Goal: Task Accomplishment & Management: Use online tool/utility

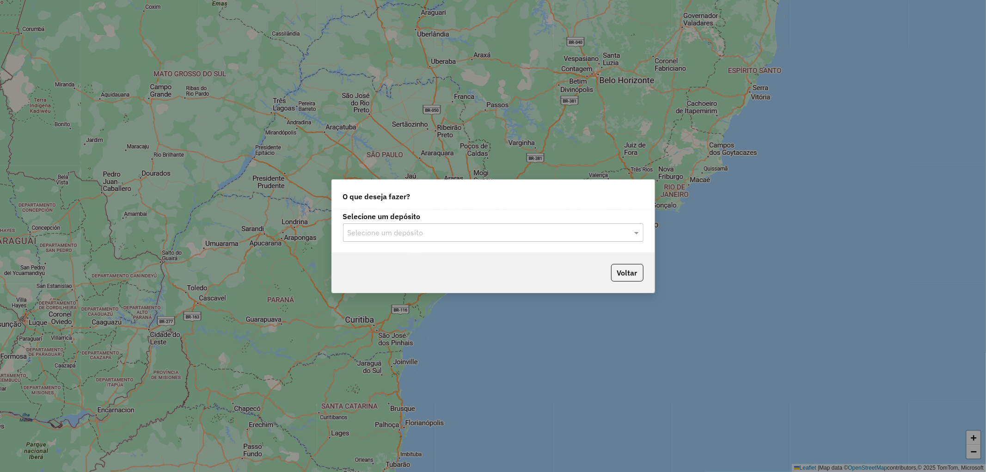
click at [437, 225] on div "Selecione um depósito" at bounding box center [493, 232] width 301 height 18
click at [428, 258] on div "CDD Embu" at bounding box center [494, 259] width 300 height 16
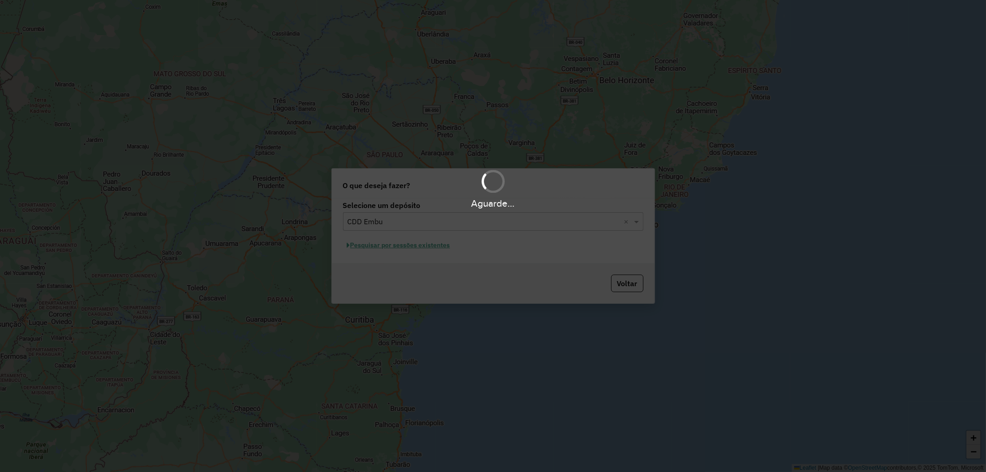
click at [392, 244] on div "Aguarde..." at bounding box center [493, 236] width 986 height 472
click at [630, 274] on div "Aguarde..." at bounding box center [493, 236] width 986 height 472
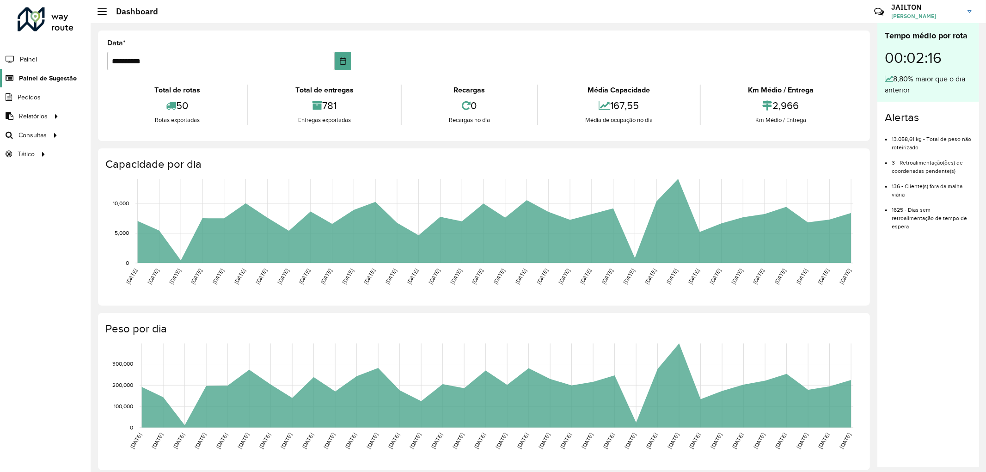
click at [33, 79] on span "Painel de Sugestão" at bounding box center [48, 79] width 58 height 10
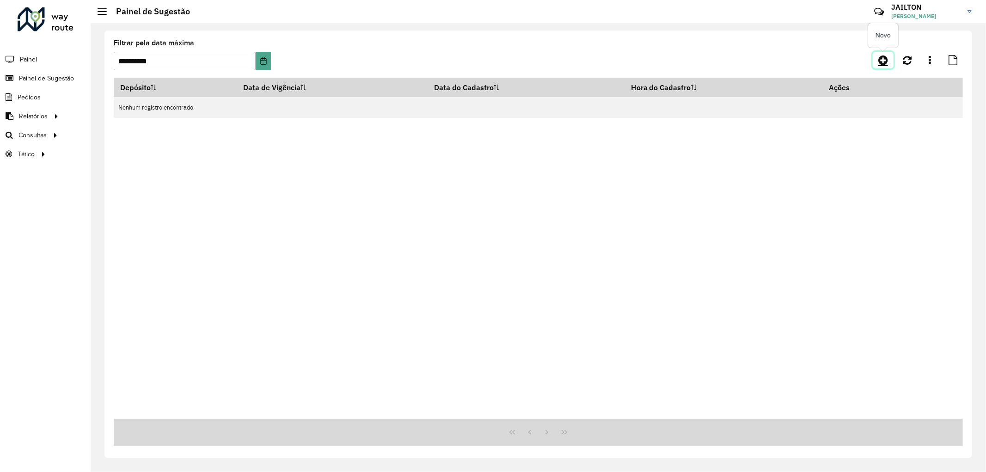
click at [885, 58] on icon at bounding box center [884, 60] width 10 height 11
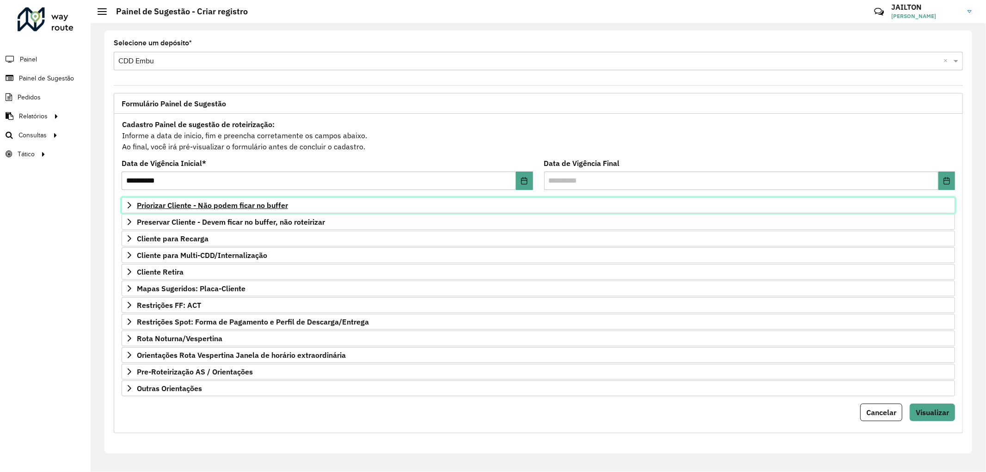
click at [246, 207] on span "Priorizar Cliente - Não podem ficar no buffer" at bounding box center [212, 205] width 151 height 7
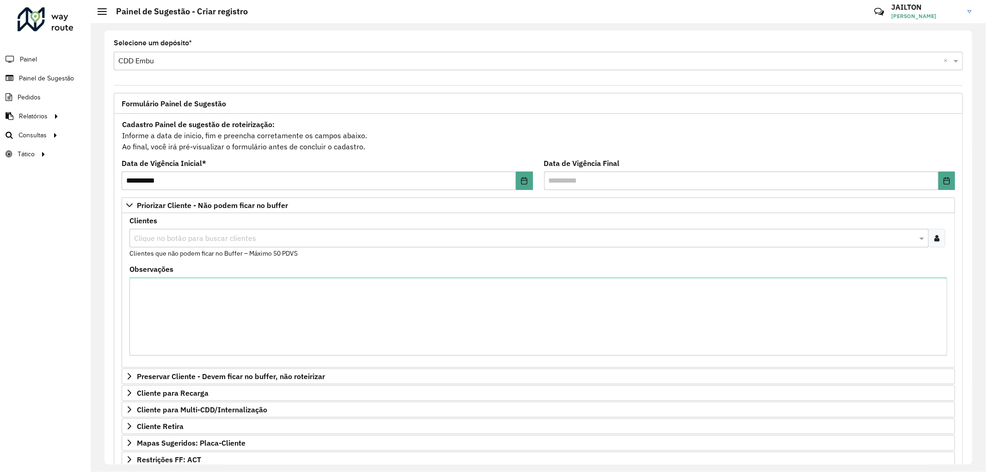
click at [931, 237] on div at bounding box center [937, 238] width 17 height 18
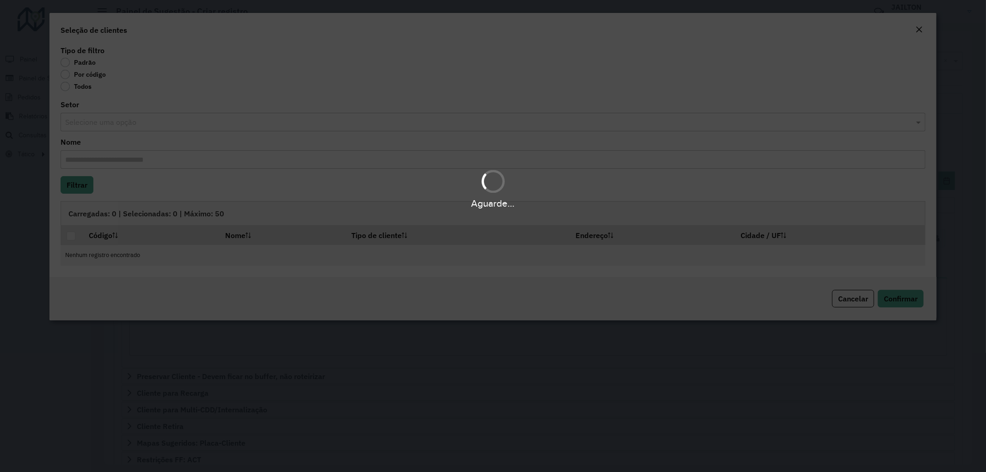
click at [86, 81] on div "Aguarde..." at bounding box center [493, 236] width 986 height 472
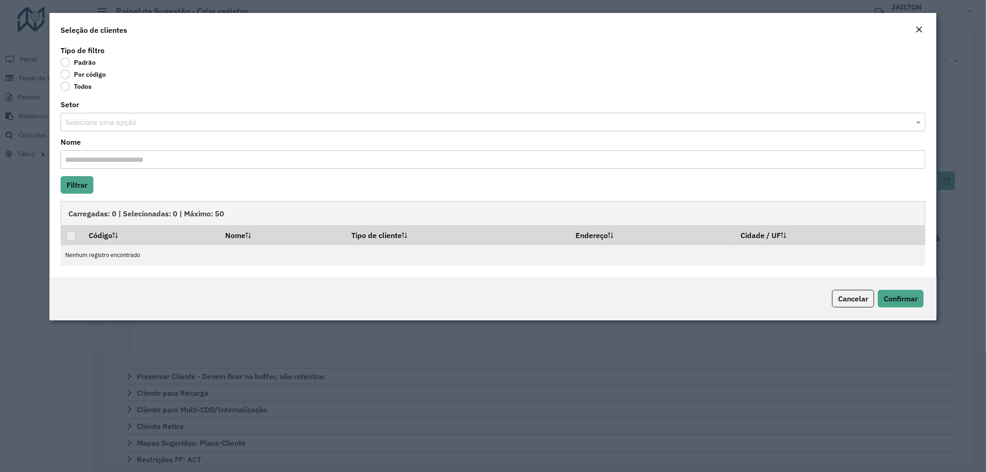
click at [85, 71] on label "Por código" at bounding box center [83, 74] width 45 height 9
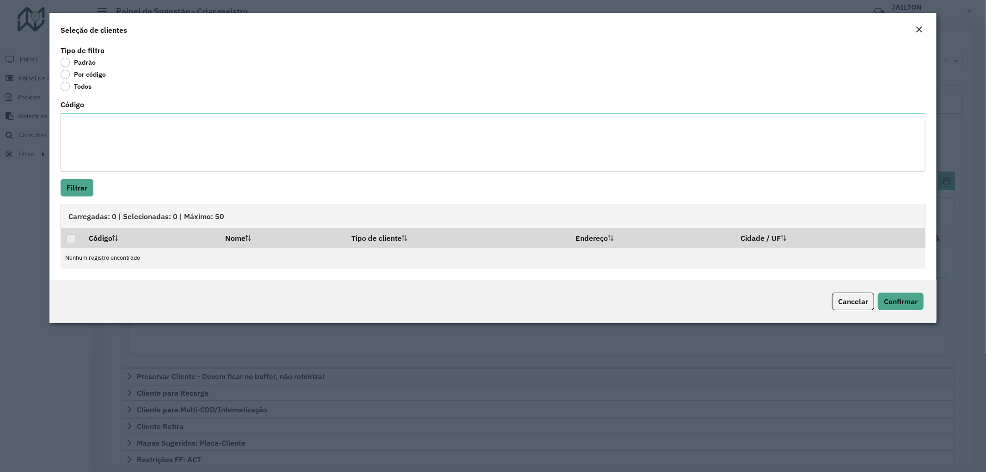
click at [125, 110] on div "Código" at bounding box center [494, 136] width 866 height 70
click at [139, 141] on textarea "Código" at bounding box center [494, 142] width 866 height 59
paste textarea "***** ***** ***** ***** ***** ***** ***** ***** ***** ***** ***** ***** *****"
type textarea "***** ***** ***** ***** ***** ***** ***** ***** ***** ***** ***** ***** *****"
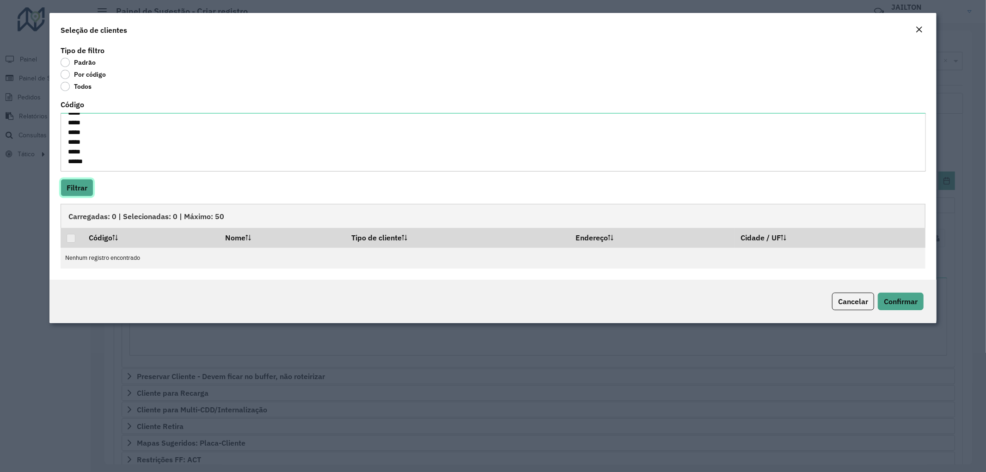
click at [74, 191] on button "Filtrar" at bounding box center [77, 188] width 33 height 18
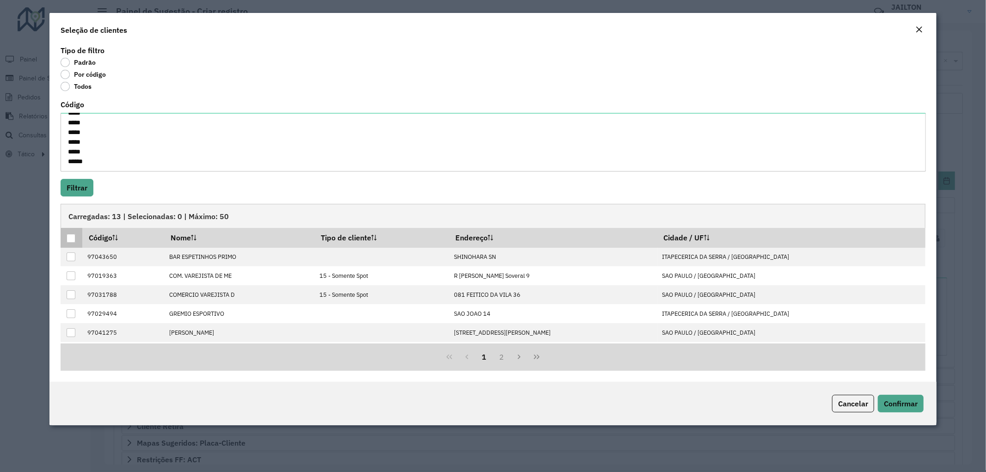
click at [71, 240] on div at bounding box center [71, 238] width 9 height 9
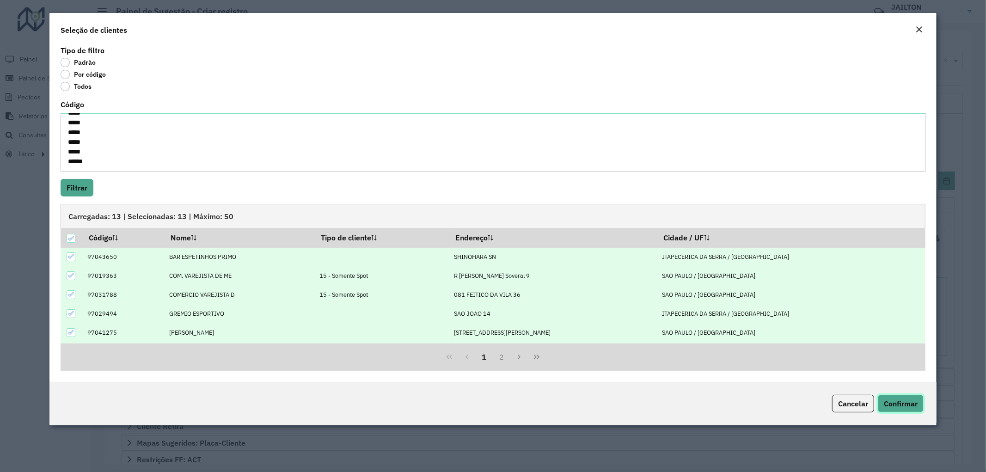
click at [886, 404] on span "Confirmar" at bounding box center [901, 403] width 34 height 9
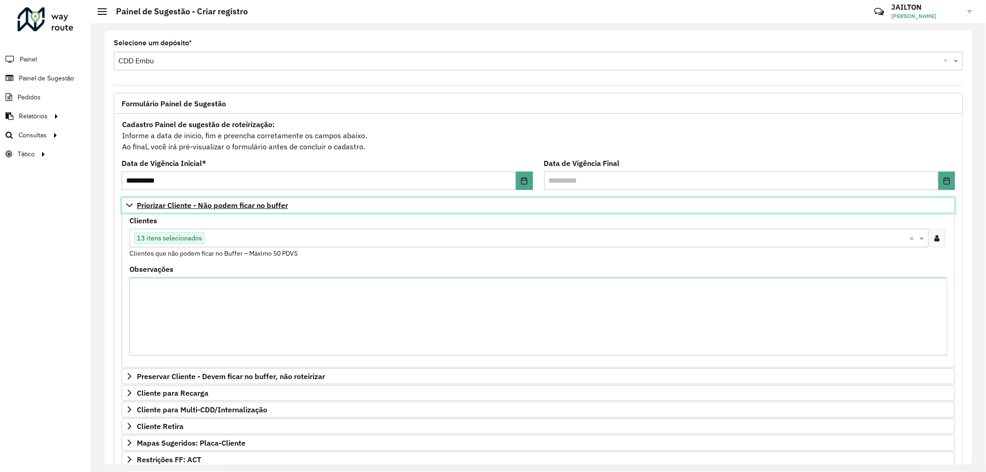
click at [209, 197] on link "Priorizar Cliente - Não podem ficar no buffer" at bounding box center [539, 205] width 834 height 16
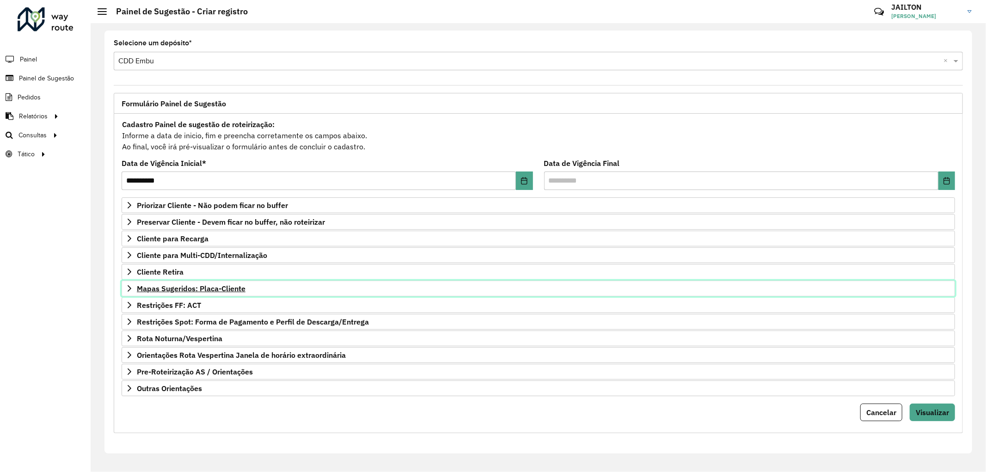
click at [190, 292] on span "Mapas Sugeridos: Placa-Cliente" at bounding box center [191, 288] width 109 height 7
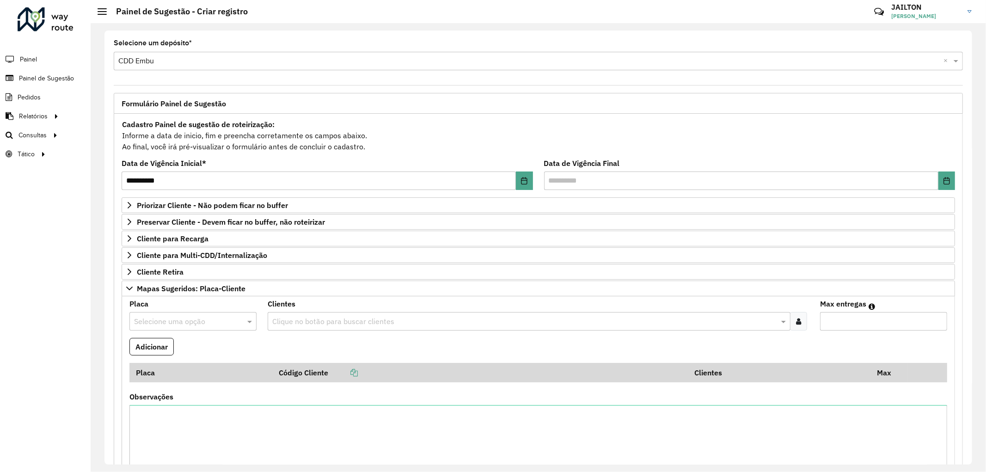
click at [327, 321] on input "text" at bounding box center [524, 321] width 509 height 11
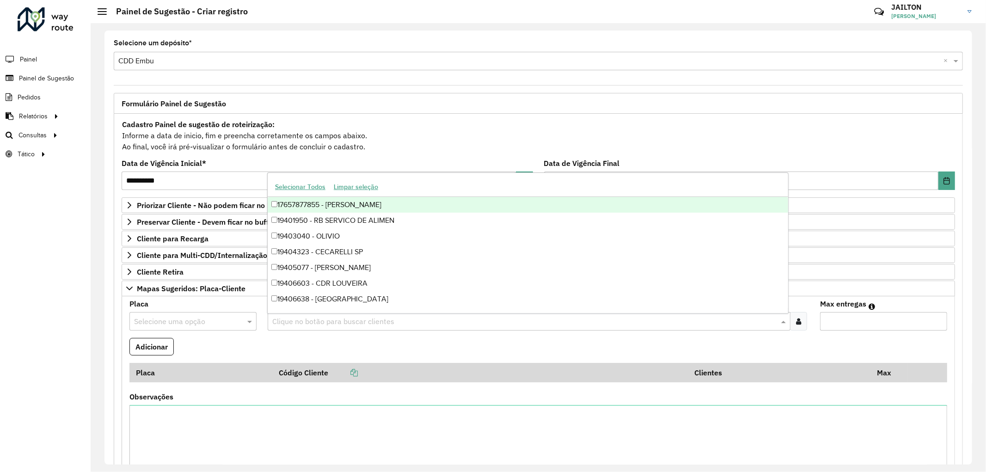
click at [798, 325] on icon at bounding box center [798, 321] width 5 height 7
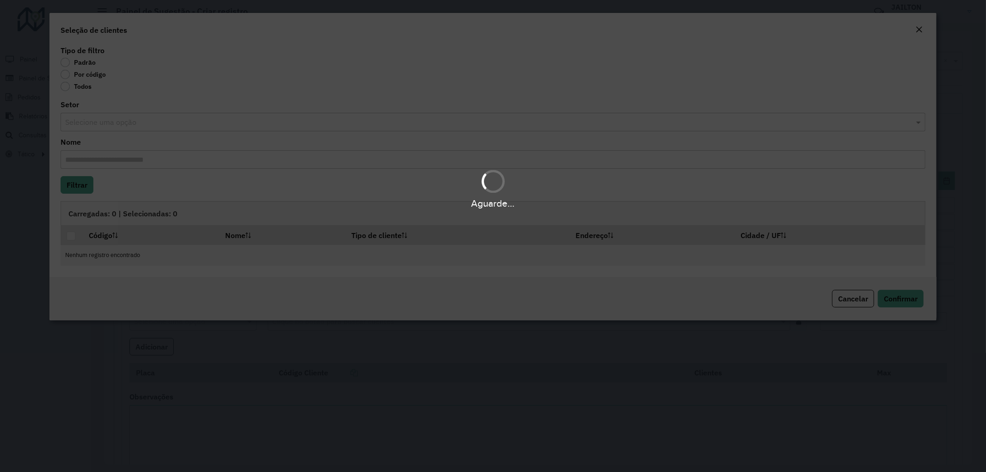
click at [72, 78] on body "**********" at bounding box center [493, 236] width 986 height 472
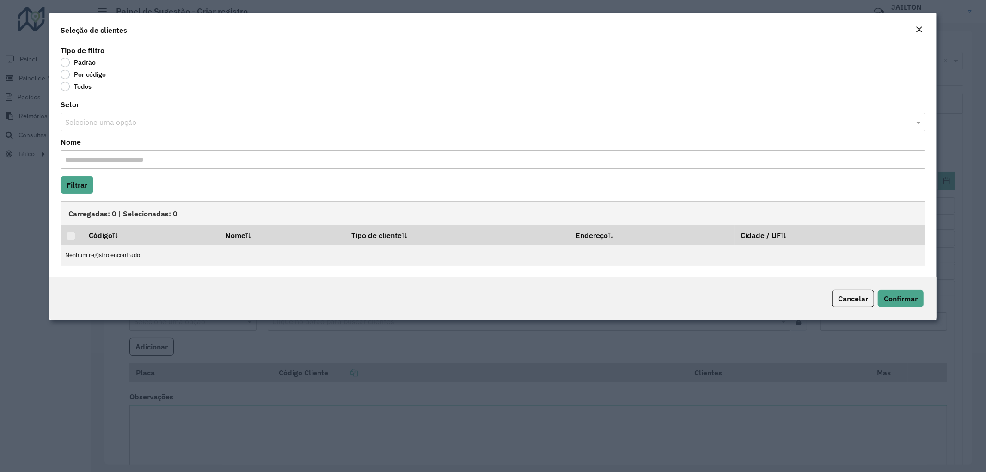
click at [76, 72] on label "Por código" at bounding box center [83, 74] width 45 height 9
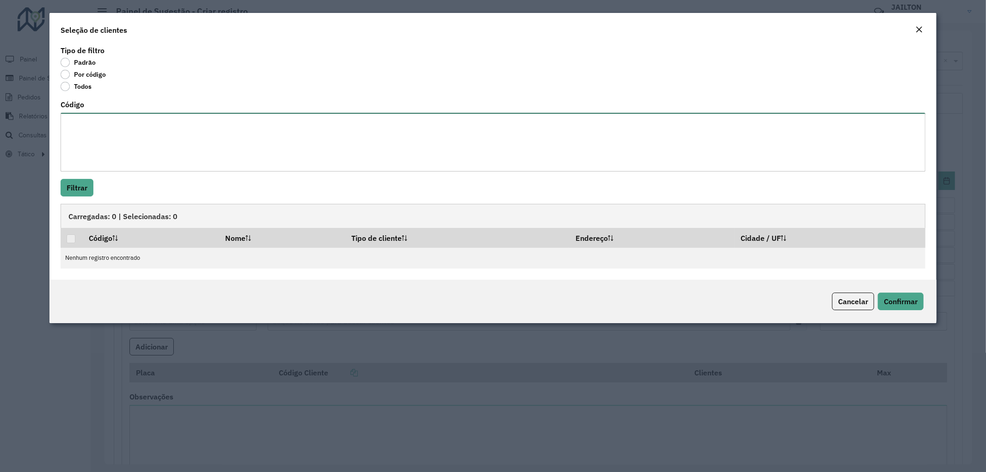
click at [162, 151] on textarea "Código" at bounding box center [494, 142] width 866 height 59
paste textarea "***** ***** ***** *****"
type textarea "***** ***** ***** *****"
click at [67, 195] on button "Filtrar" at bounding box center [77, 188] width 33 height 18
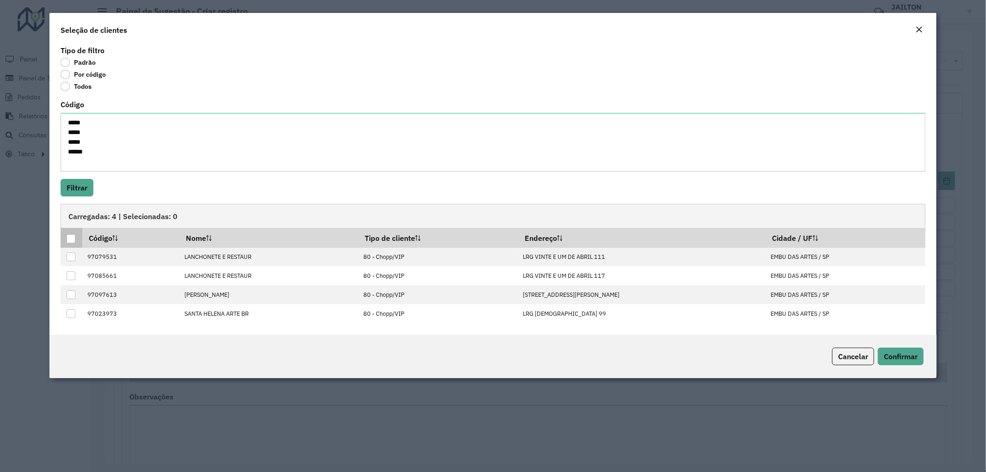
click at [72, 238] on div at bounding box center [71, 238] width 9 height 9
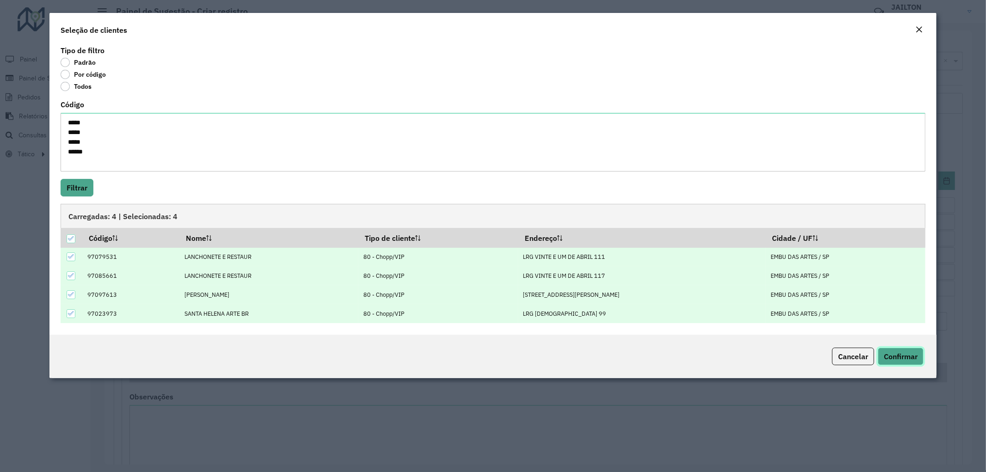
click at [905, 359] on span "Confirmar" at bounding box center [901, 356] width 34 height 9
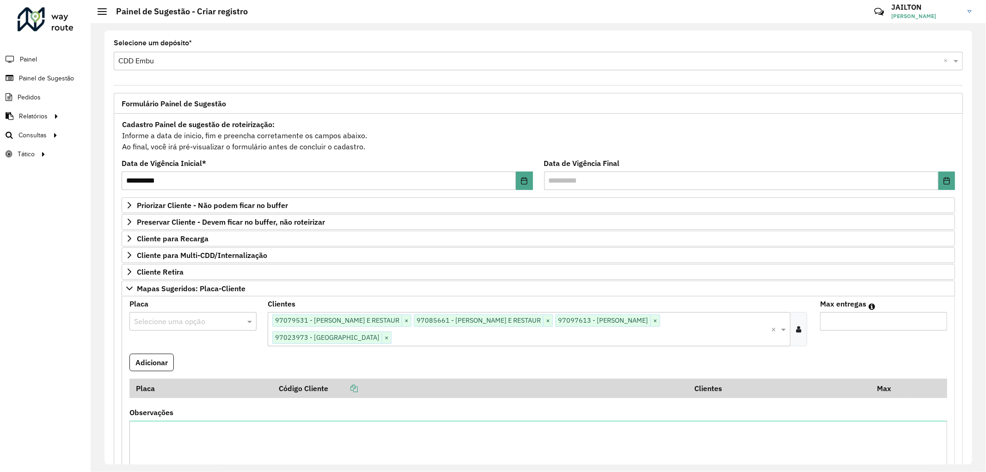
click at [213, 325] on input "text" at bounding box center [183, 321] width 99 height 11
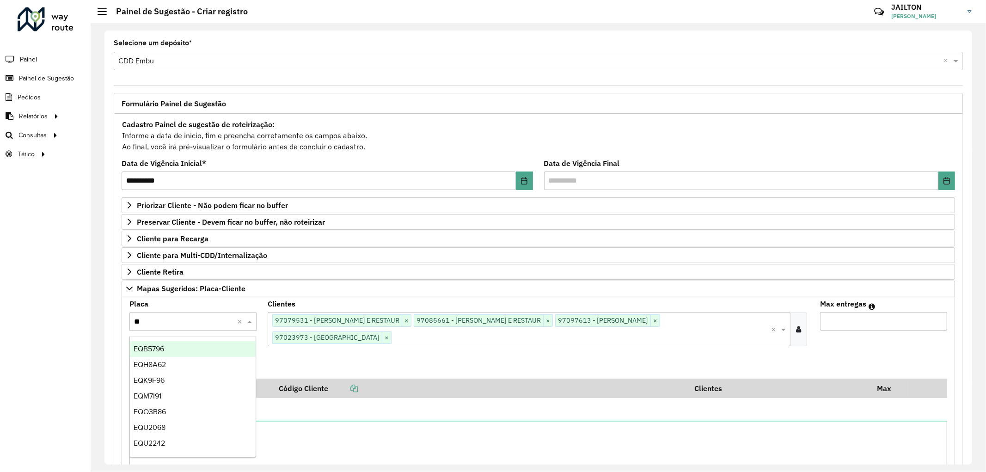
type input "***"
click at [205, 349] on div "EQK9F96" at bounding box center [193, 349] width 126 height 16
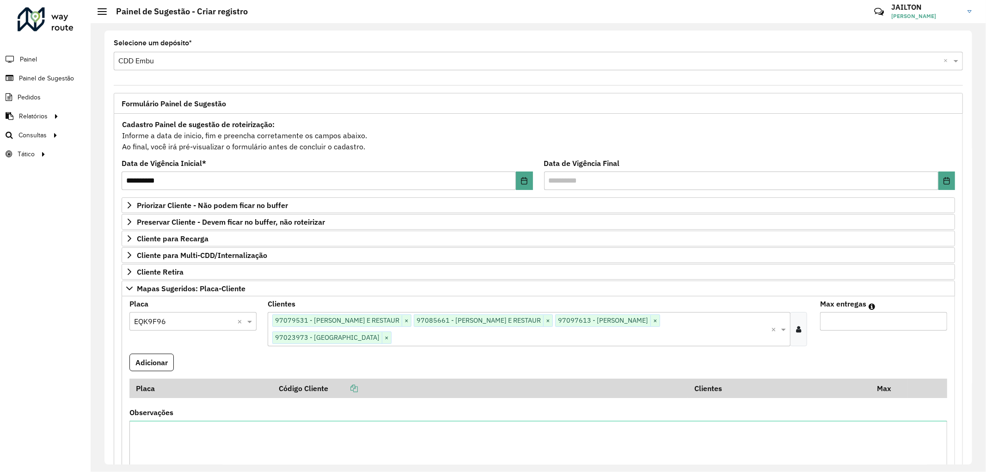
scroll to position [103, 0]
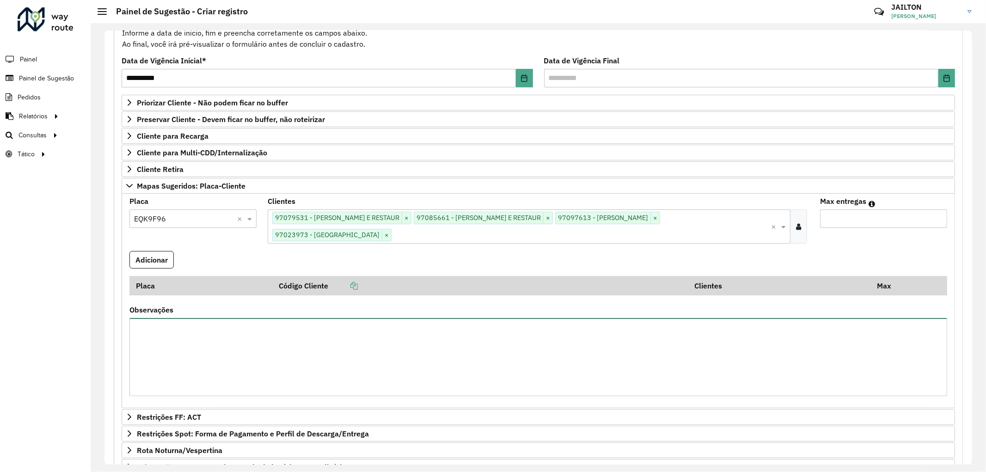
click at [243, 338] on textarea "Observações" at bounding box center [538, 357] width 818 height 78
type textarea "**********"
click at [158, 258] on button "Adicionar" at bounding box center [151, 260] width 44 height 18
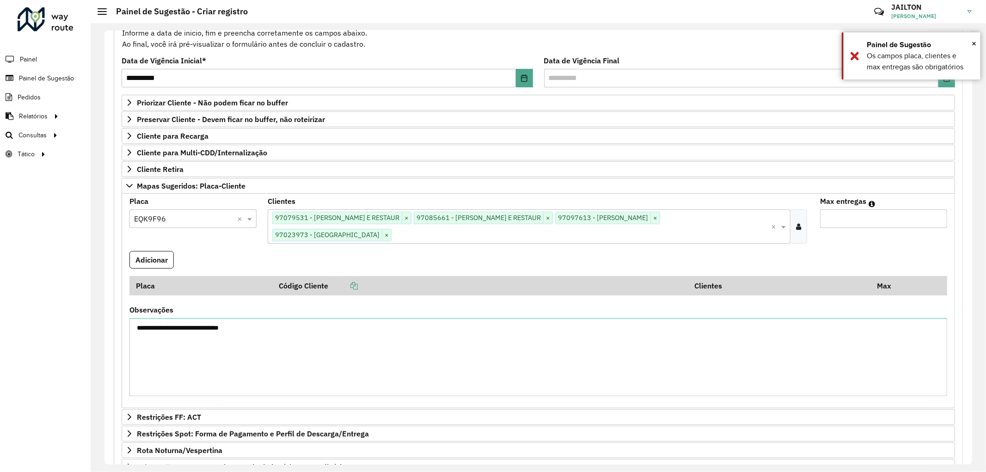
click at [935, 216] on input "*" at bounding box center [883, 218] width 127 height 18
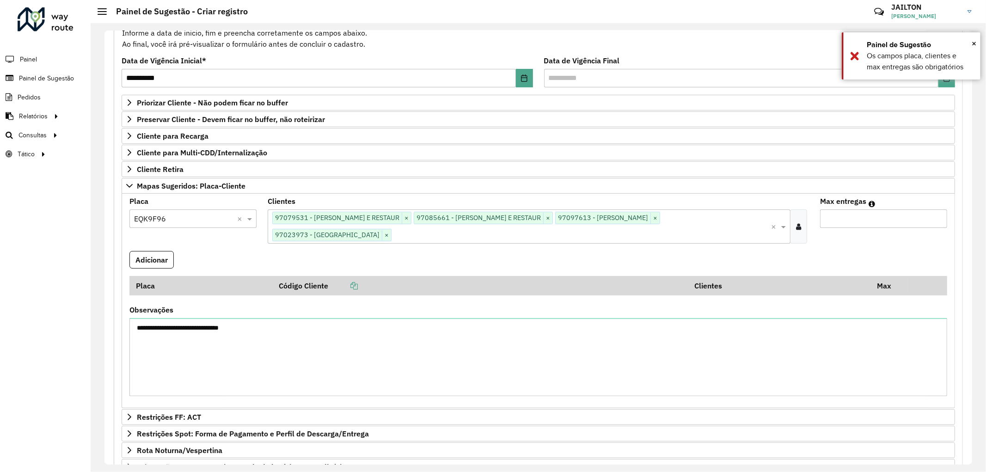
click at [935, 216] on input "*" at bounding box center [883, 218] width 127 height 18
click at [935, 216] on input "**" at bounding box center [883, 218] width 127 height 18
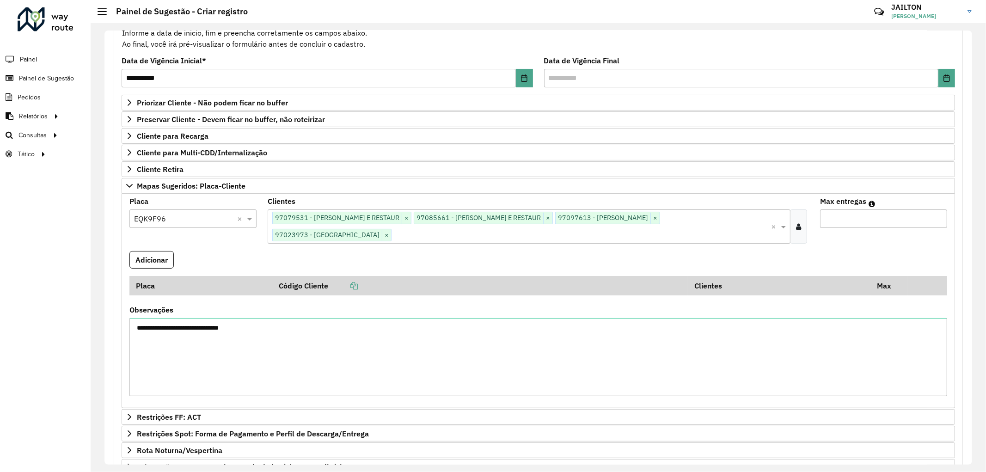
click at [933, 218] on input "**" at bounding box center [883, 218] width 127 height 18
click at [938, 215] on input "**" at bounding box center [883, 218] width 127 height 18
type input "**"
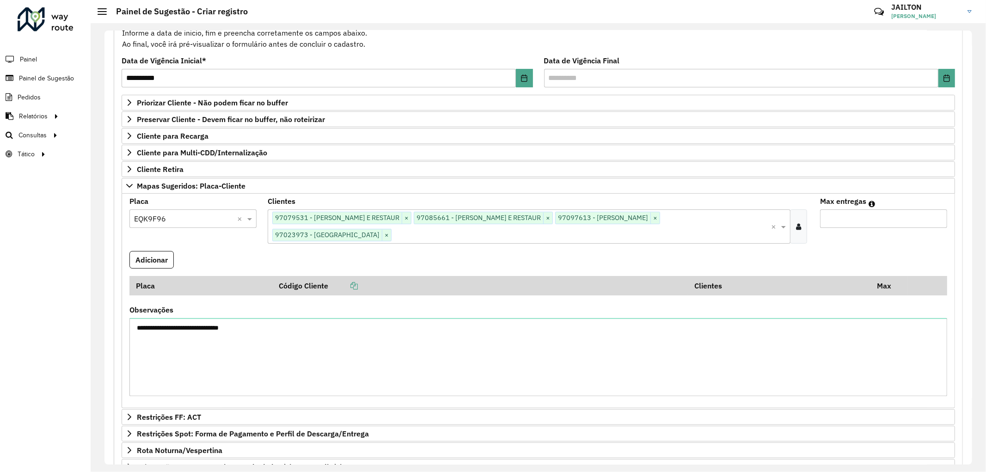
click at [938, 215] on input "**" at bounding box center [883, 218] width 127 height 18
click at [154, 258] on button "Adicionar" at bounding box center [151, 260] width 44 height 18
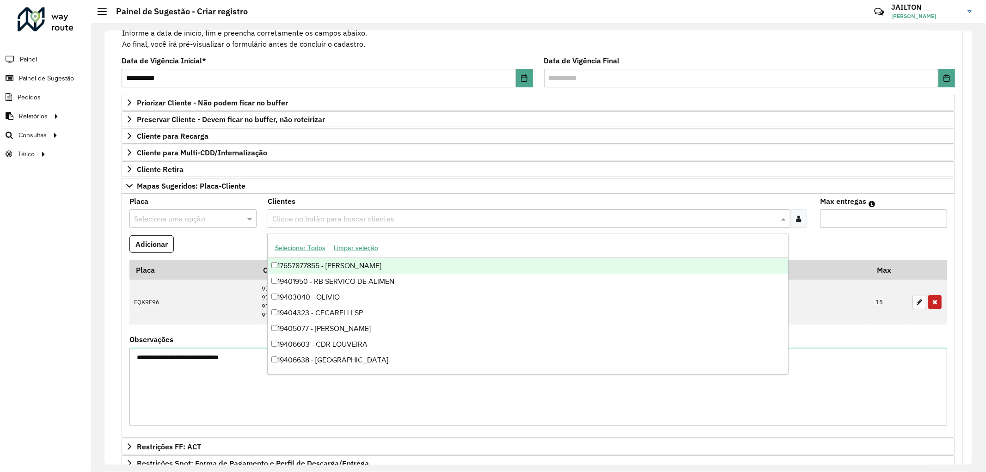
click at [367, 215] on input "text" at bounding box center [524, 219] width 509 height 11
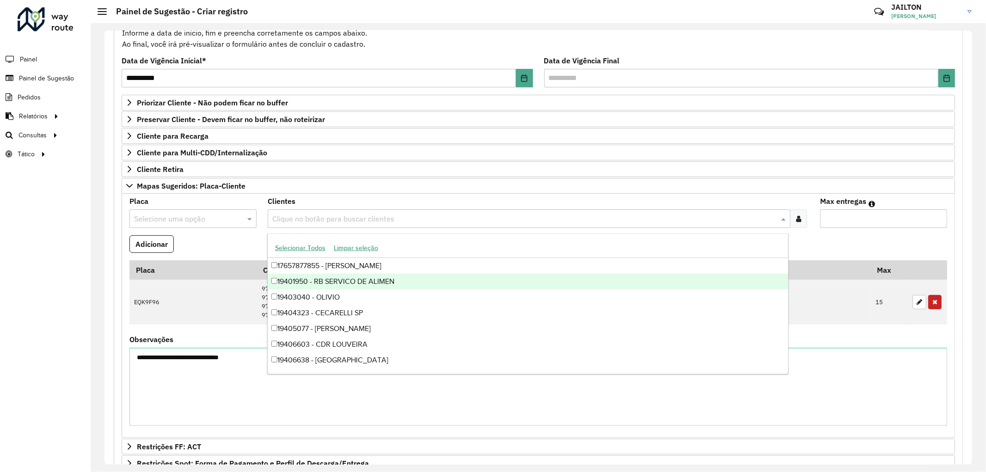
click at [304, 199] on div "Clientes Clique no botão para buscar clientes" at bounding box center [539, 213] width 542 height 30
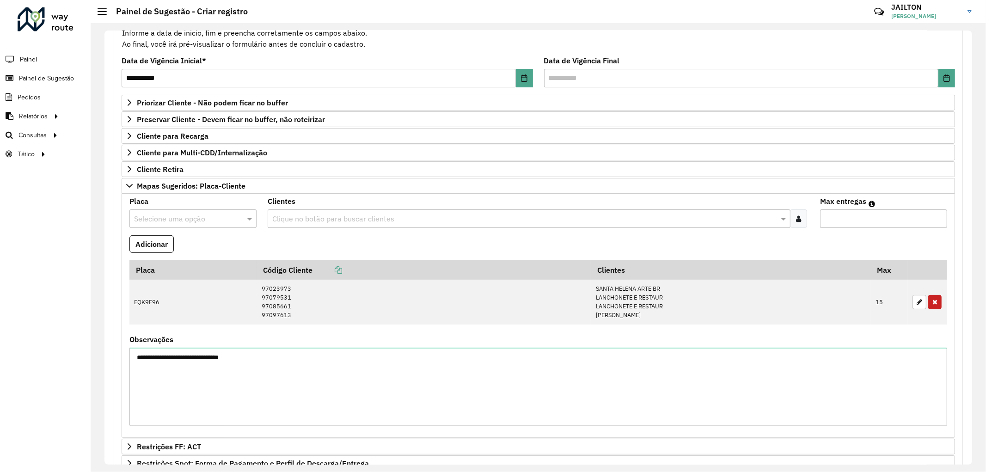
click at [500, 222] on input "text" at bounding box center [524, 219] width 509 height 11
paste input "**********"
type input "**********"
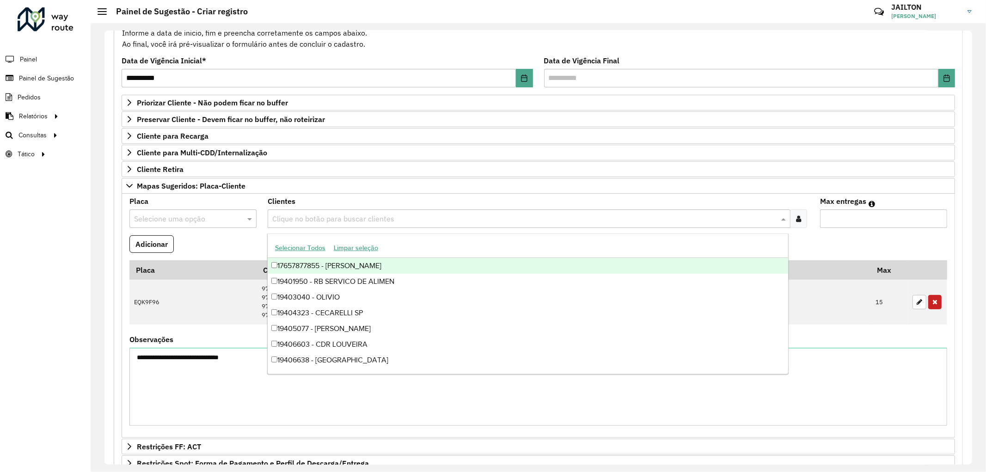
click at [403, 221] on input "text" at bounding box center [524, 219] width 509 height 11
paste input "*****"
type input "*****"
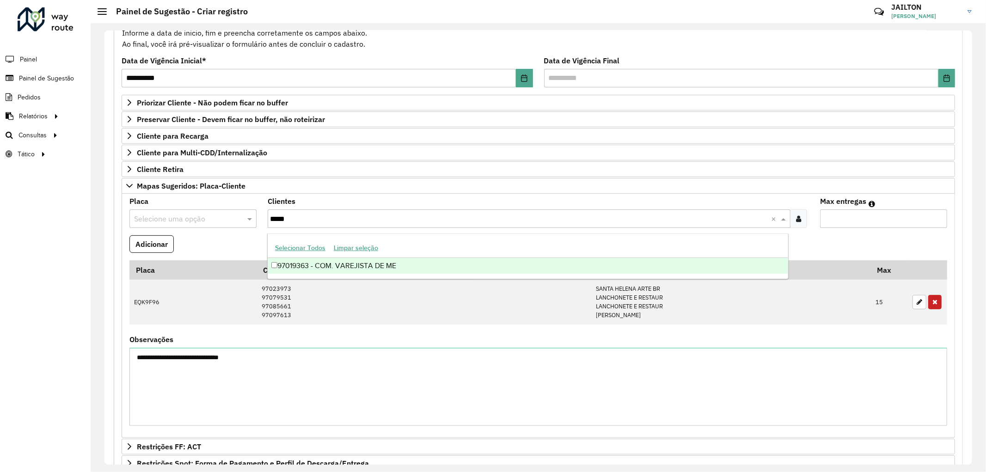
click at [370, 269] on div "97019363 - COM. VAREJISTA DE ME" at bounding box center [528, 266] width 521 height 16
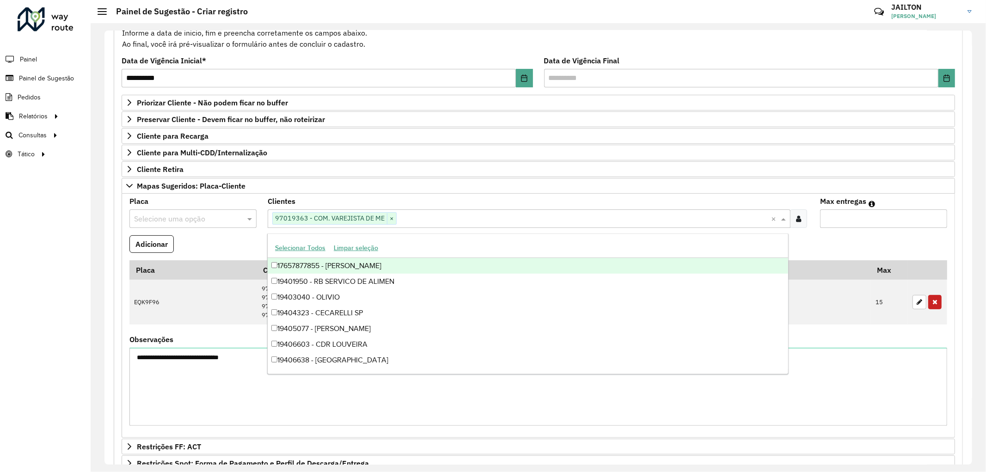
click at [427, 216] on input "text" at bounding box center [584, 219] width 375 height 11
paste input "*****"
type input "*****"
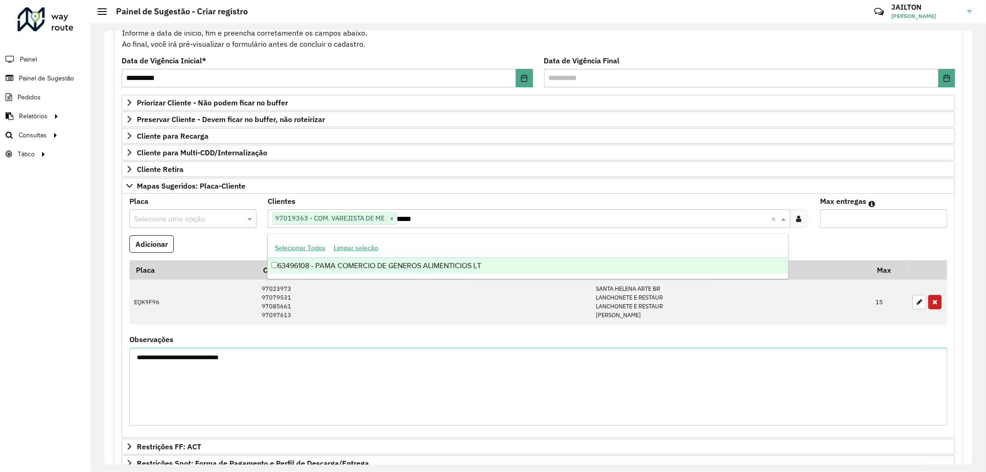
click at [404, 268] on div "63496108 - PAMA COMERCIO DE GENEROS ALIMENTICIOS LT" at bounding box center [528, 266] width 521 height 16
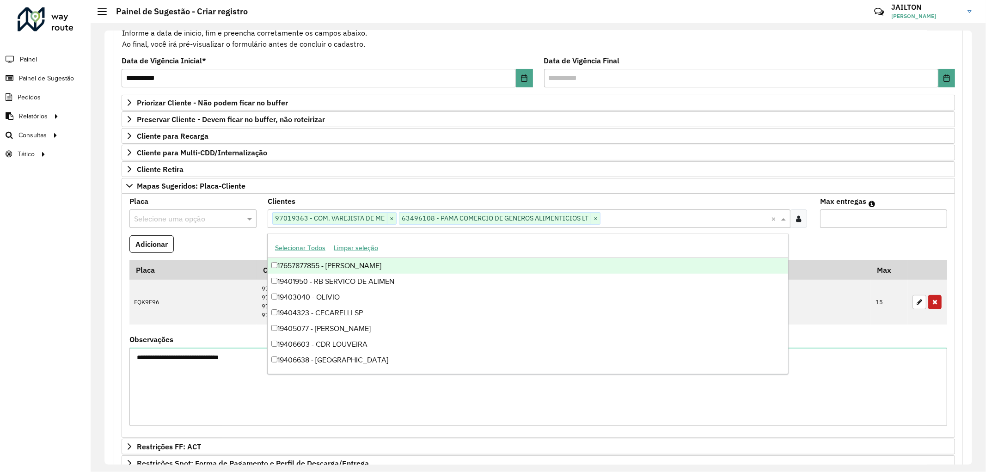
click at [207, 213] on div "Selecione uma opção" at bounding box center [192, 218] width 127 height 18
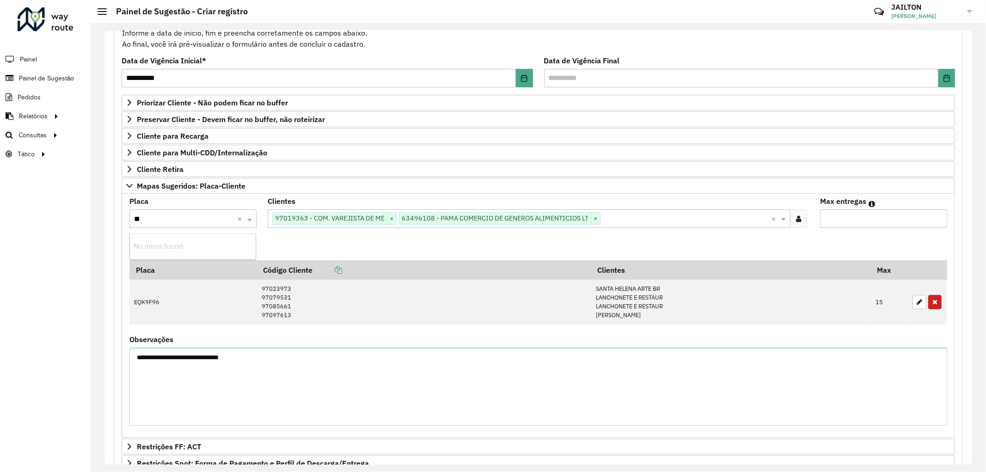
type input "*"
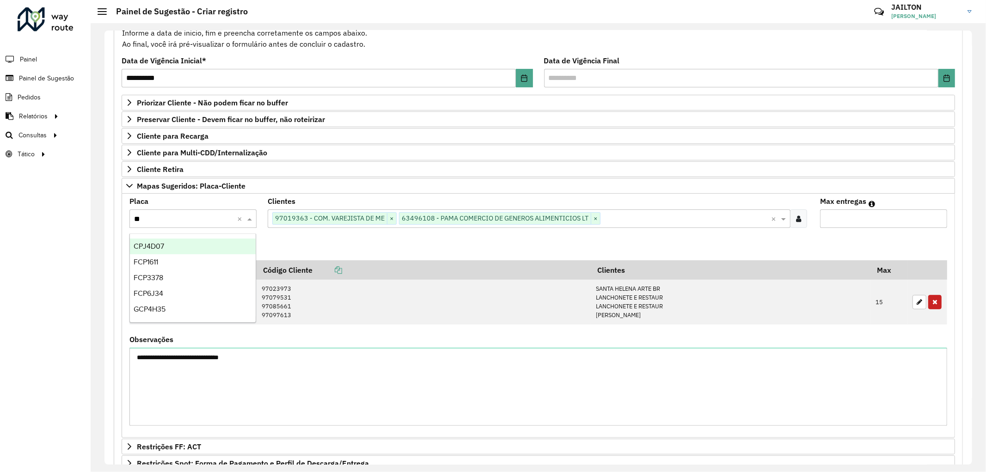
type input "***"
click at [214, 243] on div "CPJ4D07" at bounding box center [193, 247] width 126 height 16
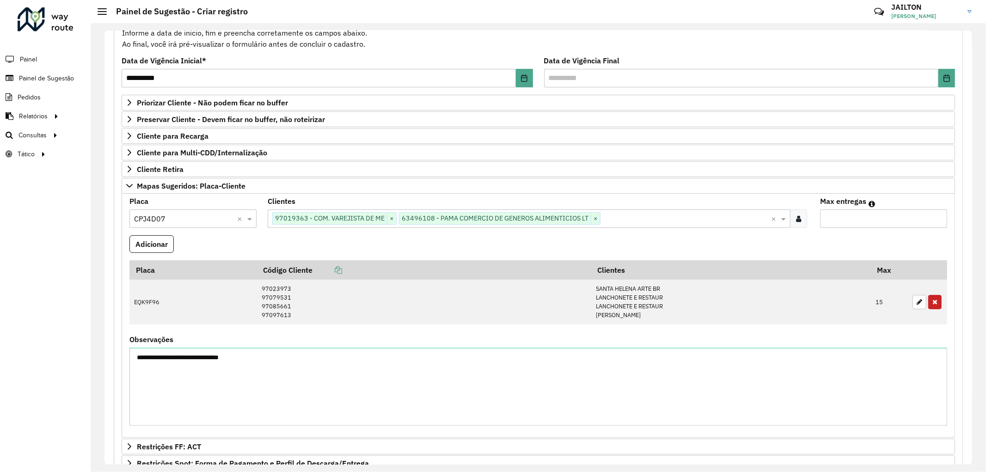
click at [939, 219] on input "*" at bounding box center [883, 218] width 127 height 18
click at [935, 217] on input "*" at bounding box center [883, 218] width 127 height 18
type input "*"
click at [934, 216] on input "*" at bounding box center [883, 218] width 127 height 18
click at [145, 244] on button "Adicionar" at bounding box center [151, 244] width 44 height 18
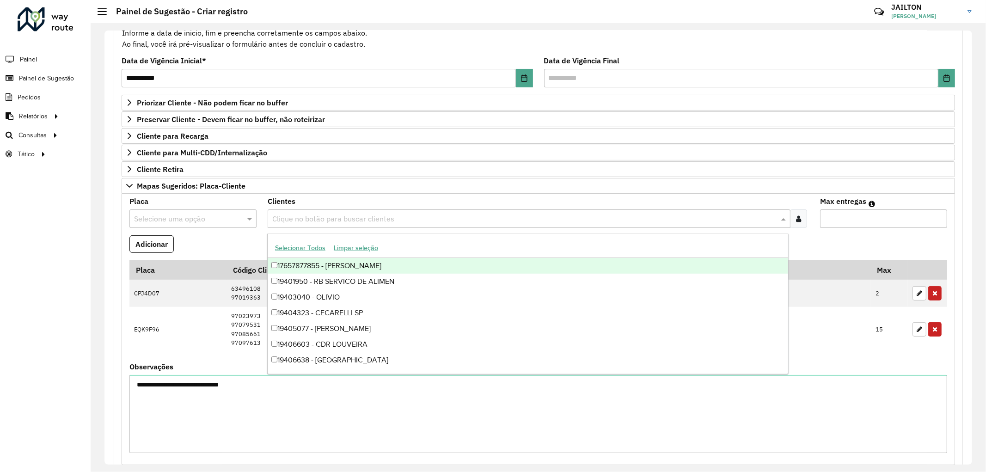
click at [394, 219] on input "text" at bounding box center [524, 219] width 509 height 11
paste input "*****"
type input "*****"
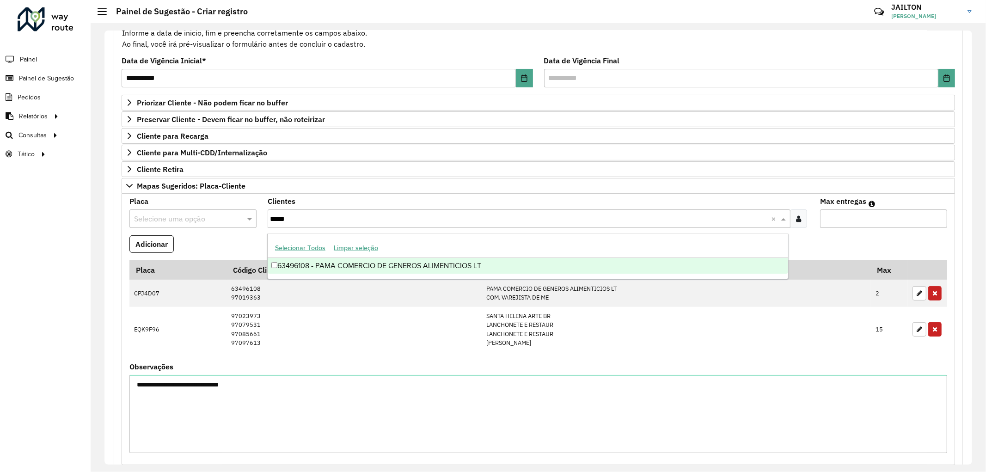
click at [339, 265] on div "63496108 - PAMA COMERCIO DE GENEROS ALIMENTICIOS LT" at bounding box center [528, 266] width 521 height 16
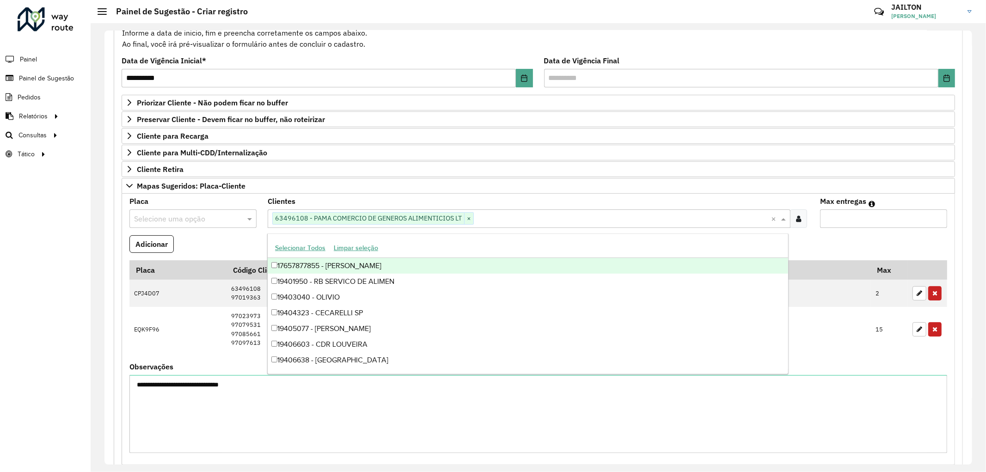
click at [219, 219] on input "text" at bounding box center [183, 219] width 99 height 11
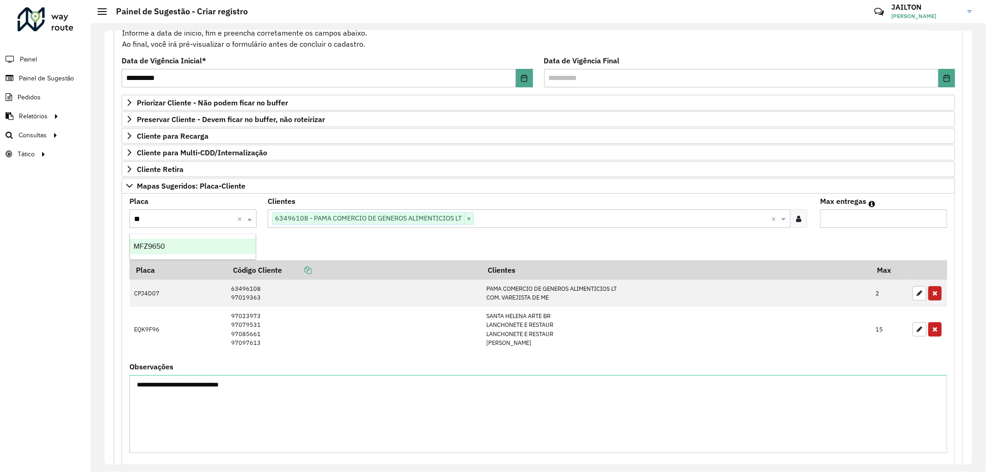
type input "***"
click at [205, 237] on ng-dropdown-panel "MFZ9650" at bounding box center [192, 247] width 127 height 26
click at [216, 250] on div "MFZ9650" at bounding box center [193, 247] width 126 height 16
drag, startPoint x: 942, startPoint y: 218, endPoint x: 937, endPoint y: 216, distance: 5.4
click at [942, 218] on input "Max entregas" at bounding box center [883, 218] width 127 height 18
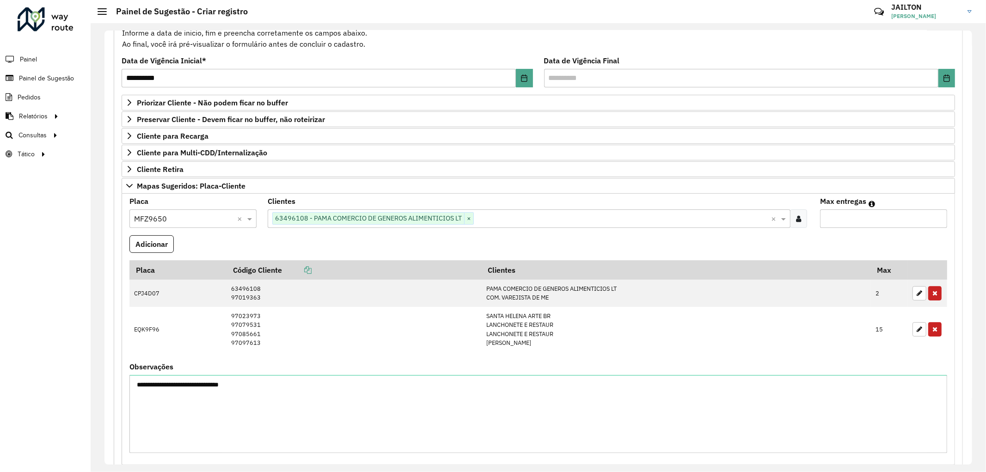
click at [936, 216] on input "*" at bounding box center [883, 218] width 127 height 18
type input "*"
click at [936, 216] on input "*" at bounding box center [883, 218] width 127 height 18
click at [163, 239] on button "Adicionar" at bounding box center [151, 244] width 44 height 18
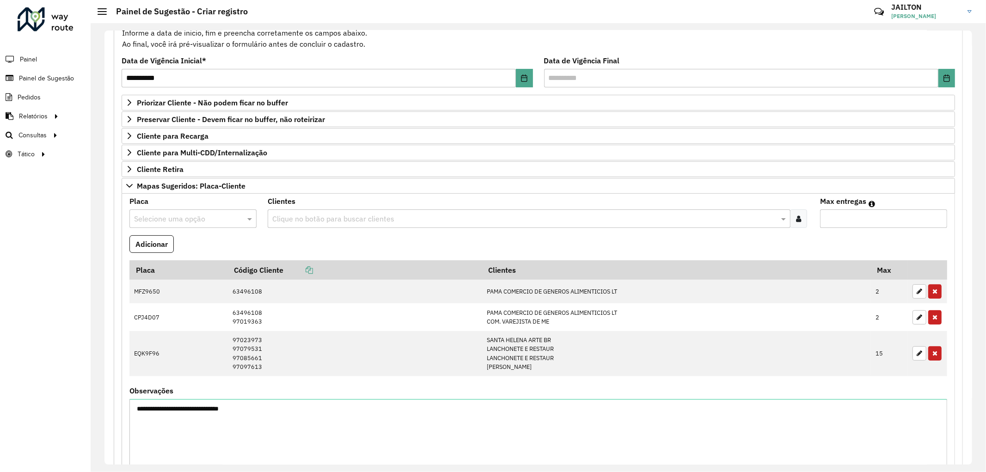
click at [372, 220] on input "text" at bounding box center [524, 219] width 509 height 11
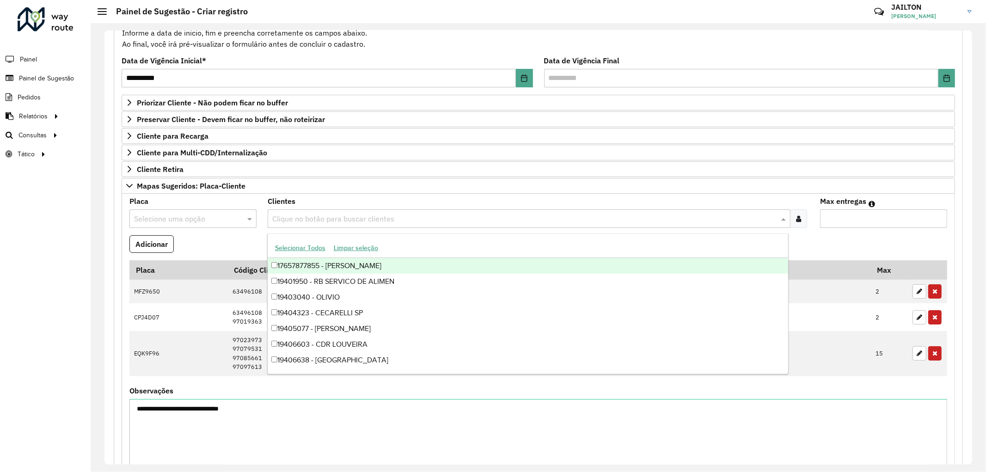
paste input "*****"
type input "*****"
click at [350, 220] on input "text" at bounding box center [524, 219] width 509 height 11
paste input "*****"
type input "*****"
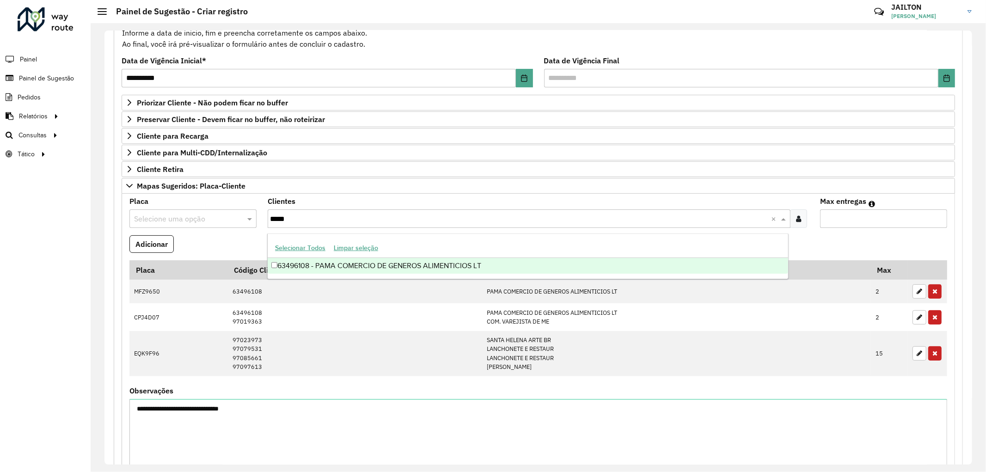
click at [370, 268] on div "63496108 - PAMA COMERCIO DE GENEROS ALIMENTICIOS LT" at bounding box center [528, 266] width 521 height 16
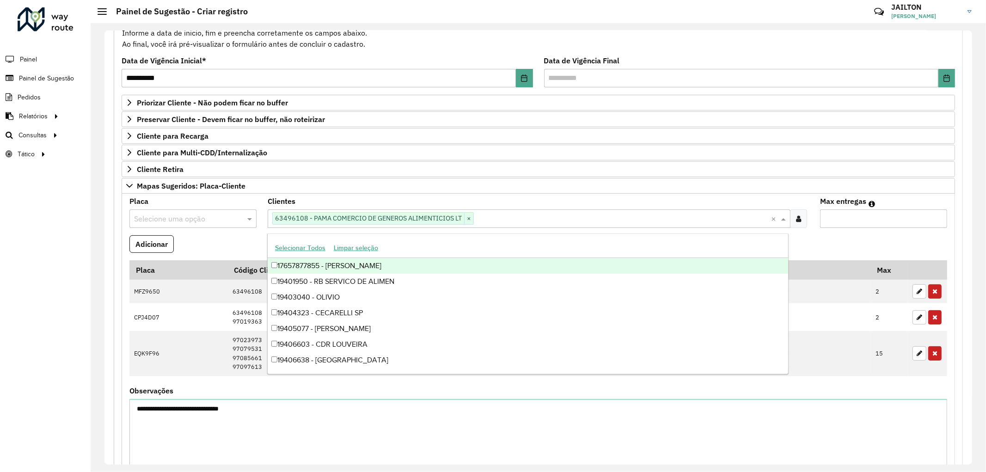
click at [752, 201] on div "Clientes Clique no botão para buscar clientes 63496108 - PAMA COMERCIO DE GENER…" at bounding box center [539, 213] width 542 height 30
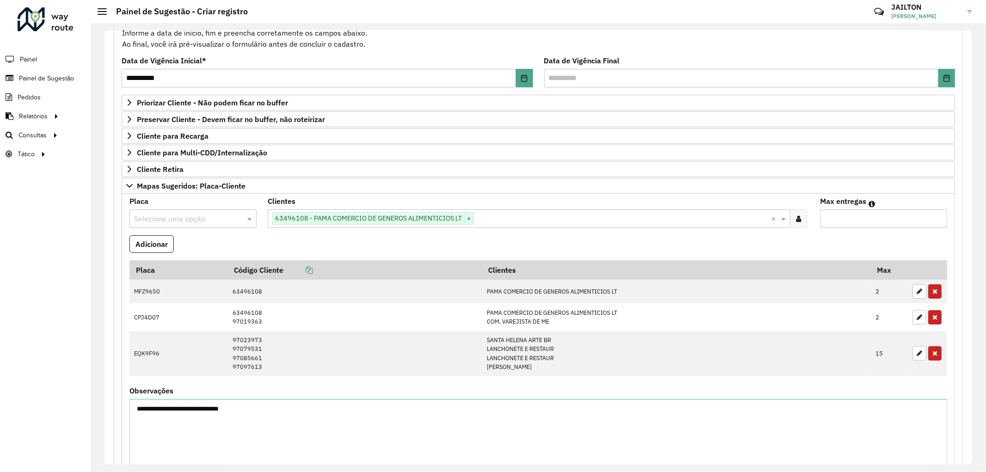
click at [209, 215] on input "text" at bounding box center [183, 219] width 99 height 11
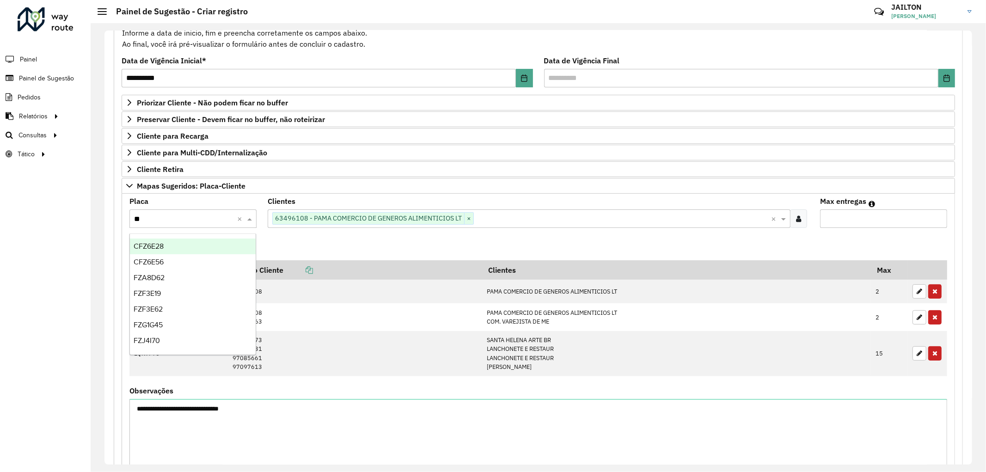
type input "***"
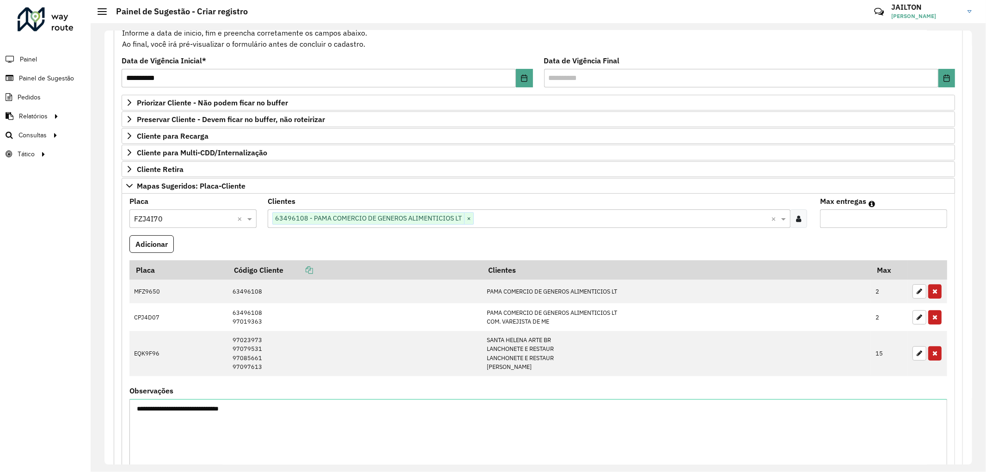
click at [928, 218] on input "Max entregas" at bounding box center [883, 218] width 127 height 18
type input "*"
click at [939, 219] on input "*" at bounding box center [883, 218] width 127 height 18
click at [145, 252] on button "Adicionar" at bounding box center [151, 244] width 44 height 18
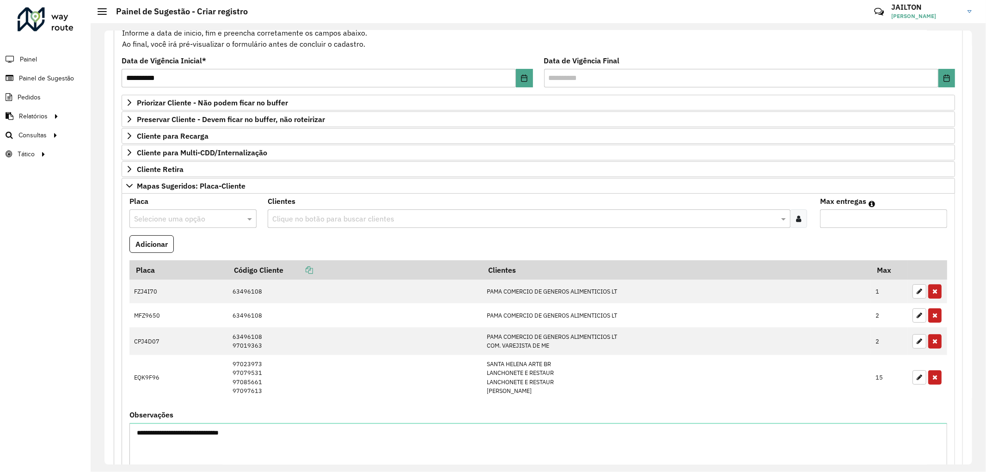
drag, startPoint x: 345, startPoint y: 200, endPoint x: 345, endPoint y: 216, distance: 16.6
click at [346, 200] on div "Clientes Clique no botão para buscar clientes" at bounding box center [539, 213] width 542 height 30
click at [345, 216] on input "text" at bounding box center [524, 219] width 509 height 11
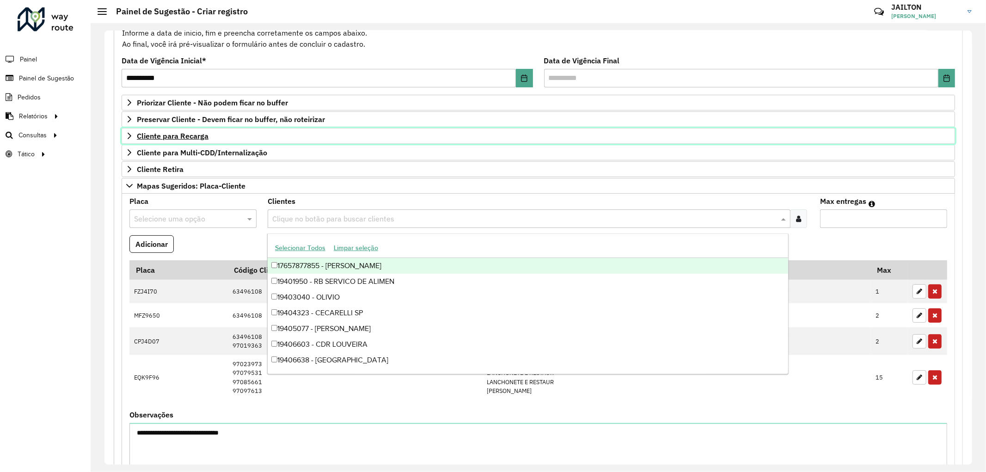
click at [191, 136] on span "Cliente para Recarga" at bounding box center [173, 135] width 72 height 7
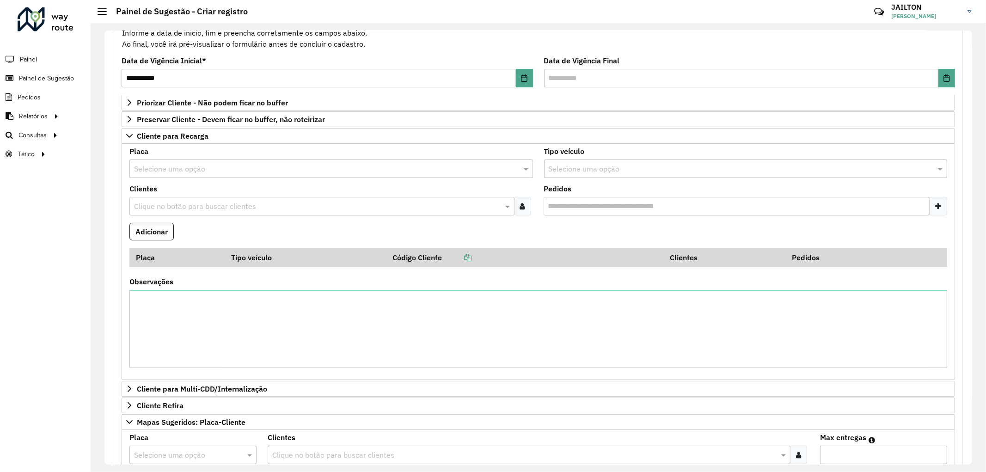
click at [218, 212] on div "Clique no botão para buscar clientes" at bounding box center [321, 206] width 385 height 18
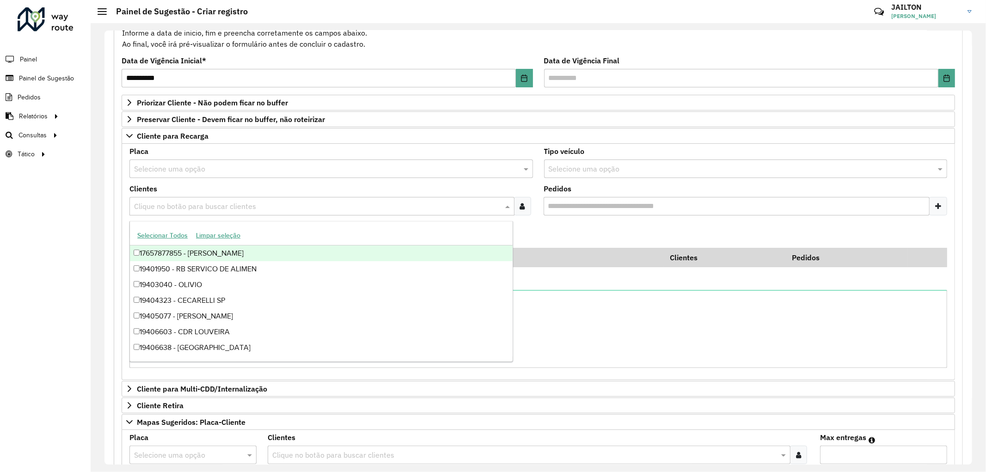
paste input "*****"
type input "*****"
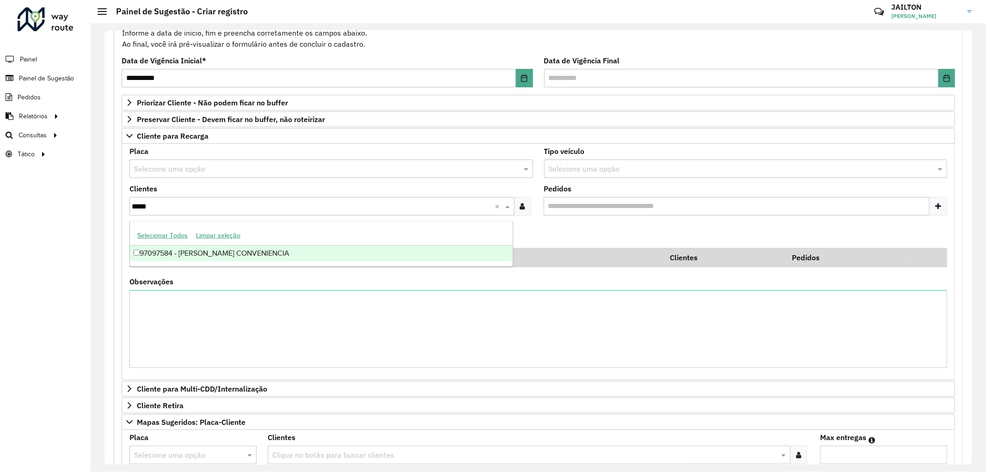
click at [238, 252] on div "97097584 - SOUSA CONVENIENCIA" at bounding box center [321, 254] width 383 height 16
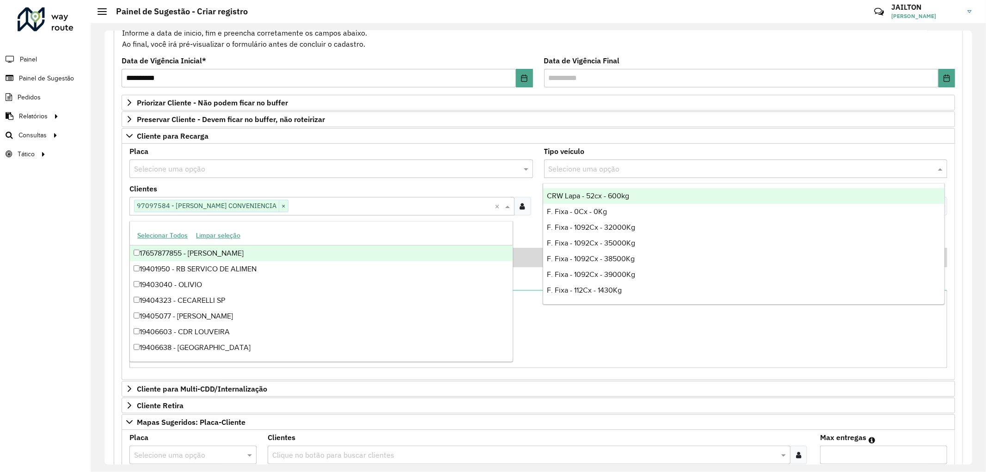
click at [664, 171] on input "text" at bounding box center [737, 169] width 376 height 11
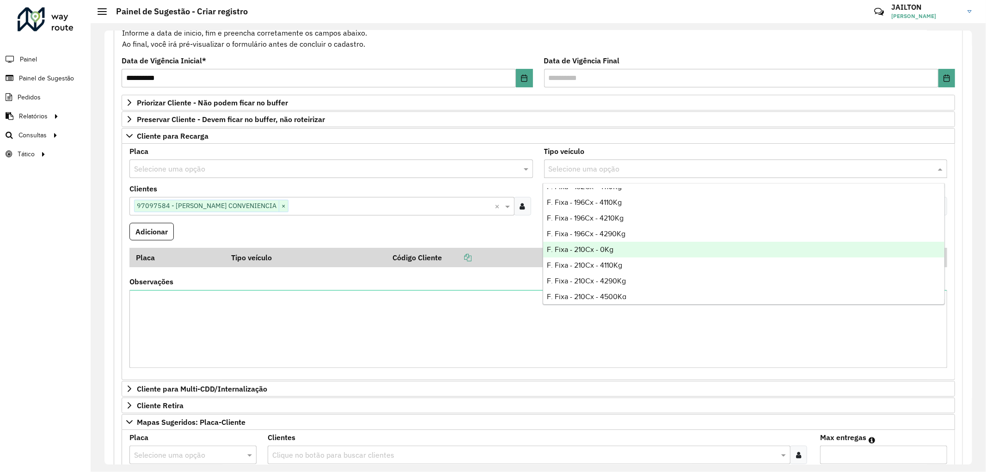
scroll to position [411, 0]
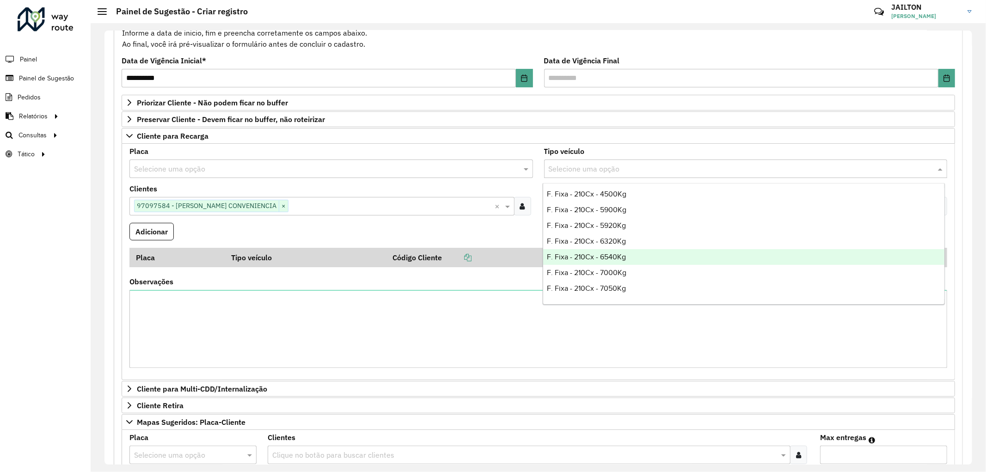
click at [641, 261] on div "F. Fixa - 210Cx - 6540Kg" at bounding box center [743, 257] width 401 height 16
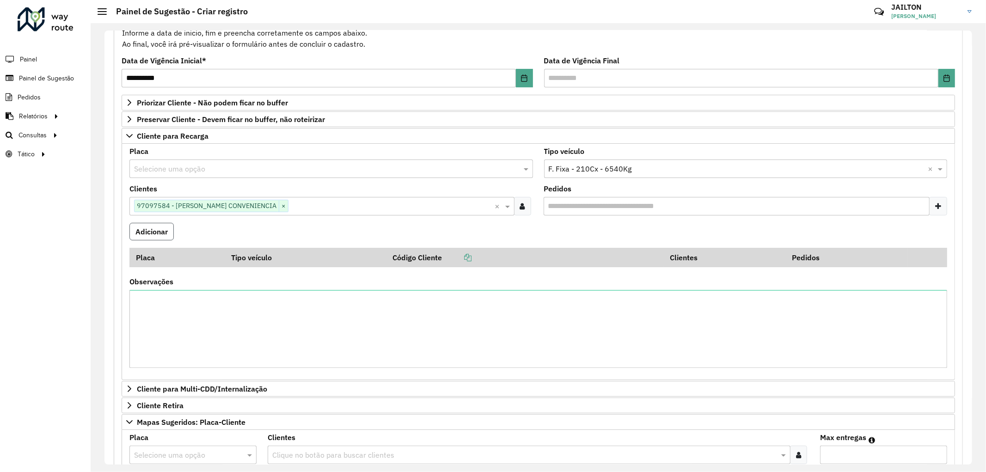
click at [147, 230] on button "Adicionar" at bounding box center [151, 232] width 44 height 18
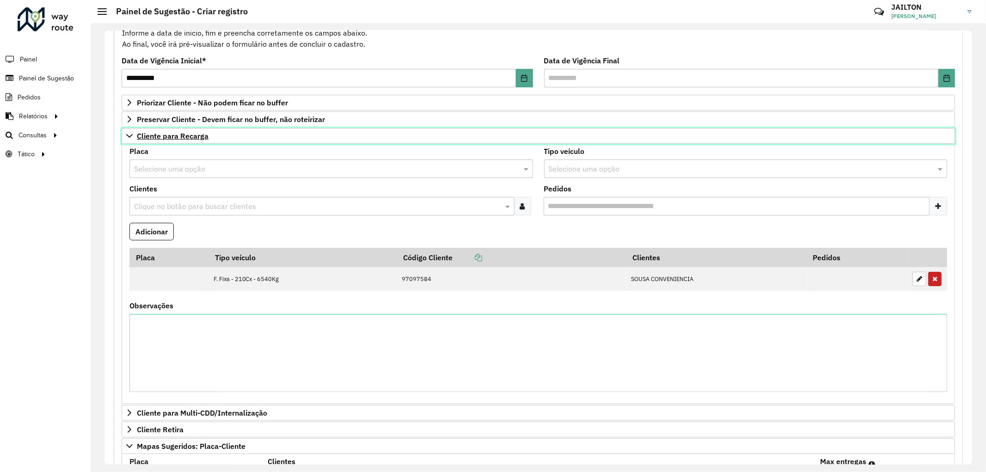
click at [173, 137] on span "Cliente para Recarga" at bounding box center [173, 135] width 72 height 7
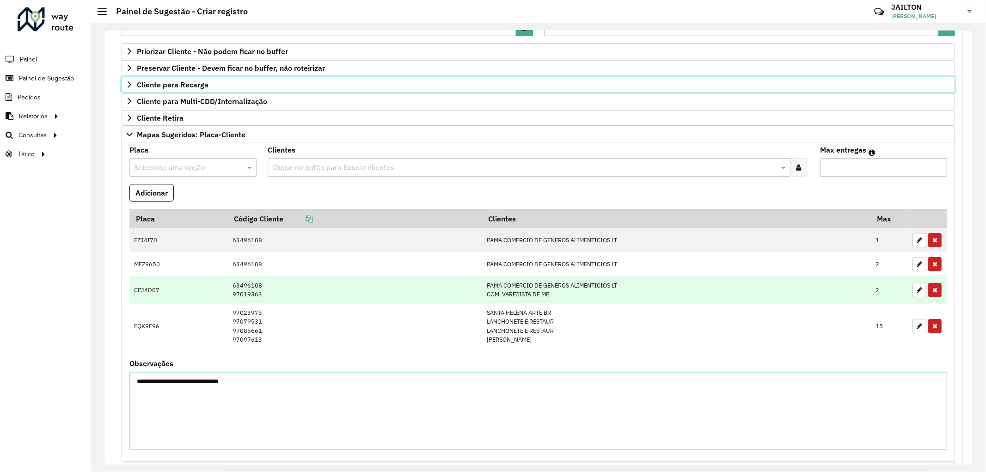
scroll to position [257, 0]
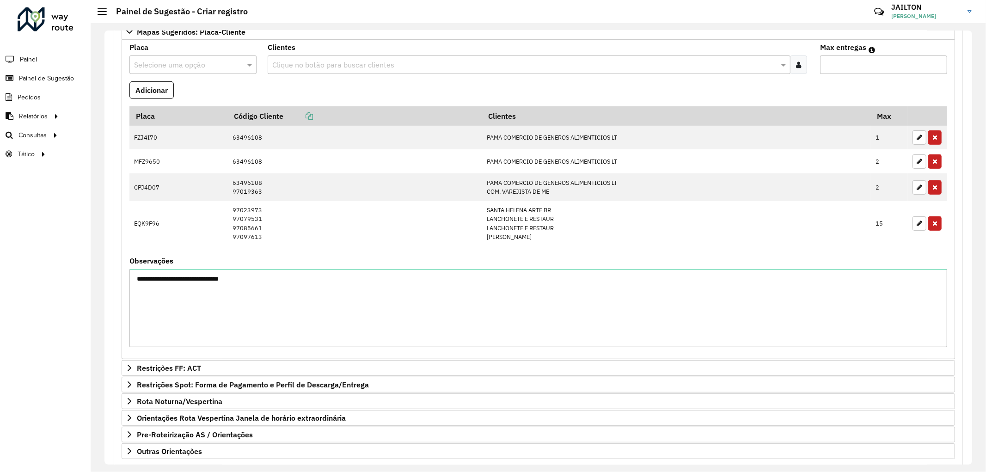
click at [325, 68] on input "text" at bounding box center [524, 65] width 509 height 11
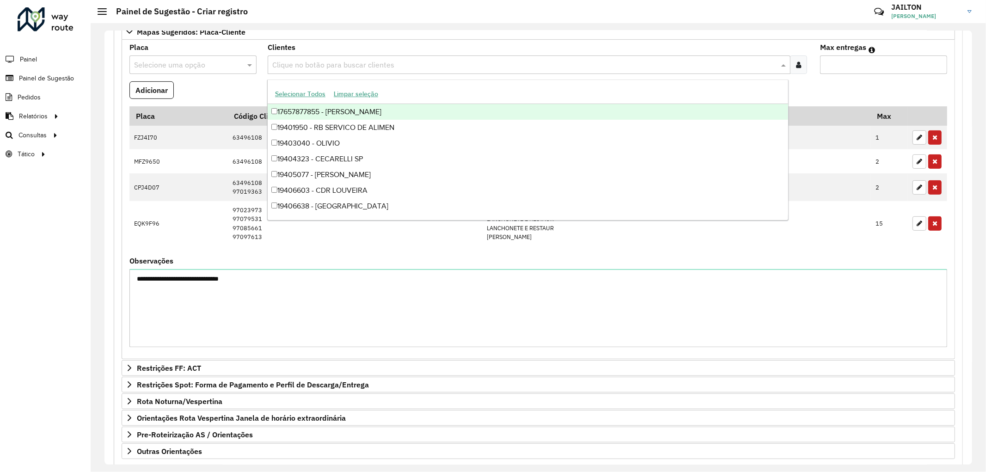
paste input "*****"
type input "*****"
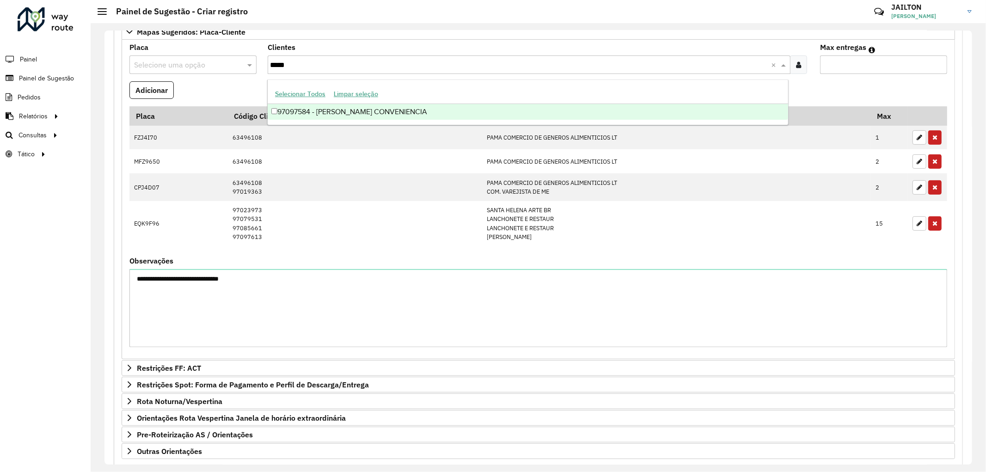
click at [353, 107] on div "97097584 - SOUSA CONVENIENCIA" at bounding box center [528, 112] width 521 height 16
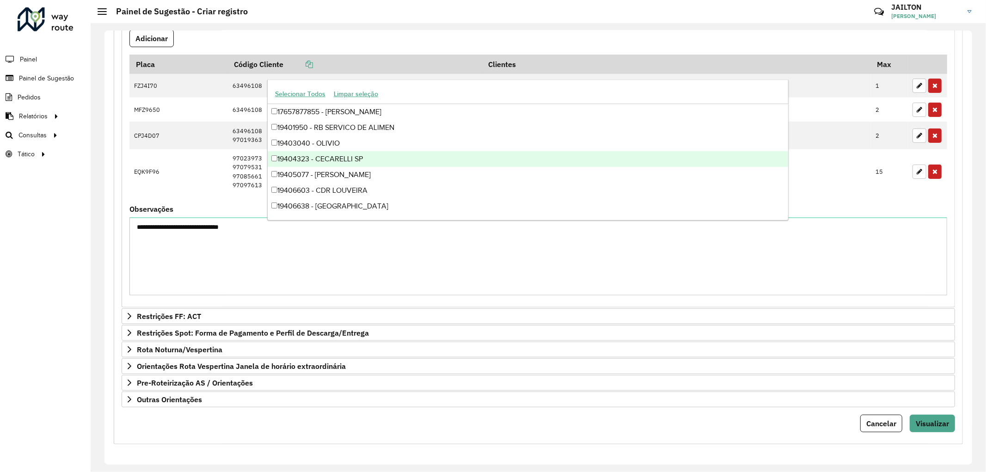
scroll to position [2, 0]
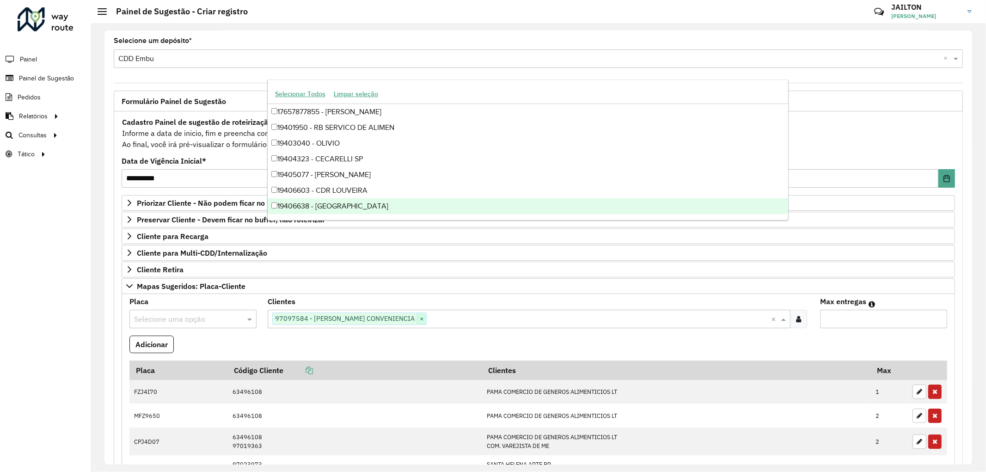
click at [417, 320] on span "×" at bounding box center [421, 319] width 9 height 11
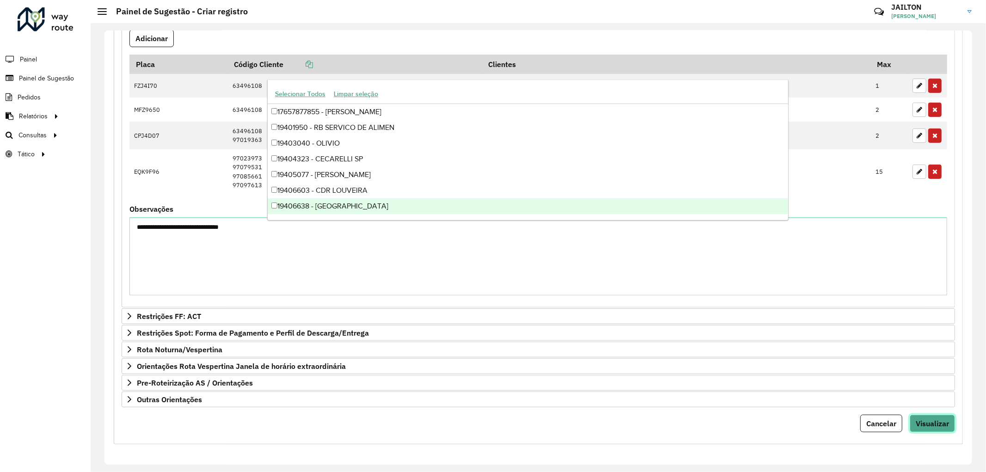
click at [939, 415] on button "Visualizar" at bounding box center [932, 424] width 45 height 18
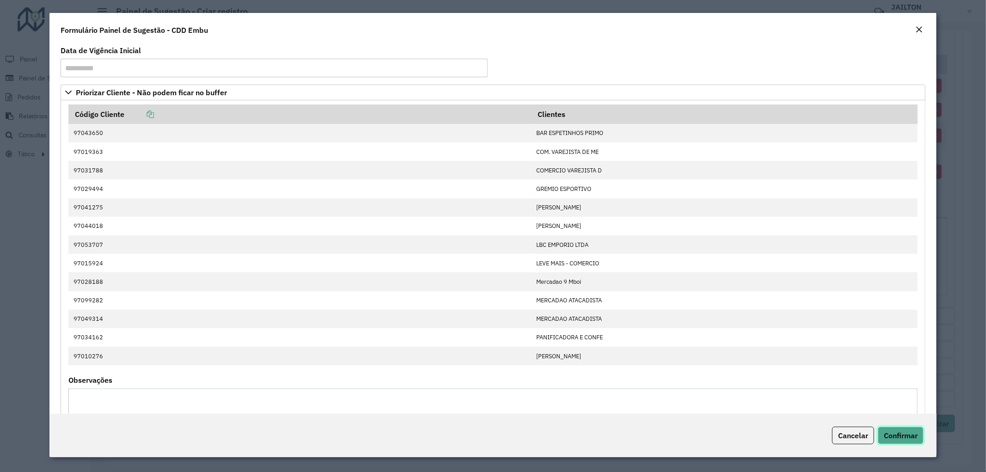
click at [894, 431] on span "Confirmar" at bounding box center [901, 435] width 34 height 9
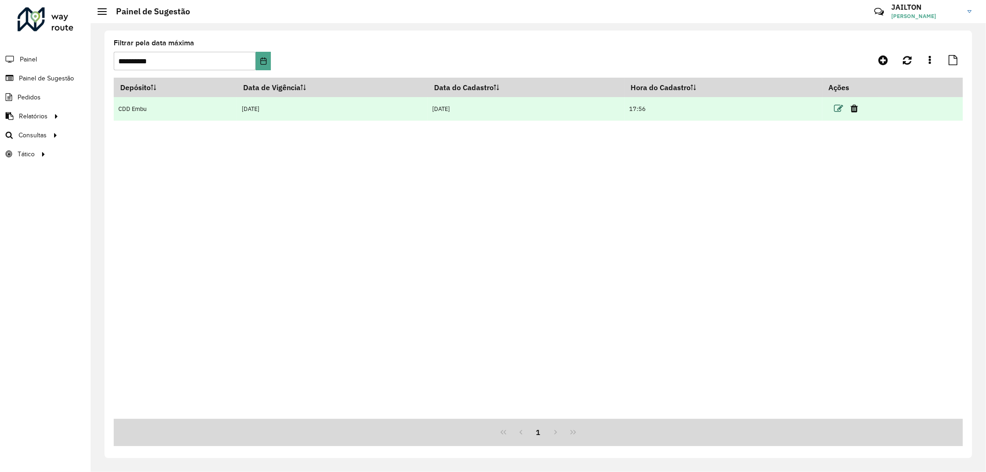
click at [841, 108] on icon at bounding box center [839, 108] width 9 height 9
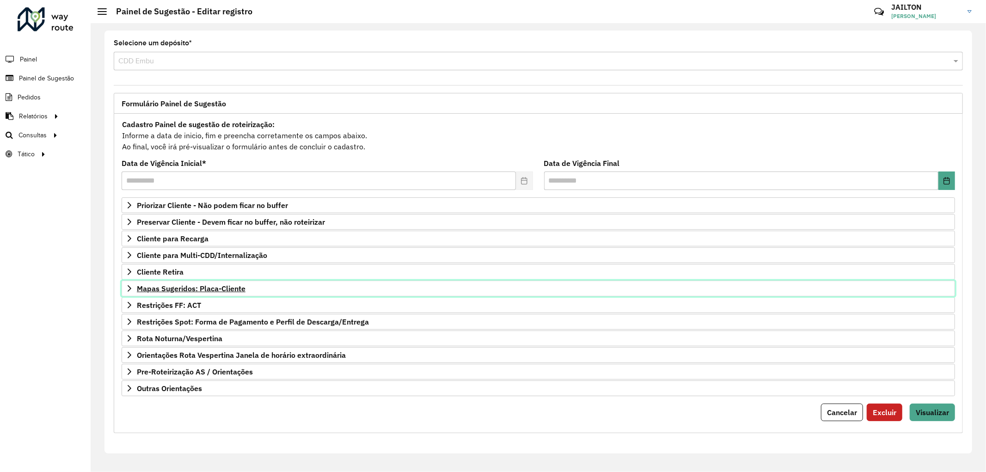
click at [237, 287] on span "Mapas Sugeridos: Placa-Cliente" at bounding box center [191, 288] width 109 height 7
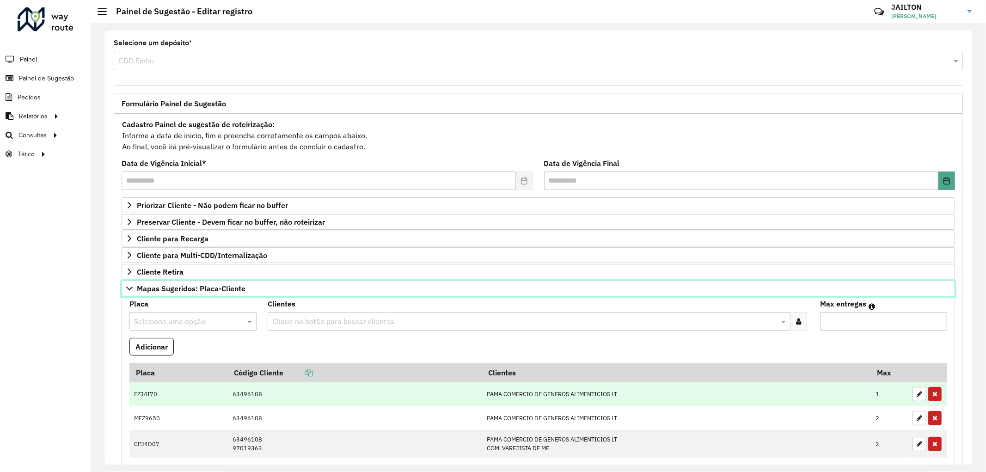
scroll to position [205, 0]
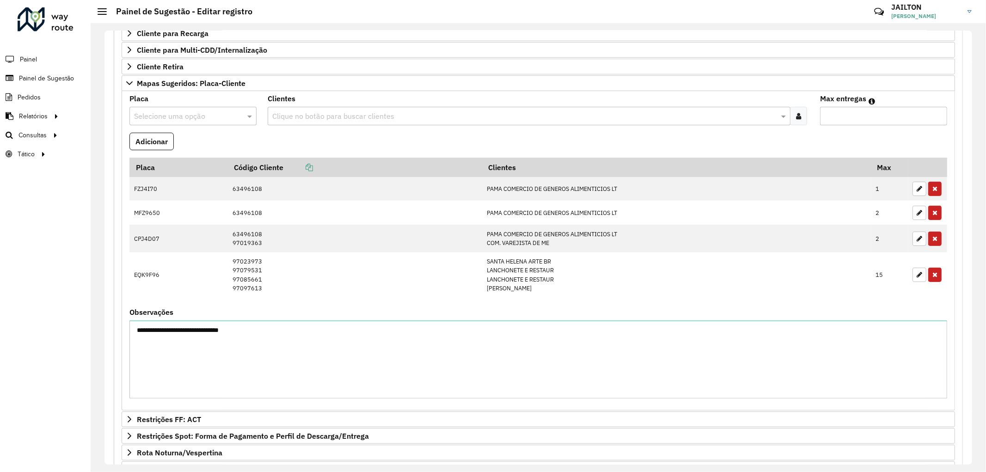
click at [299, 106] on div "Clientes Clique no botão para buscar clientes" at bounding box center [539, 110] width 542 height 30
click at [321, 121] on input "text" at bounding box center [524, 116] width 509 height 11
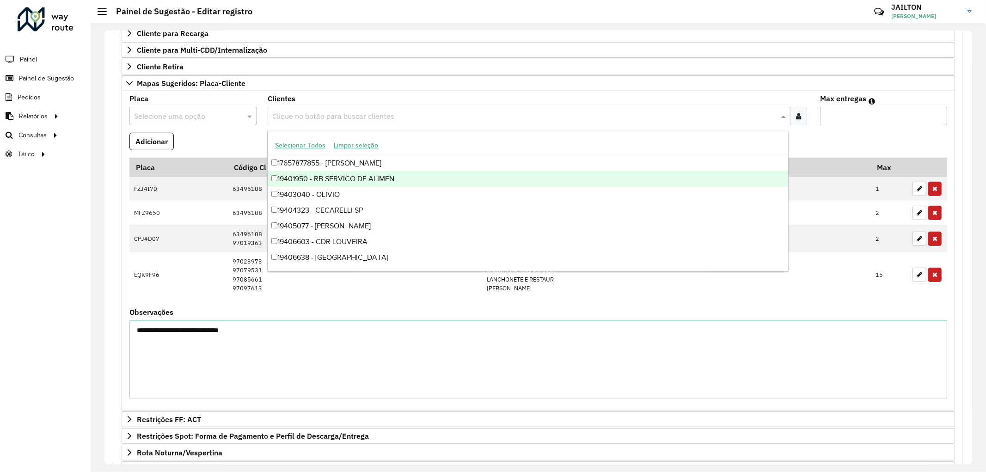
drag, startPoint x: 0, startPoint y: 290, endPoint x: 53, endPoint y: 274, distance: 55.0
click at [2, 289] on div "Roteirizador AmbevTech Painel Painel de Sugestão Pedidos Relatórios Clientes Cl…" at bounding box center [45, 236] width 91 height 472
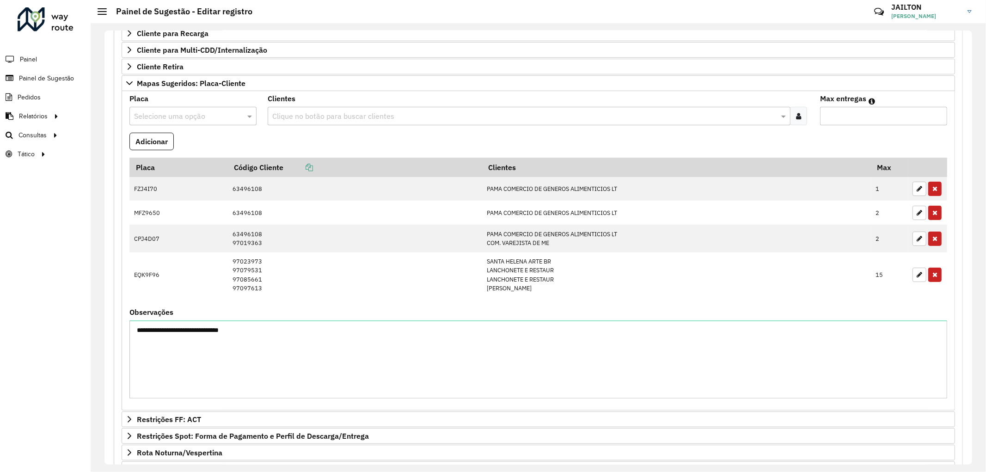
click at [345, 111] on input "text" at bounding box center [524, 116] width 509 height 11
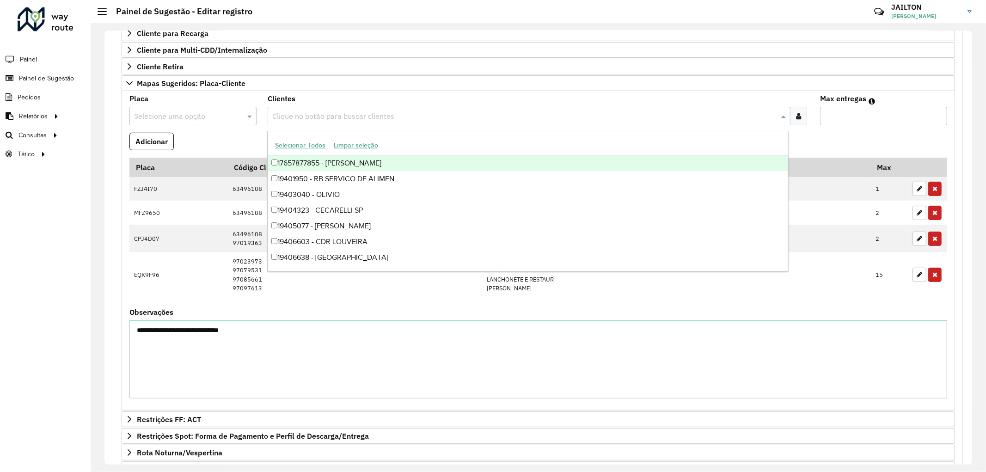
paste input "*****"
type input "*****"
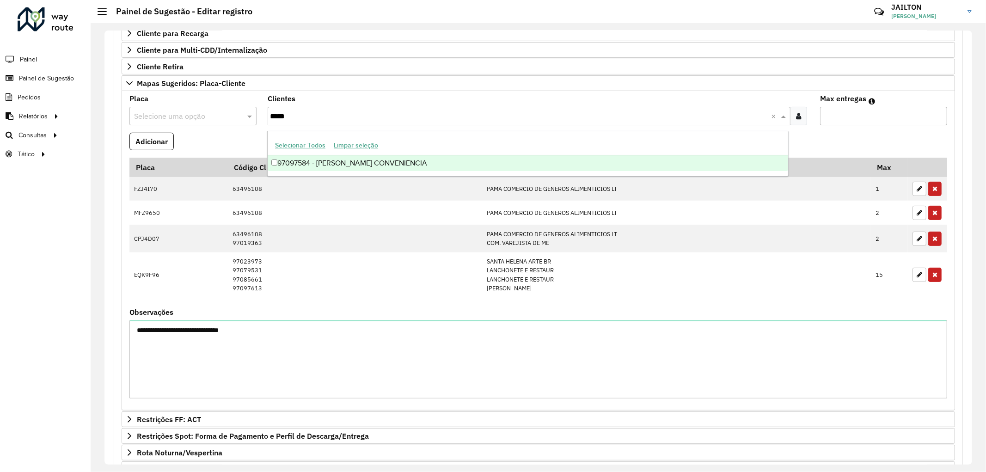
click at [327, 165] on div "97097584 - SOUSA CONVENIENCIA" at bounding box center [528, 163] width 521 height 16
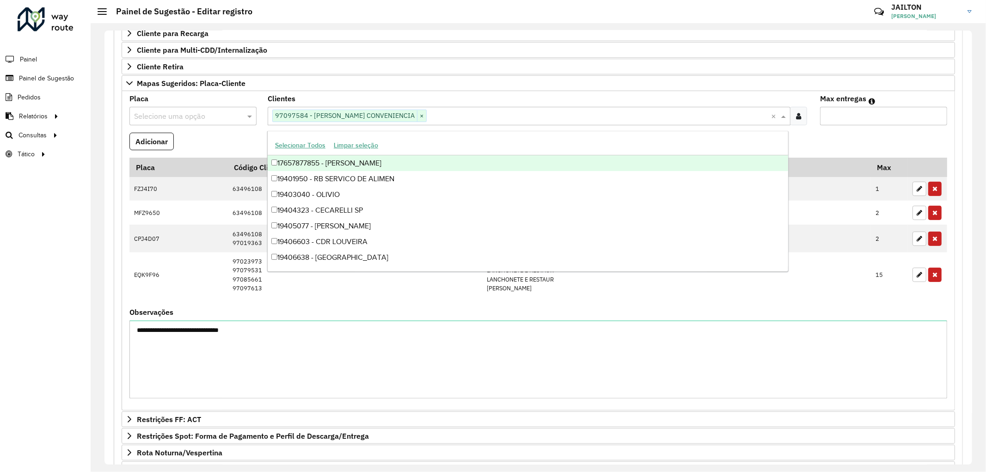
click at [189, 112] on input "text" at bounding box center [183, 116] width 99 height 11
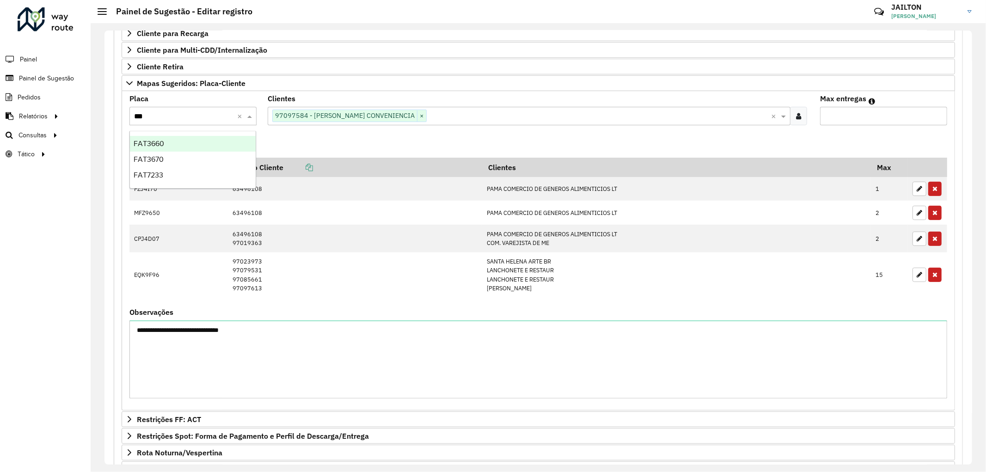
type input "***"
click at [169, 176] on div "FAT7233" at bounding box center [193, 175] width 126 height 16
type input "*"
click at [941, 115] on input "*" at bounding box center [883, 116] width 127 height 18
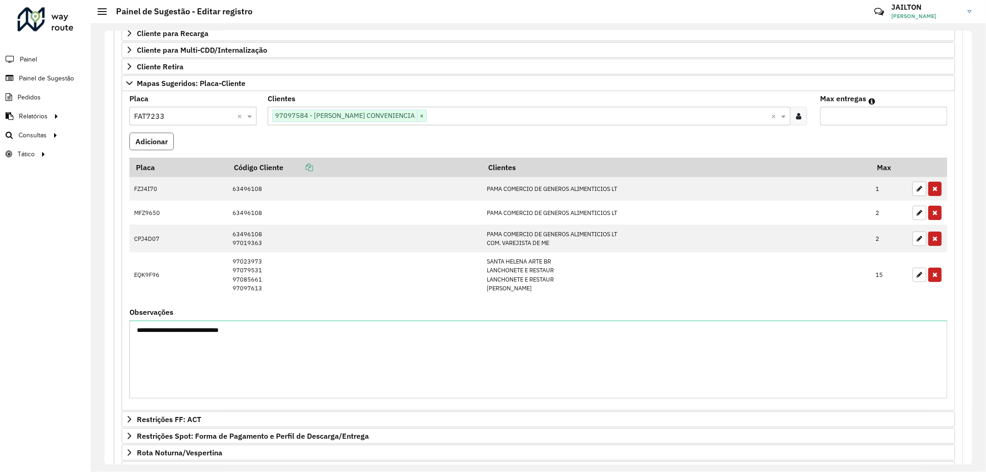
click at [162, 138] on button "Adicionar" at bounding box center [151, 142] width 44 height 18
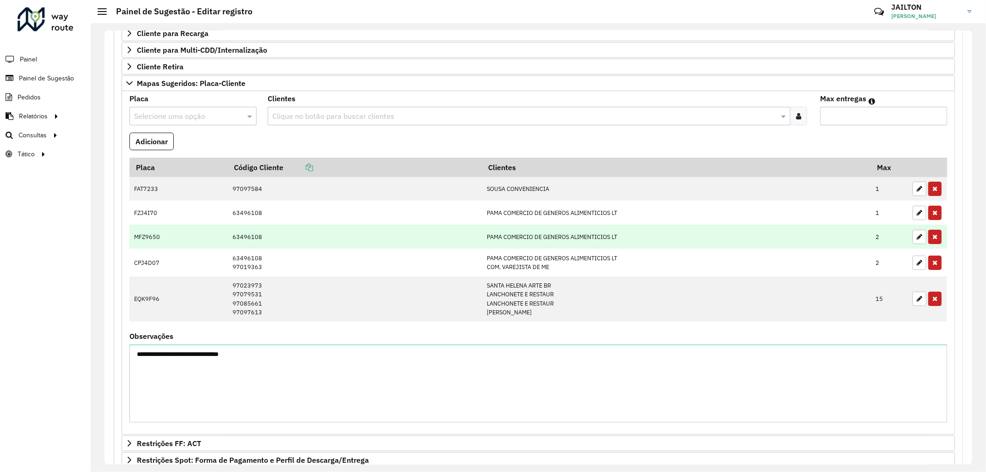
scroll to position [335, 0]
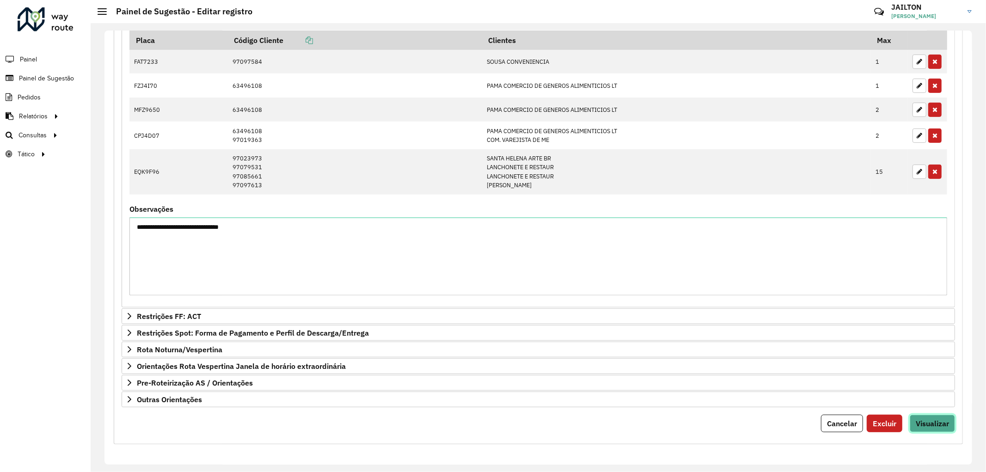
click at [932, 420] on span "Visualizar" at bounding box center [932, 423] width 33 height 9
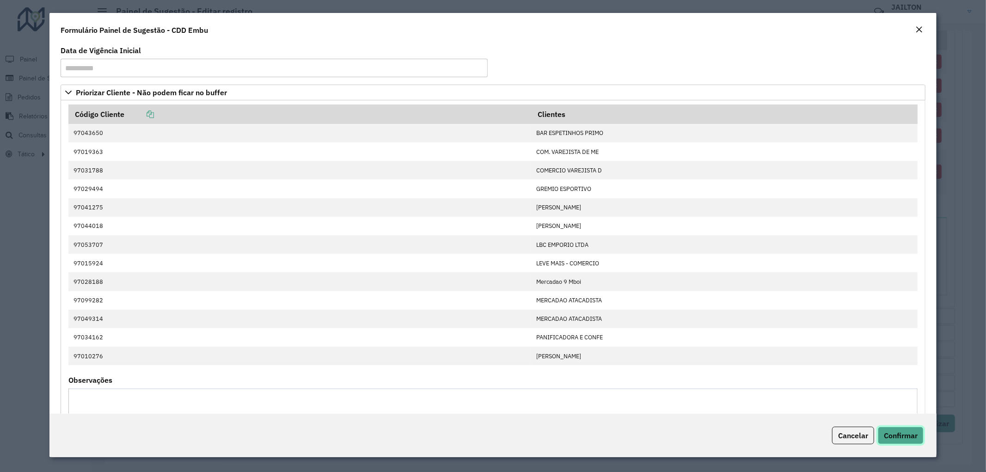
click at [896, 433] on span "Confirmar" at bounding box center [901, 435] width 34 height 9
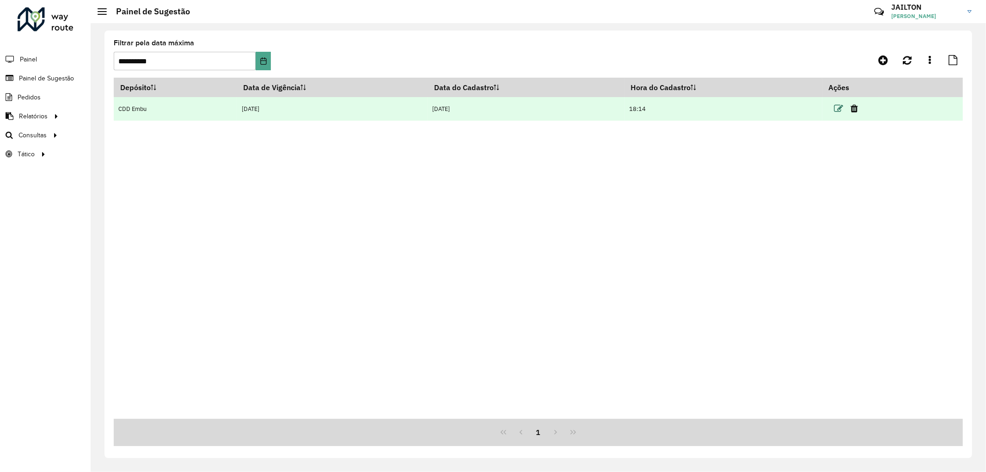
click at [836, 106] on icon at bounding box center [839, 108] width 9 height 9
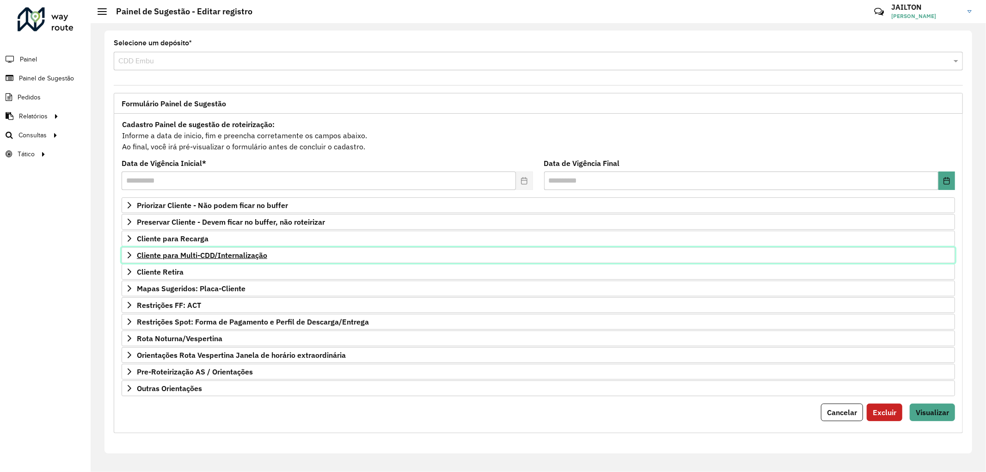
click at [223, 261] on link "Cliente para Multi-CDD/Internalização" at bounding box center [539, 255] width 834 height 16
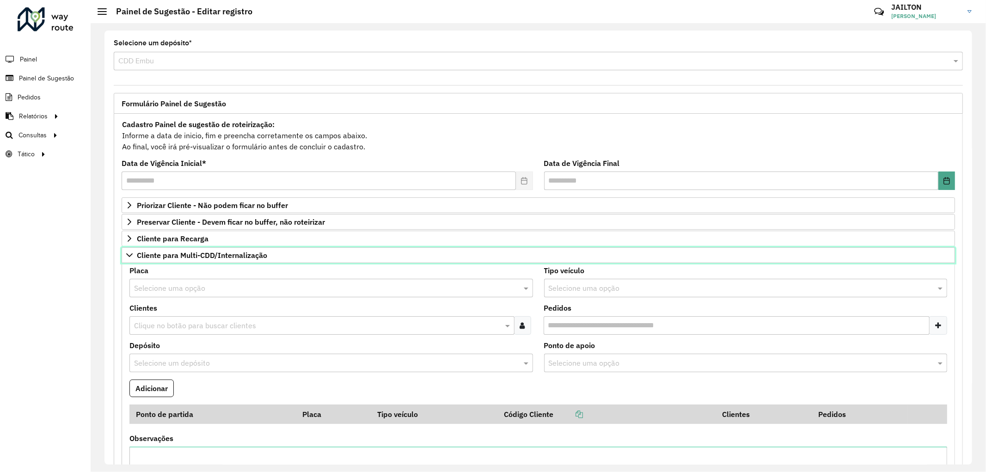
scroll to position [257, 0]
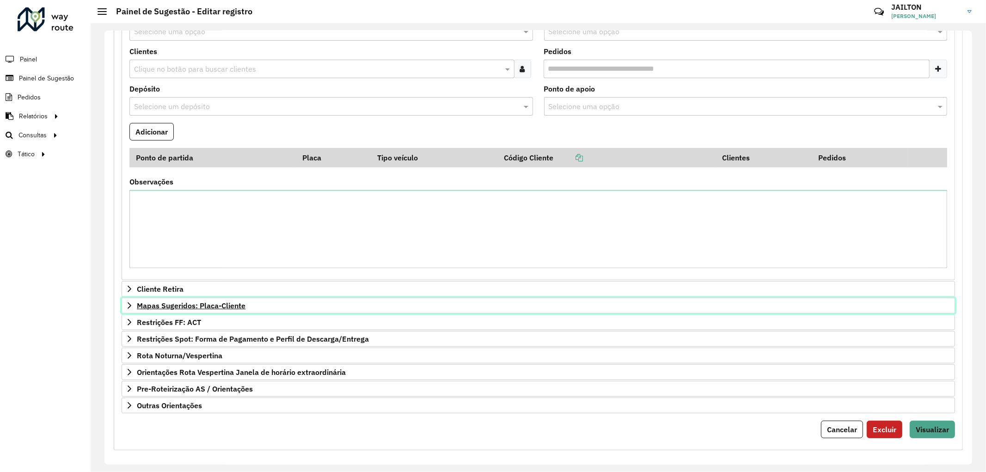
click at [217, 308] on span "Mapas Sugeridos: Placa-Cliente" at bounding box center [191, 305] width 109 height 7
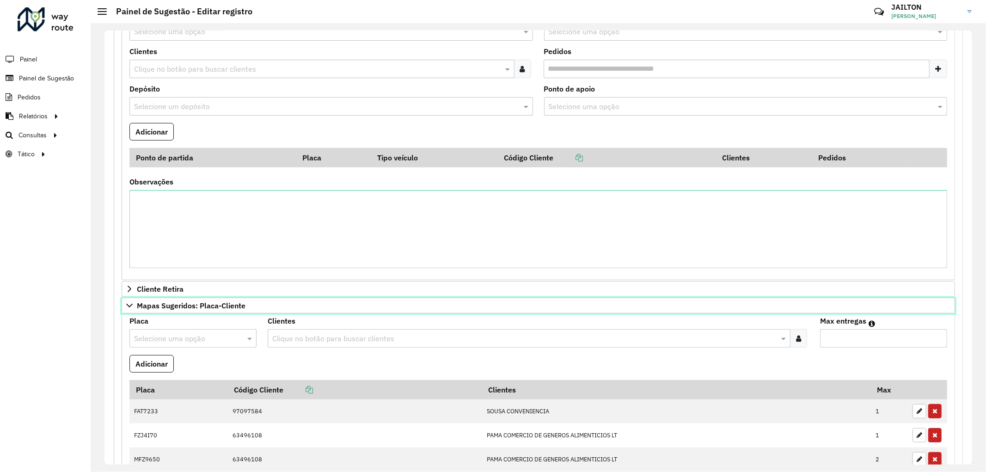
scroll to position [154, 0]
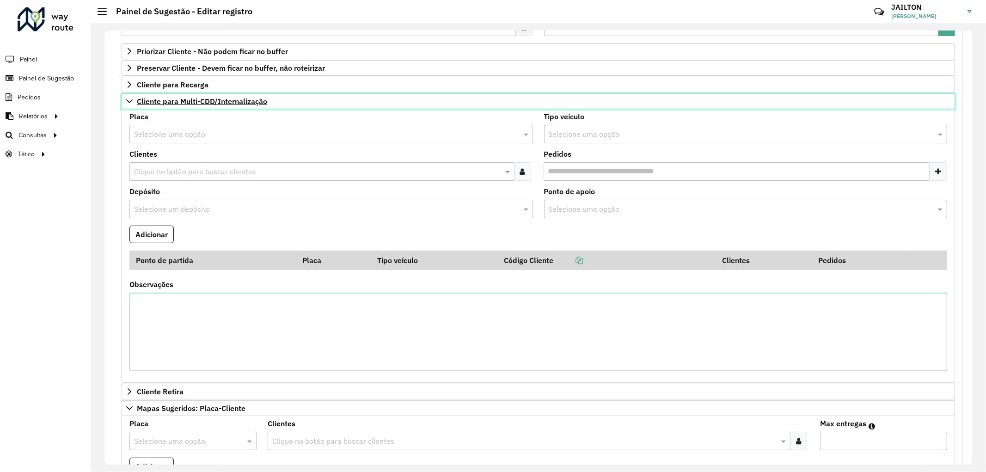
click at [207, 102] on span "Cliente para Multi-CDD/Internalização" at bounding box center [202, 101] width 130 height 7
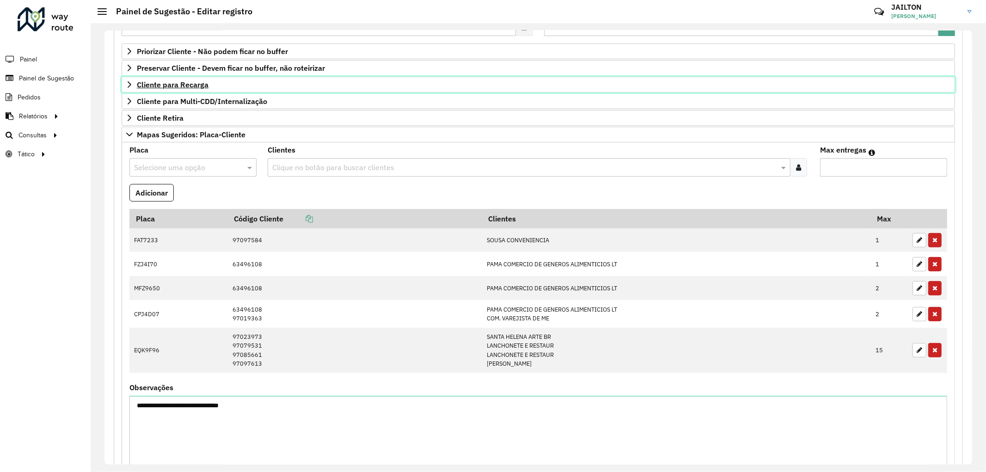
click at [176, 84] on span "Cliente para Recarga" at bounding box center [173, 84] width 72 height 7
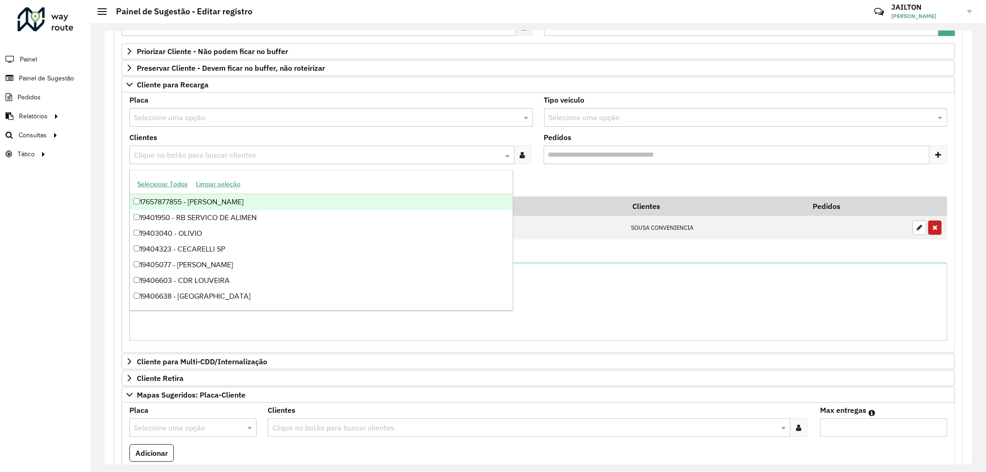
click at [251, 154] on input "text" at bounding box center [317, 155] width 371 height 11
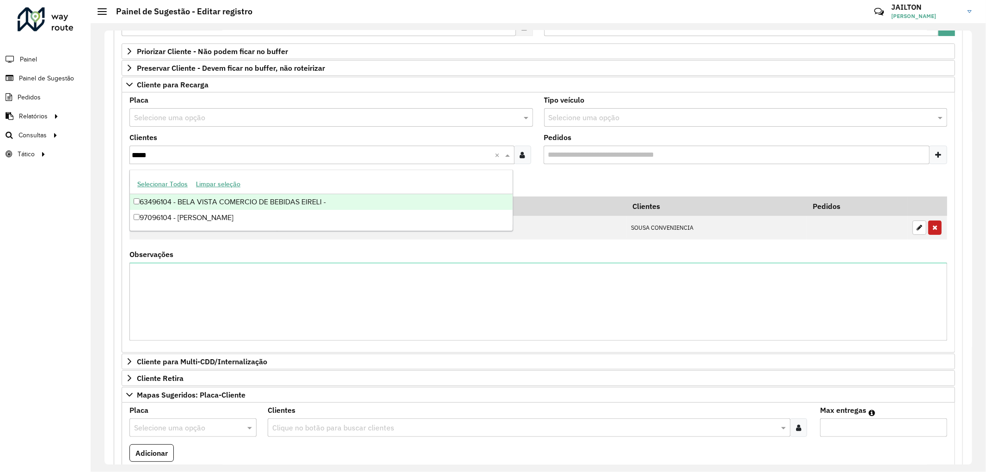
click at [242, 157] on input "*****" at bounding box center [313, 155] width 363 height 11
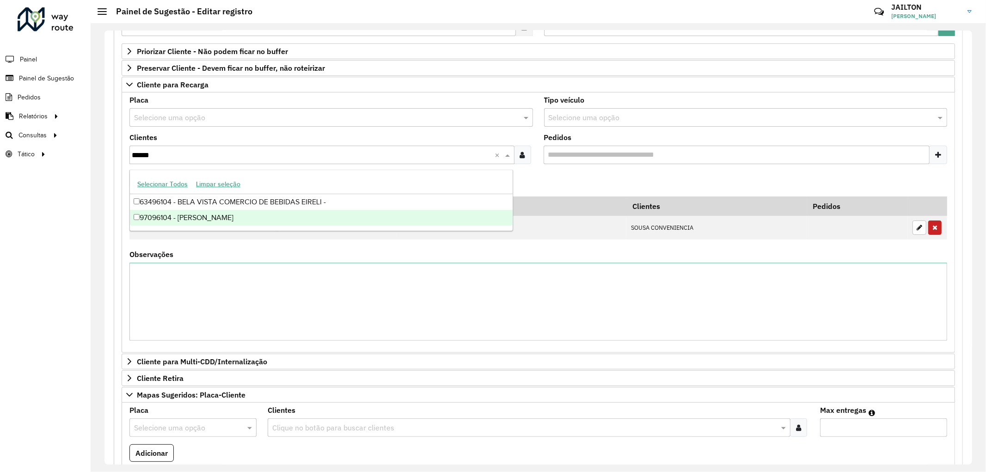
type input "*****"
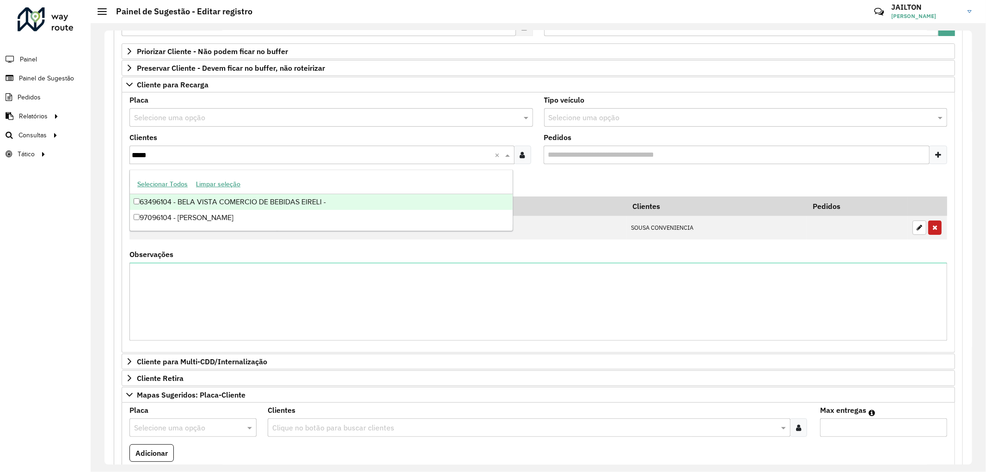
click at [271, 197] on div "63496104 - BELA VISTA COMERCIO DE BEBIDAS EIRELI -" at bounding box center [321, 202] width 383 height 16
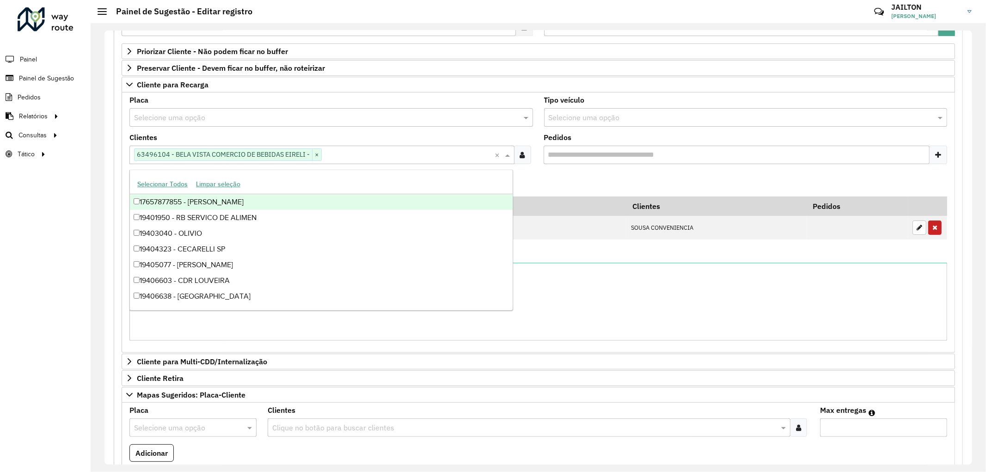
drag, startPoint x: 695, startPoint y: 173, endPoint x: 687, endPoint y: 173, distance: 8.3
click at [694, 173] on formly-field "Adicionar" at bounding box center [538, 184] width 829 height 25
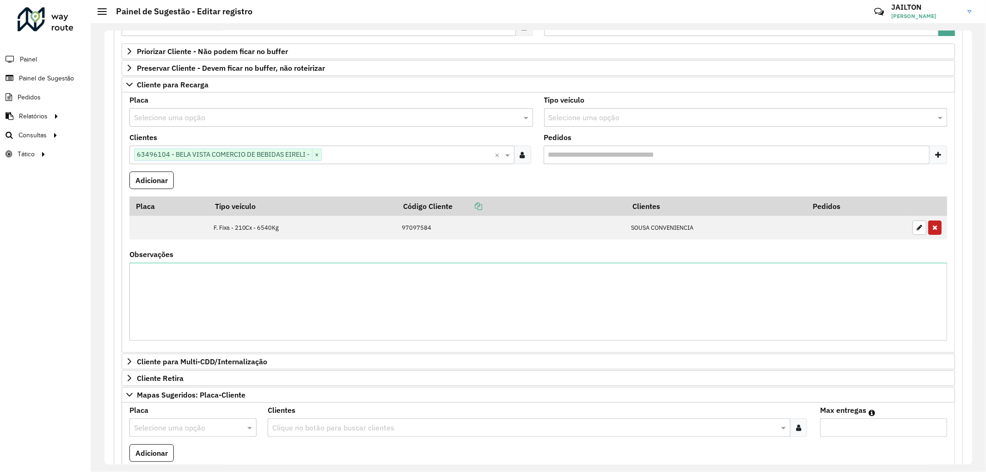
click at [757, 151] on input "Pedidos" at bounding box center [737, 155] width 387 height 18
click at [733, 86] on link "Cliente para Recarga" at bounding box center [539, 85] width 834 height 16
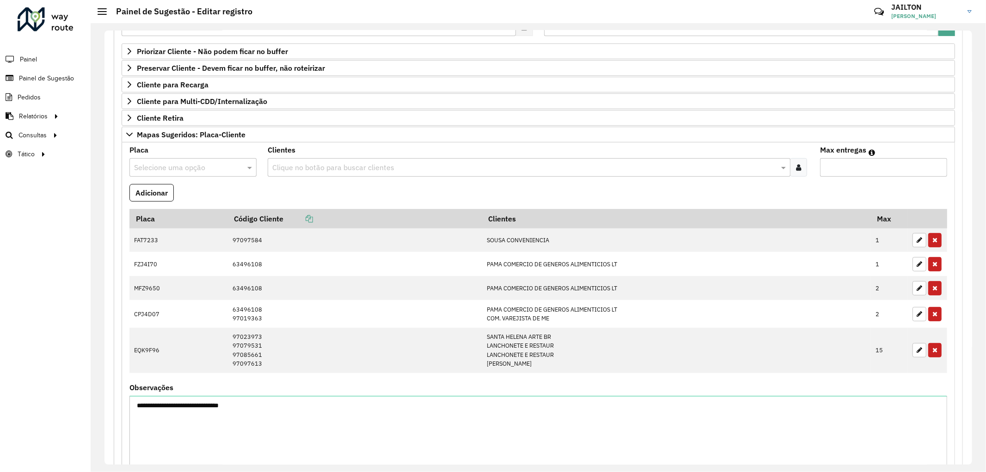
click at [699, 109] on div "Selecione uma opção" at bounding box center [746, 117] width 404 height 18
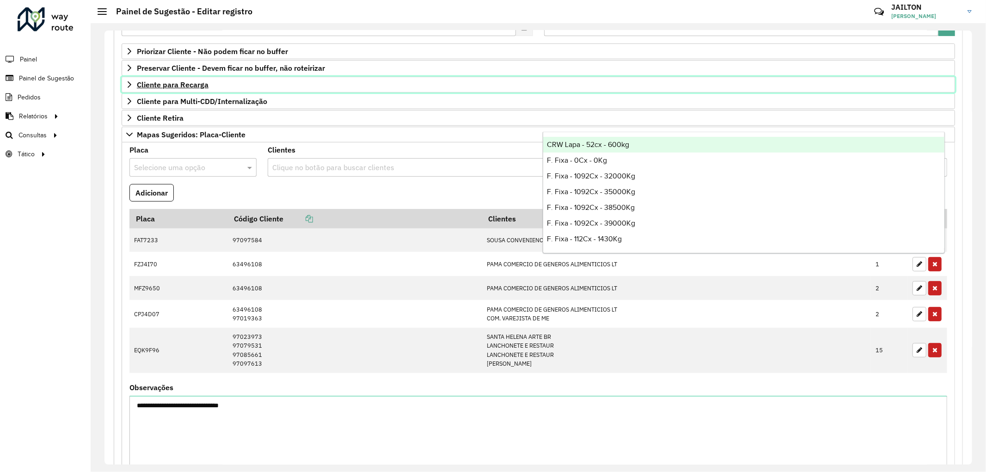
click at [202, 84] on span "Cliente para Recarga" at bounding box center [173, 84] width 72 height 7
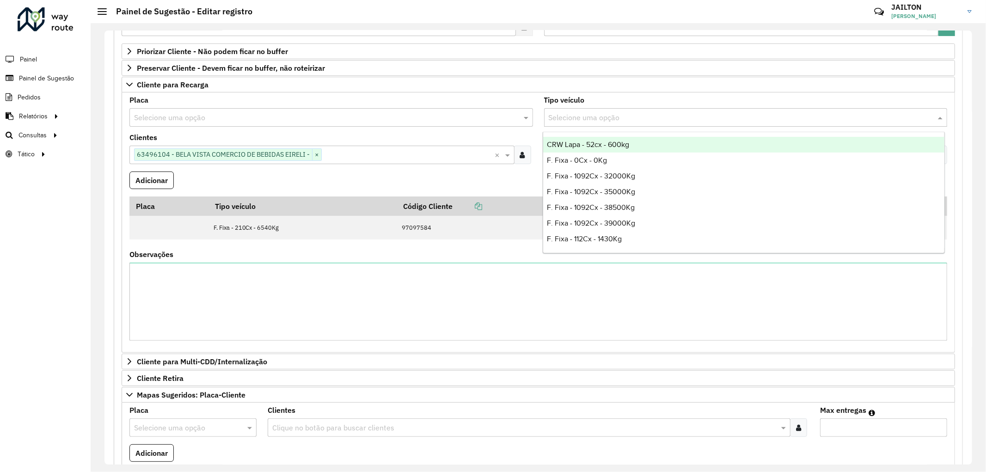
click at [745, 116] on input "text" at bounding box center [737, 117] width 376 height 11
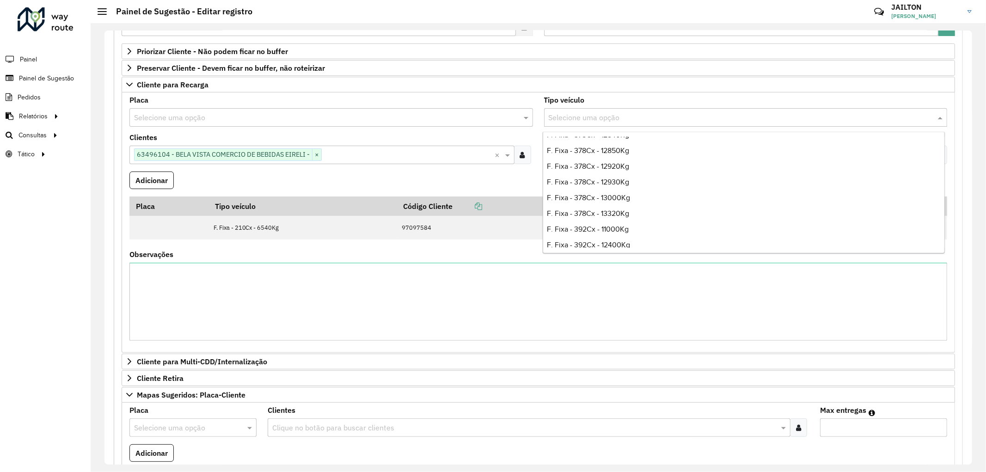
scroll to position [1233, 0]
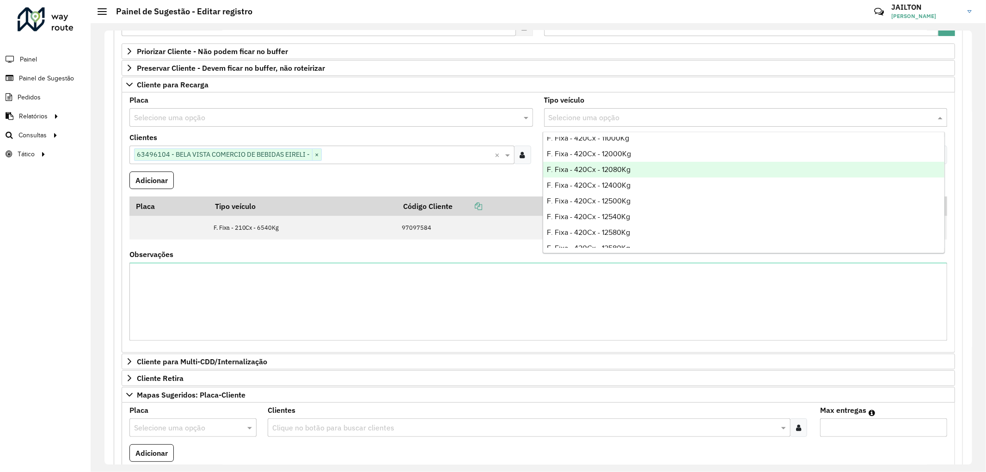
click at [629, 165] on div "F. Fixa - 420Cx - 12080Kg" at bounding box center [743, 170] width 401 height 16
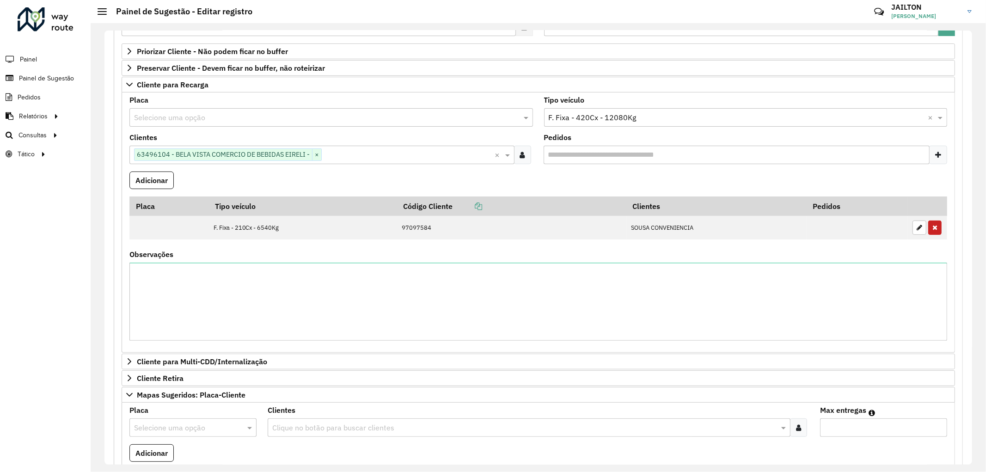
click at [385, 153] on input "text" at bounding box center [408, 155] width 173 height 11
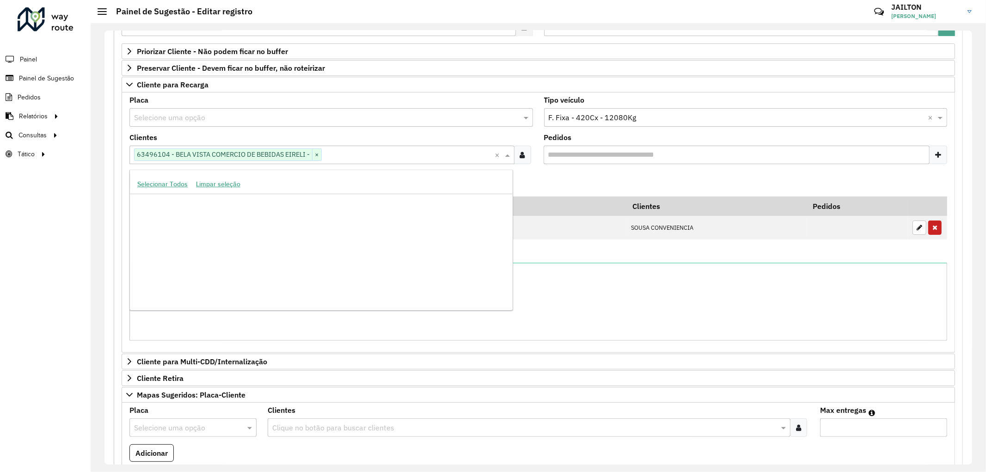
scroll to position [362089, 0]
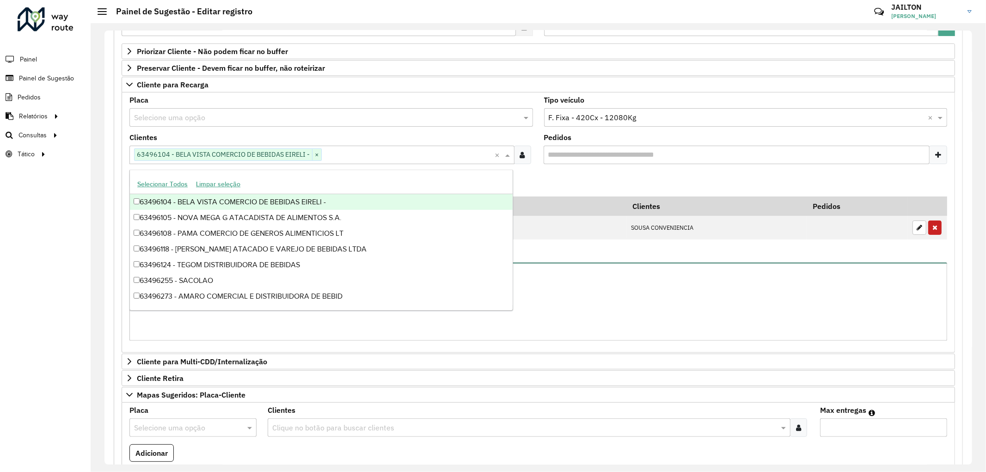
click at [653, 308] on textarea "Observações" at bounding box center [538, 302] width 818 height 78
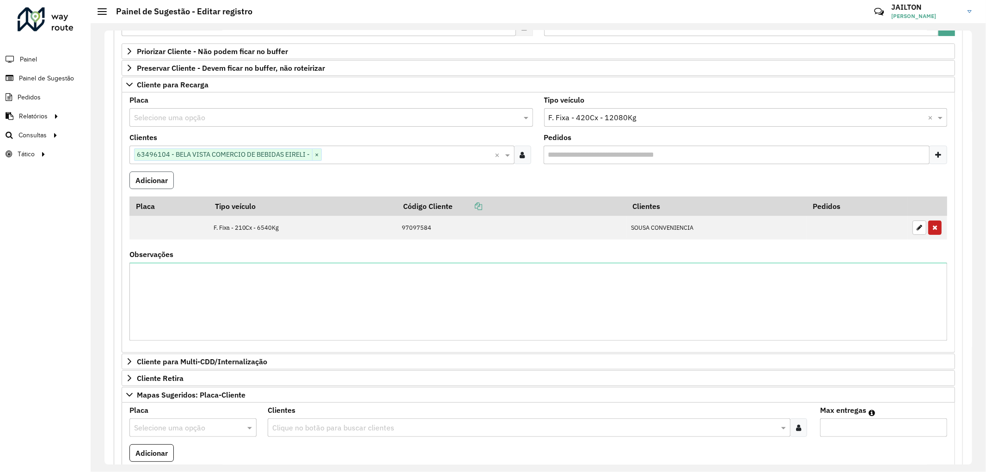
click at [158, 179] on button "Adicionar" at bounding box center [151, 181] width 44 height 18
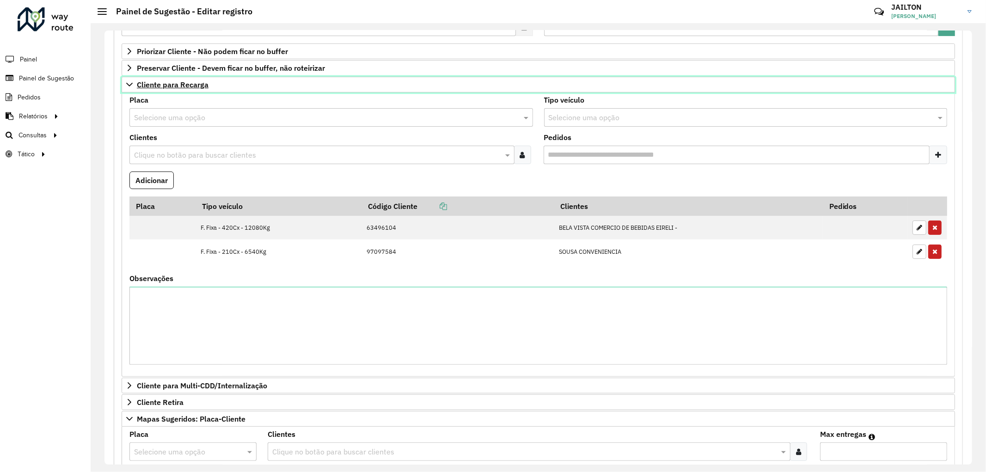
click at [164, 81] on span "Cliente para Recarga" at bounding box center [173, 84] width 72 height 7
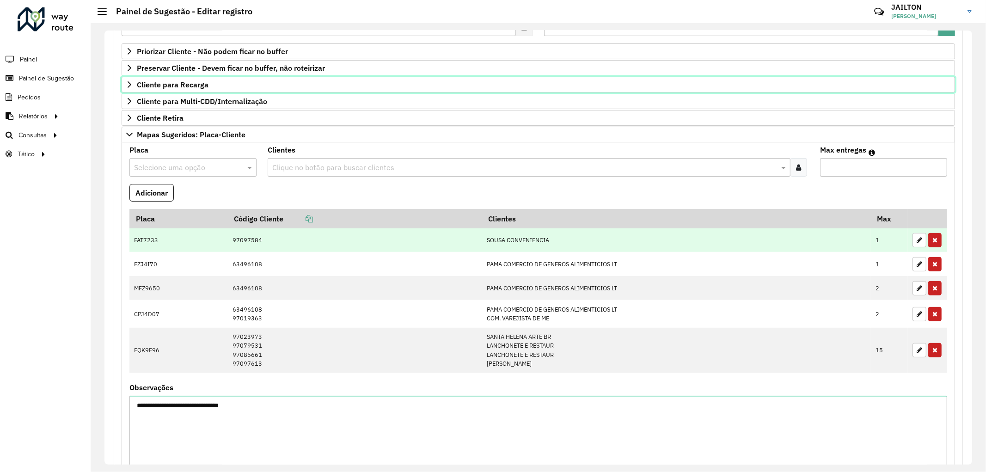
scroll to position [335, 0]
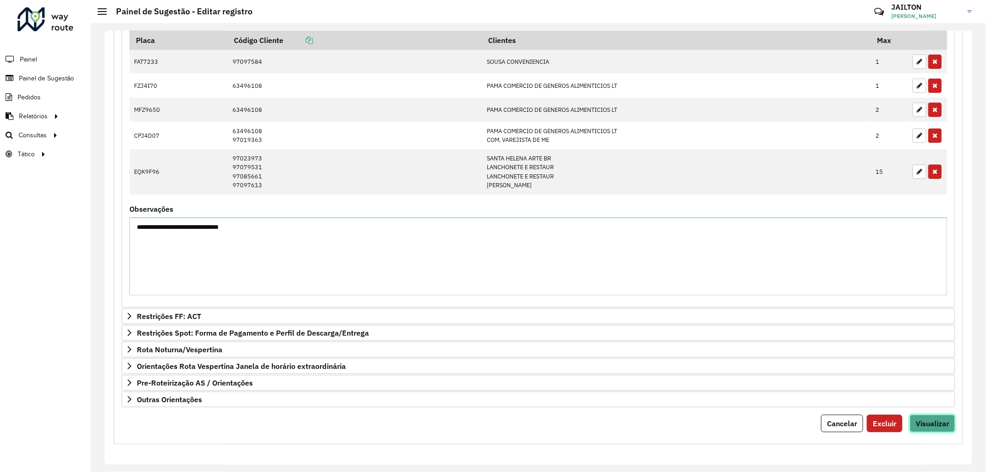
click at [926, 423] on span "Visualizar" at bounding box center [932, 423] width 33 height 9
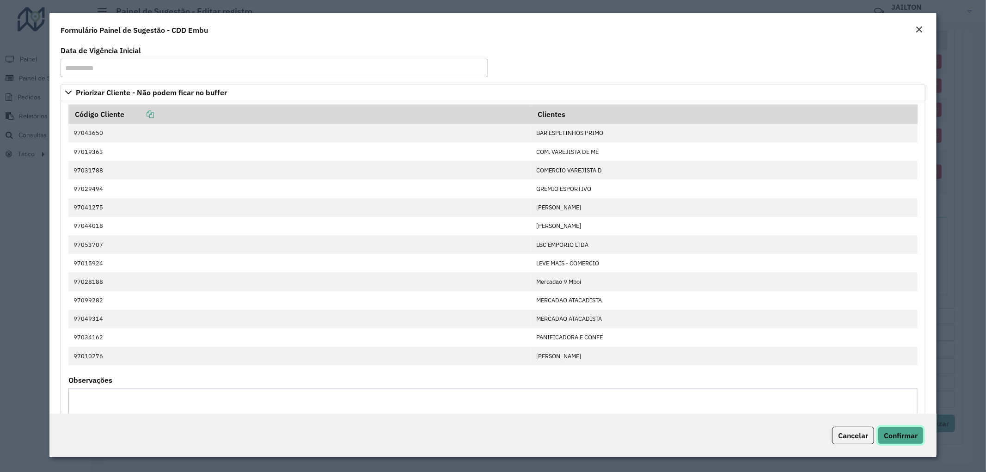
click at [907, 437] on span "Confirmar" at bounding box center [901, 435] width 34 height 9
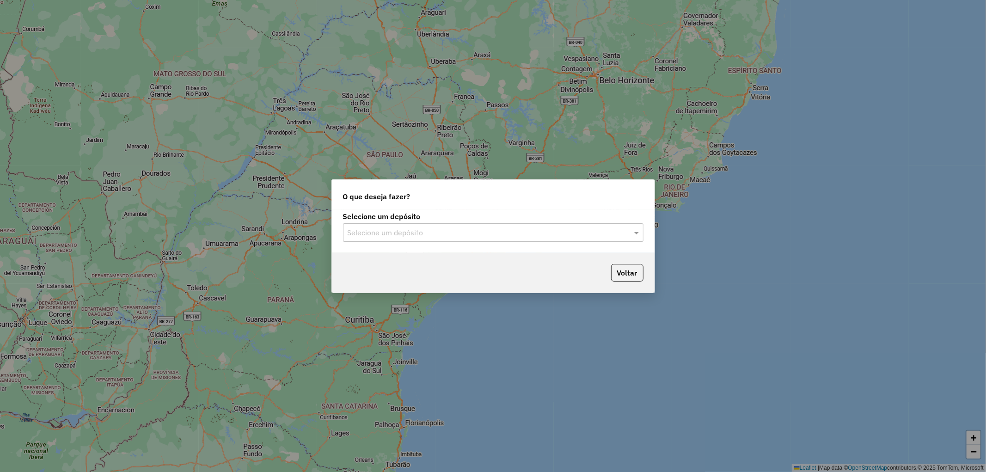
click at [421, 234] on input "text" at bounding box center [484, 233] width 273 height 11
click at [417, 260] on div "CDD Embu" at bounding box center [494, 259] width 300 height 16
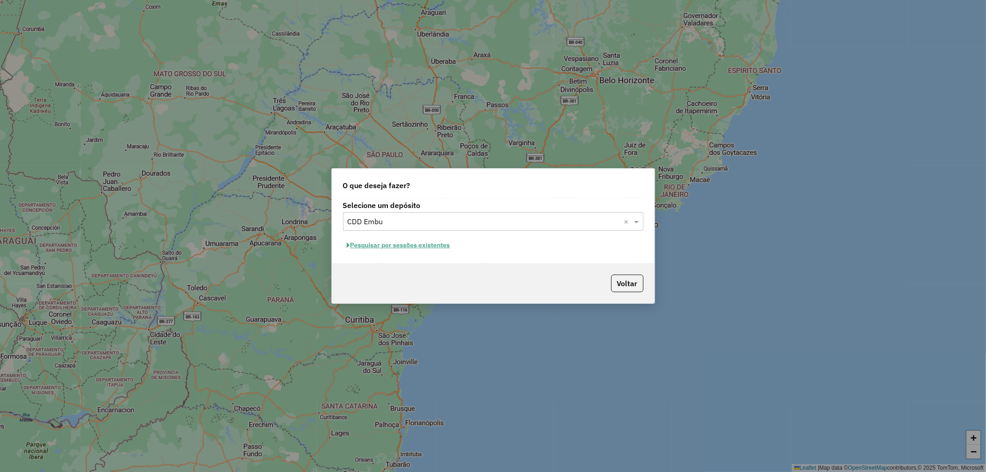
click at [417, 244] on button "Pesquisar por sessões existentes" at bounding box center [398, 245] width 111 height 14
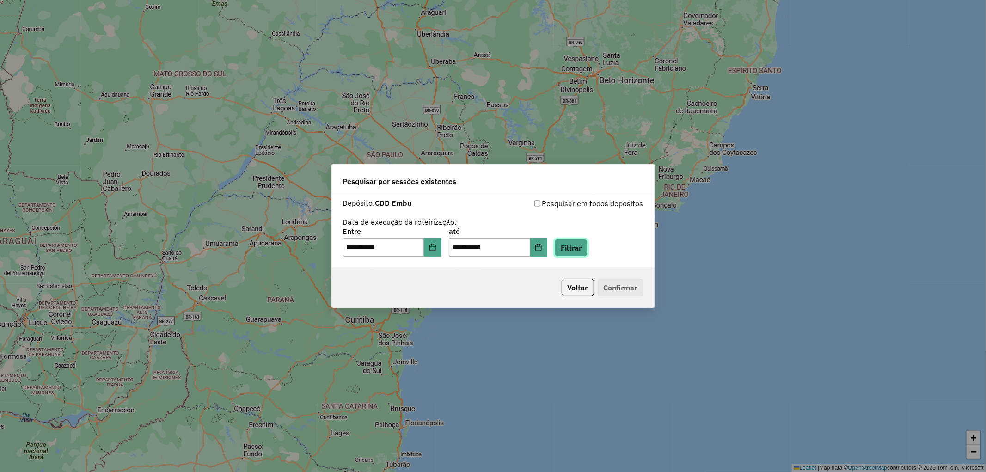
click at [588, 246] on button "Filtrar" at bounding box center [571, 248] width 33 height 18
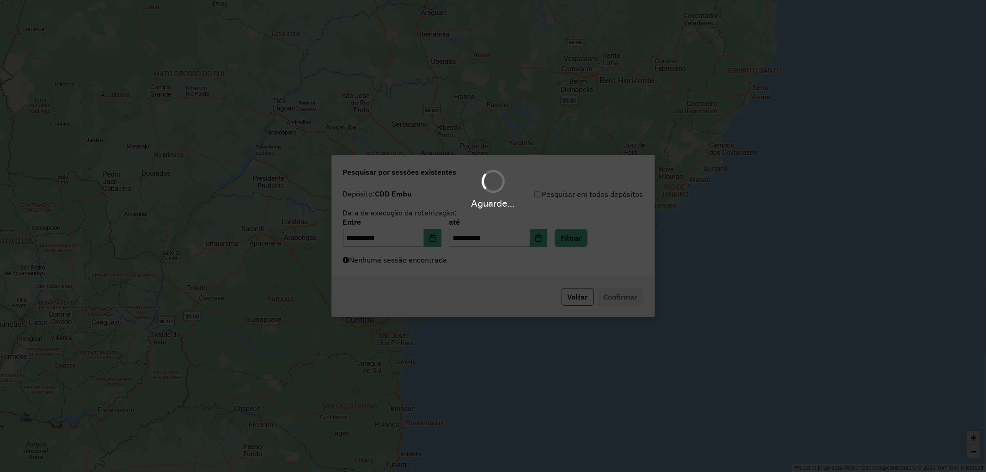
click at [600, 260] on div "Aguarde..." at bounding box center [493, 236] width 986 height 472
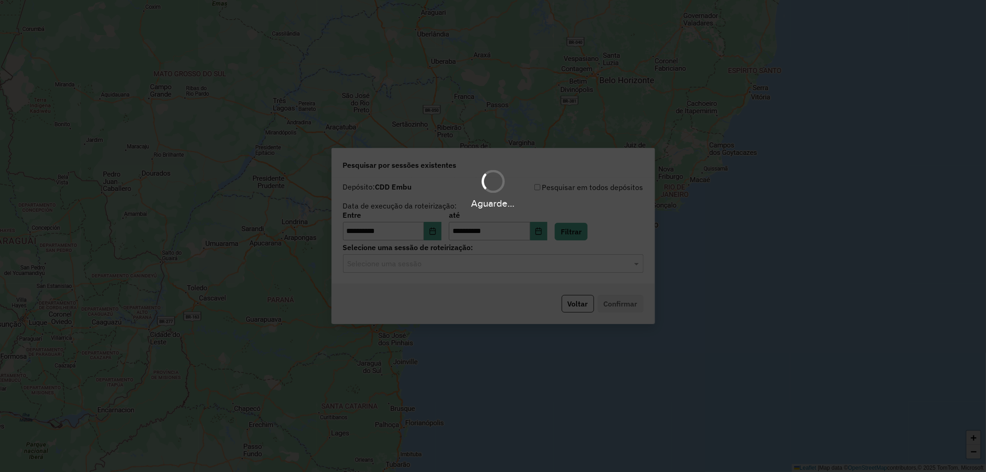
click at [601, 266] on hb-app "**********" at bounding box center [493, 236] width 986 height 472
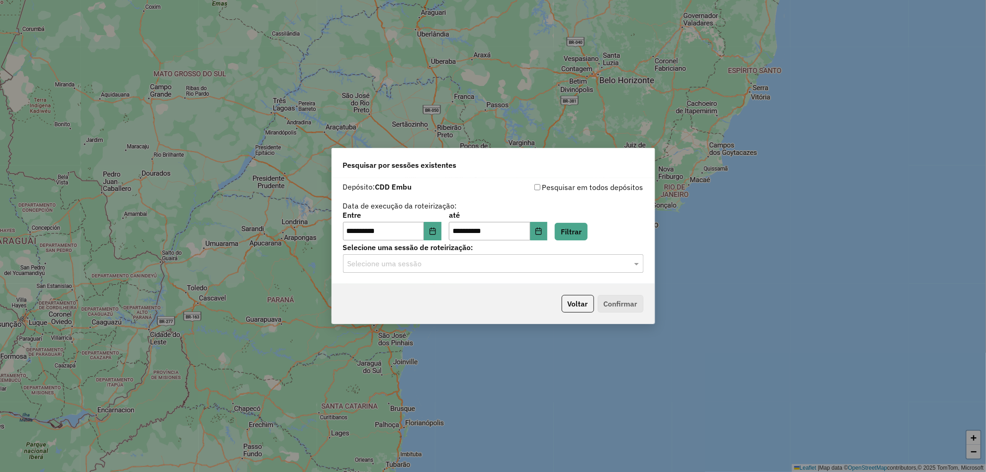
click at [601, 266] on input "text" at bounding box center [484, 264] width 273 height 11
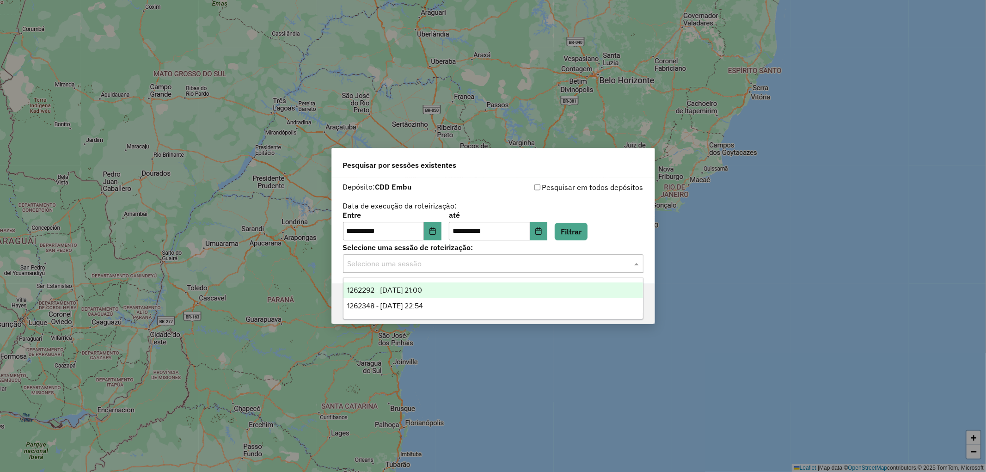
click at [433, 295] on div "1262292 - [DATE] 21:00" at bounding box center [494, 291] width 300 height 16
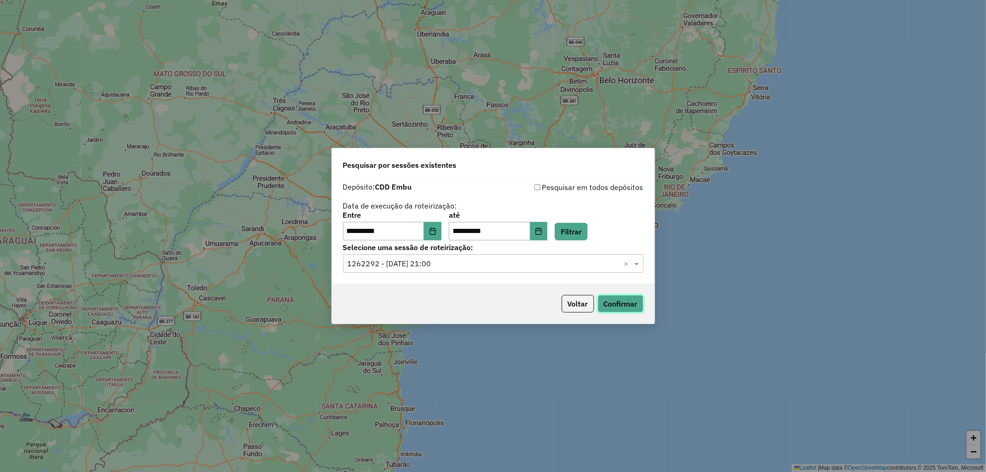
click at [619, 303] on button "Confirmar" at bounding box center [621, 304] width 46 height 18
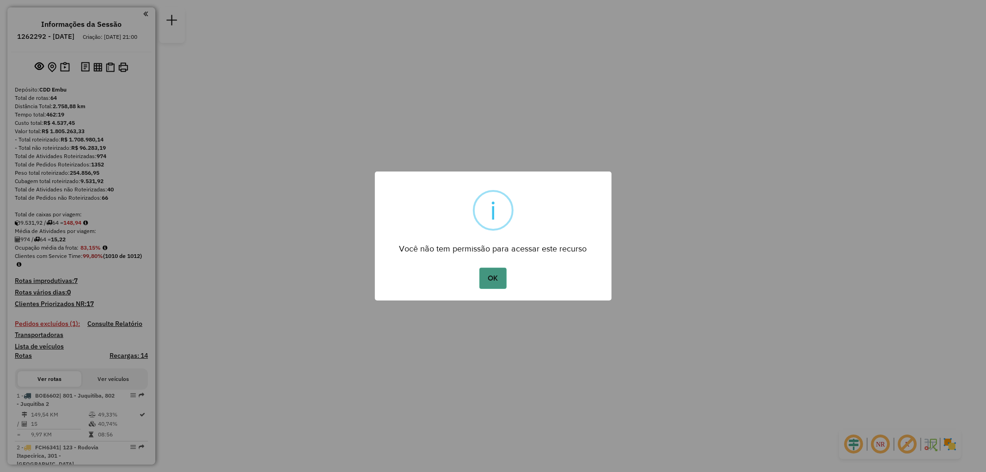
click at [501, 268] on button "OK" at bounding box center [493, 278] width 27 height 21
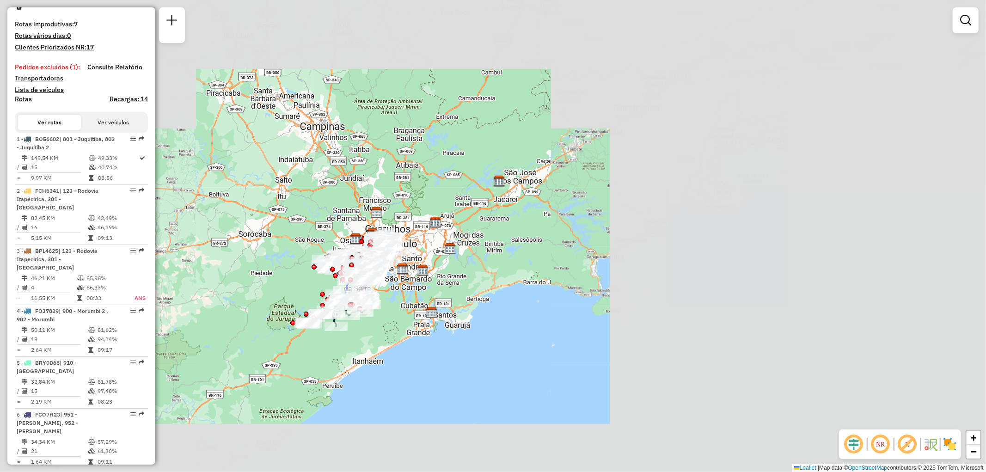
scroll to position [308, 0]
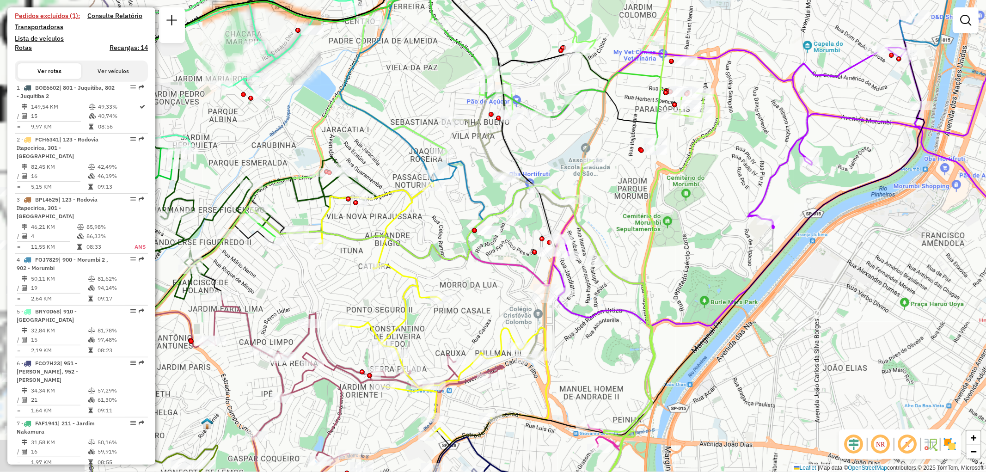
drag, startPoint x: 553, startPoint y: 228, endPoint x: 640, endPoint y: 223, distance: 87.5
click at [559, 223] on icon at bounding box center [302, 116] width 514 height 263
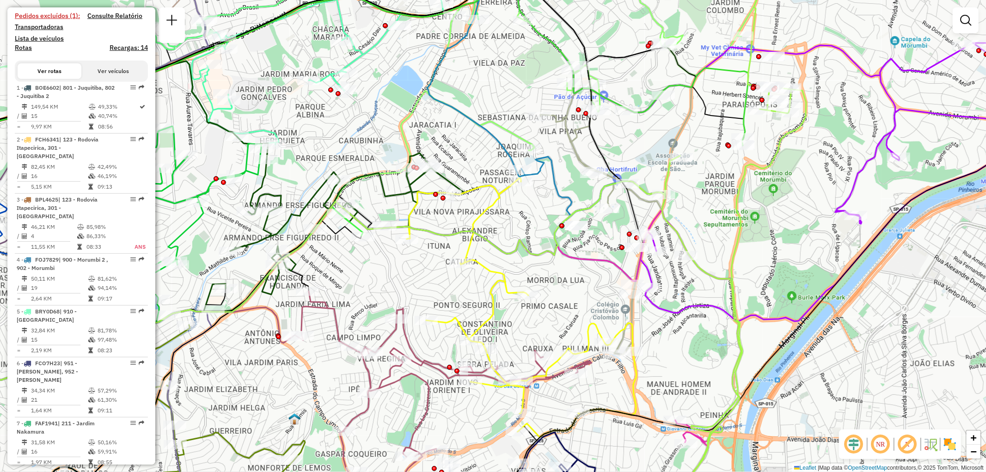
click at [949, 447] on img at bounding box center [950, 444] width 15 height 15
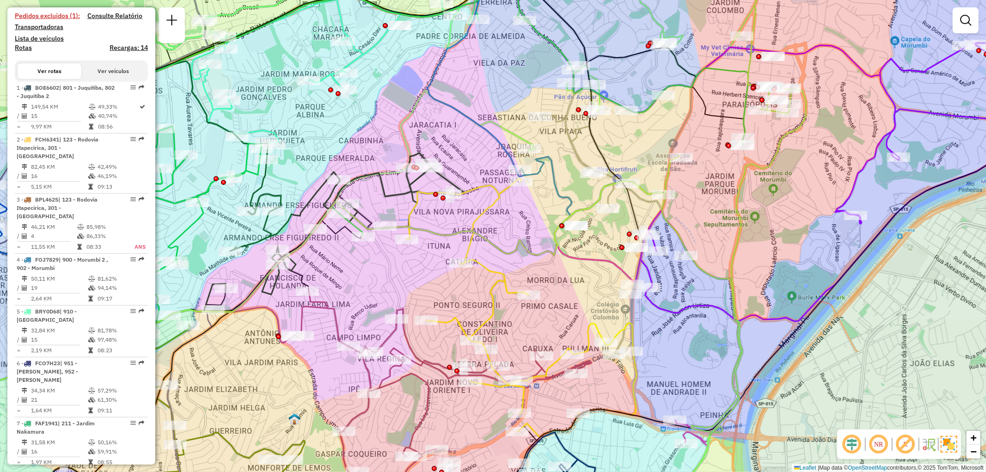
click at [879, 445] on em at bounding box center [879, 444] width 22 height 22
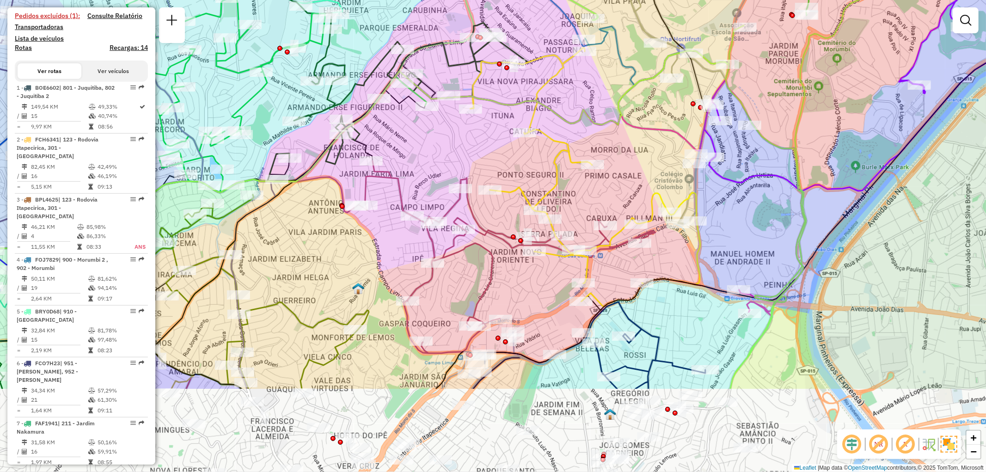
drag, startPoint x: 509, startPoint y: 359, endPoint x: 571, endPoint y: 229, distance: 144.0
click at [571, 229] on div "Janela de atendimento Grade de atendimento Capacidade Transportadoras Veículos …" at bounding box center [493, 236] width 986 height 472
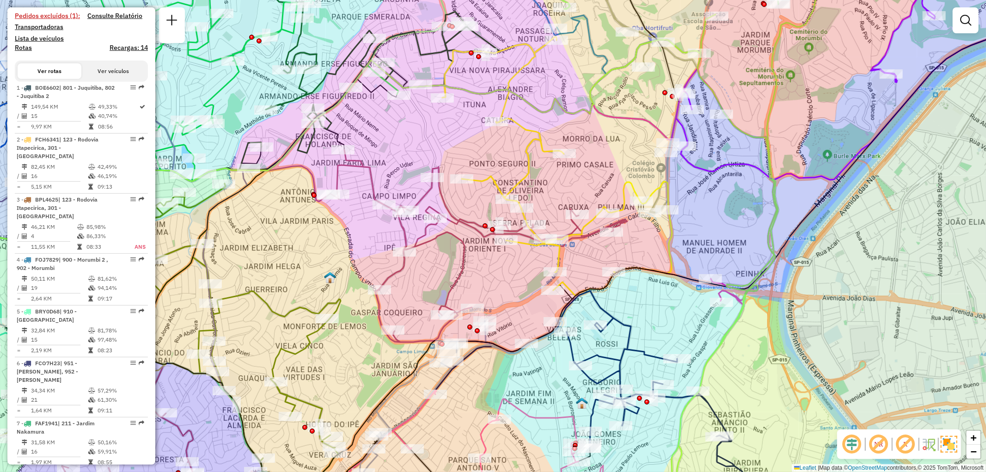
drag, startPoint x: 652, startPoint y: 171, endPoint x: 625, endPoint y: 153, distance: 32.3
click at [625, 153] on div "Janela de atendimento Grade de atendimento Capacidade Transportadoras Veículos …" at bounding box center [493, 236] width 986 height 472
select select "**********"
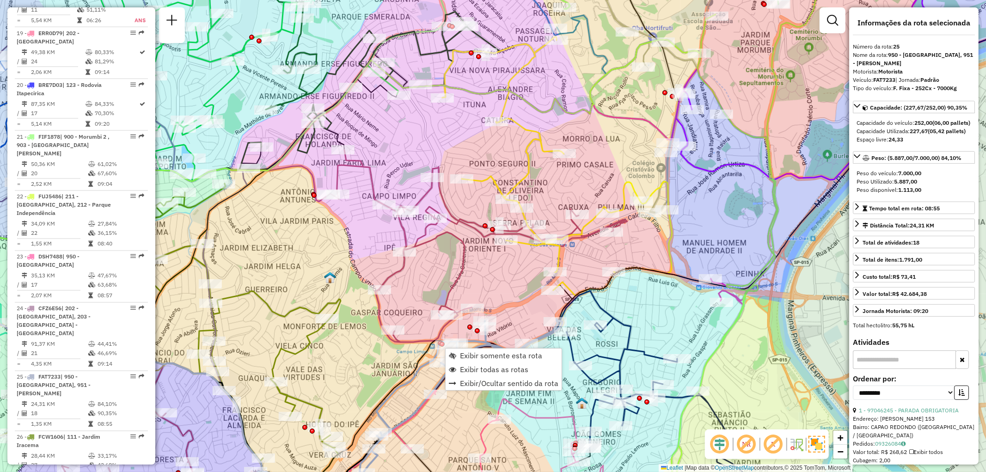
scroll to position [1624, 0]
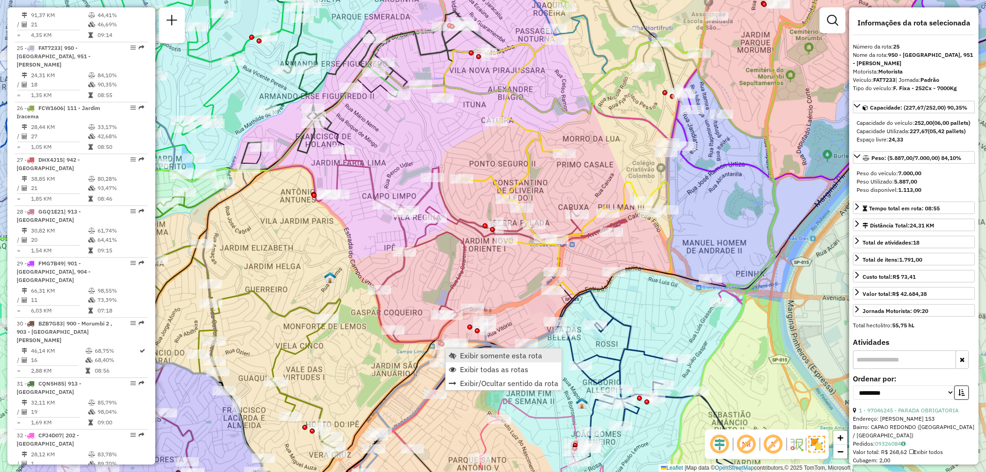
click at [534, 354] on span "Exibir somente esta rota" at bounding box center [501, 355] width 82 height 7
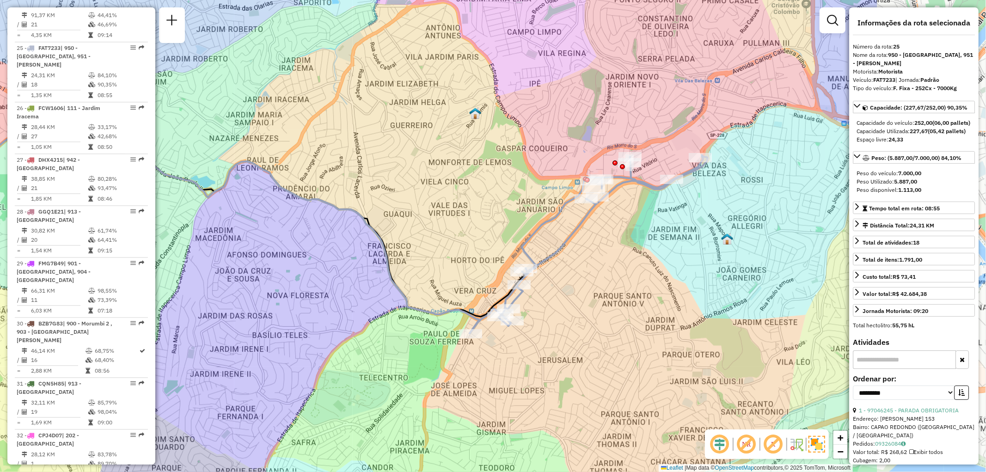
drag, startPoint x: 607, startPoint y: 187, endPoint x: 415, endPoint y: 178, distance: 192.1
click at [415, 178] on div "Janela de atendimento Grade de atendimento Capacidade Transportadoras Veículos …" at bounding box center [493, 236] width 986 height 472
drag, startPoint x: 778, startPoint y: 442, endPoint x: 708, endPoint y: 450, distance: 70.2
click at [778, 442] on em at bounding box center [774, 444] width 22 height 22
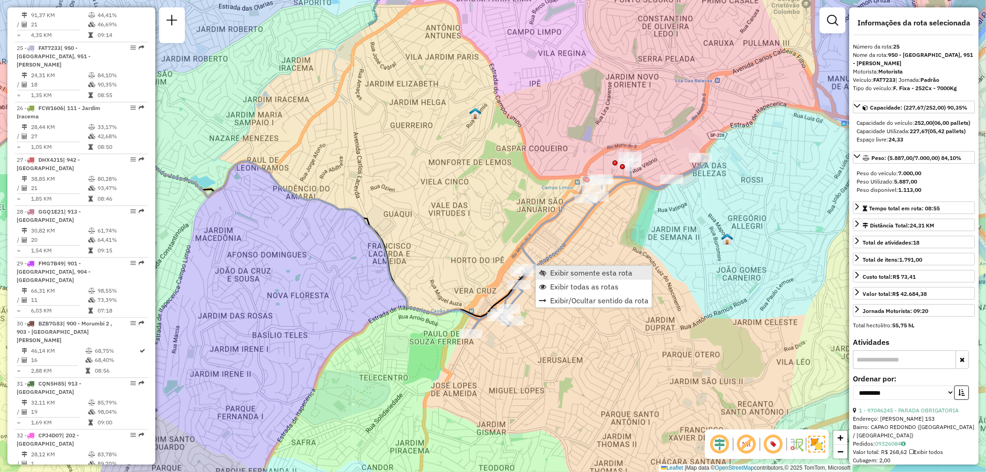
click at [608, 270] on span "Exibir somente esta rota" at bounding box center [591, 272] width 82 height 7
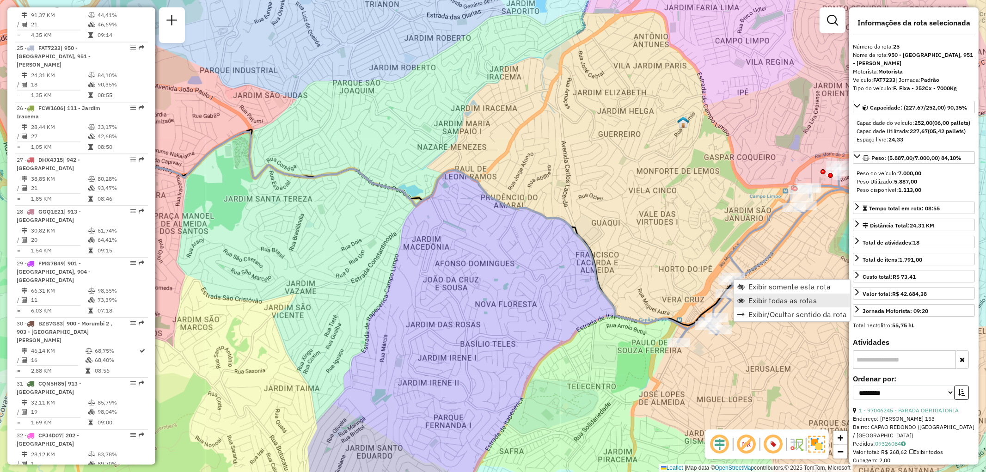
click at [778, 297] on span "Exibir todas as rotas" at bounding box center [783, 300] width 68 height 7
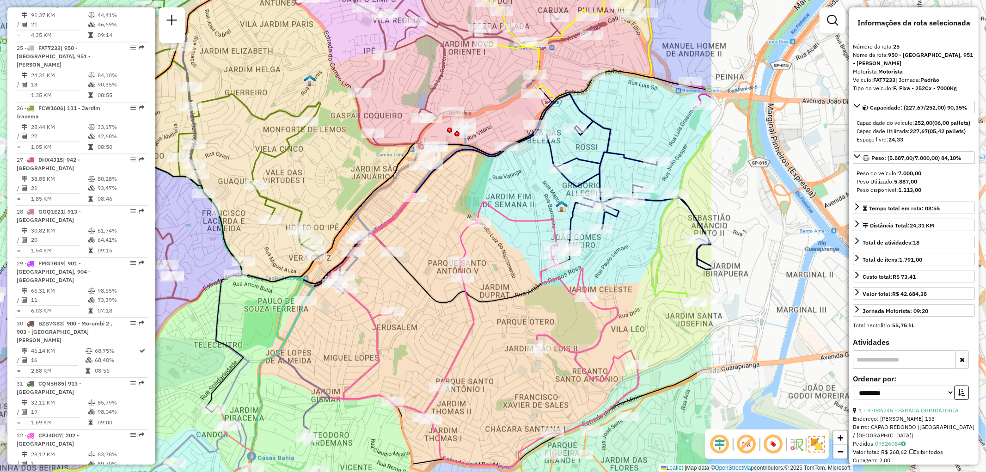
drag, startPoint x: 739, startPoint y: 216, endPoint x: 371, endPoint y: 174, distance: 370.0
click at [371, 174] on div "Janela de atendimento Grade de atendimento Capacidade Transportadoras Veículos …" at bounding box center [493, 236] width 986 height 472
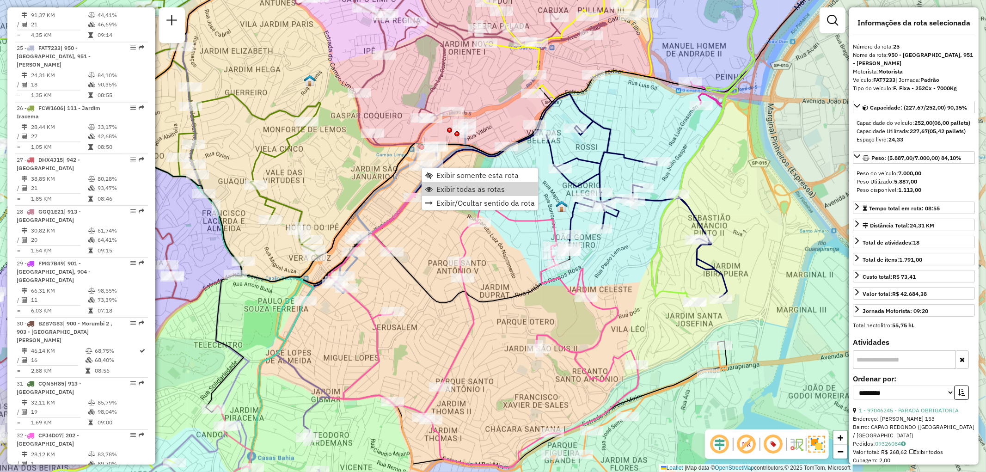
click at [412, 262] on div "Rota 23 - Placa DSH7488 97028069 - J D P DOS SANTOS - C Janela de atendimento G…" at bounding box center [493, 236] width 986 height 472
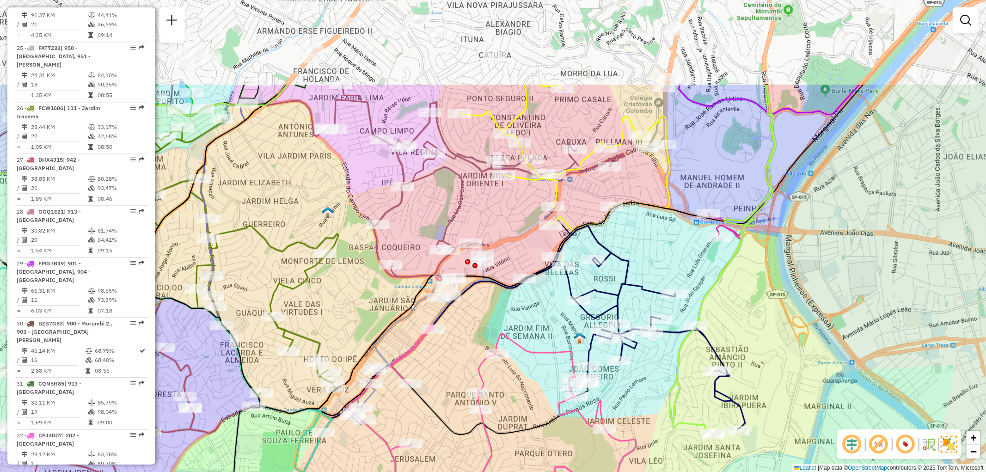
drag, startPoint x: 466, startPoint y: 100, endPoint x: 483, endPoint y: 232, distance: 133.0
click at [483, 232] on div "Janela de atendimento Grade de atendimento Capacidade Transportadoras Veículos …" at bounding box center [493, 236] width 986 height 472
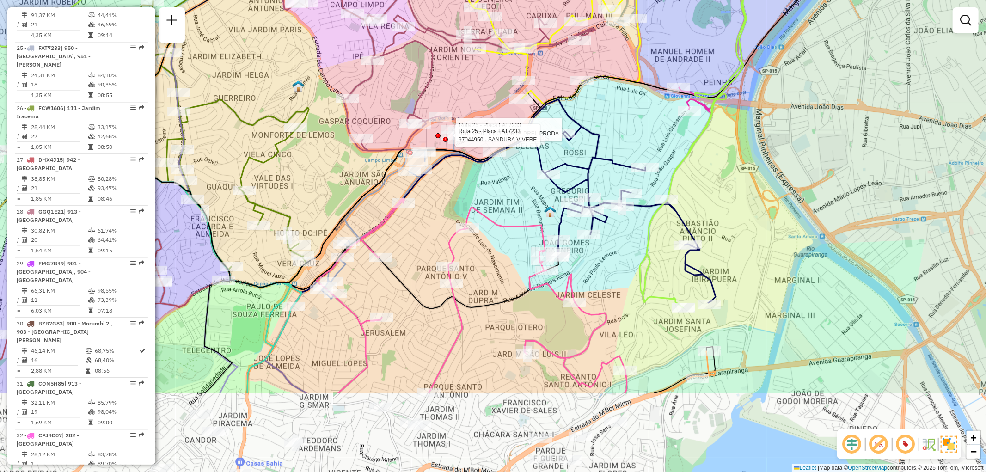
drag, startPoint x: 661, startPoint y: 401, endPoint x: 631, endPoint y: 275, distance: 129.9
click at [631, 275] on div "Rota 25 - Placa FAT7233 97079286 - CDO NORTE PREL PRODA Rota 25 - Placa FAT7233…" at bounding box center [493, 236] width 986 height 472
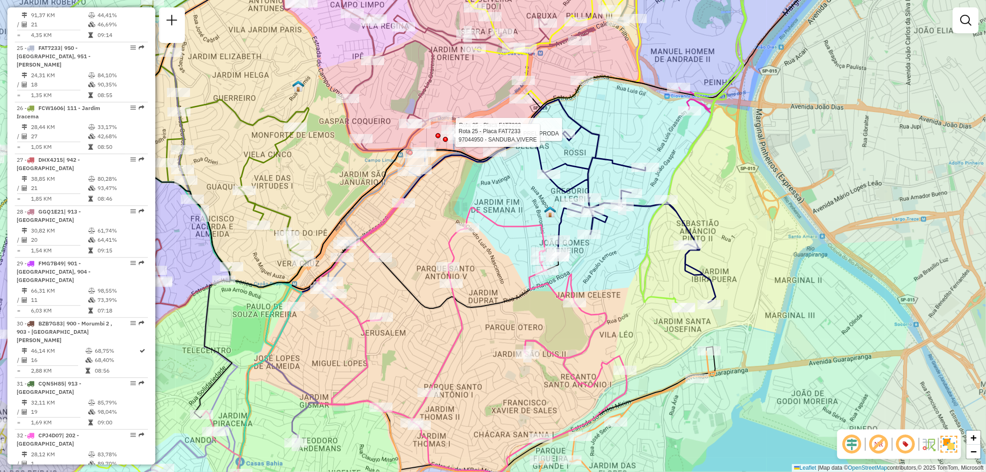
click at [631, 275] on div "Rota 25 - Placa FAT7233 97079286 - CDO NORTE PREL PRODA Rota 25 - Placa FAT7233…" at bounding box center [493, 236] width 986 height 472
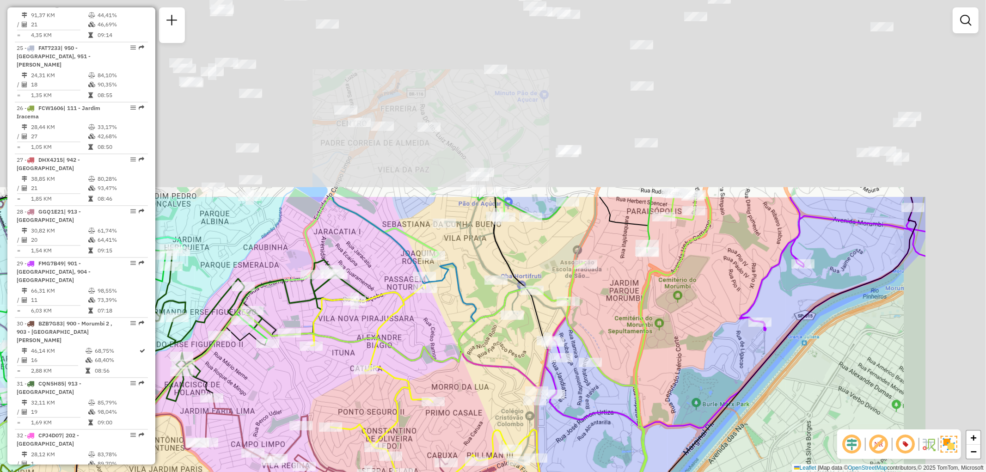
drag, startPoint x: 718, startPoint y: 74, endPoint x: 558, endPoint y: 320, distance: 293.9
click at [558, 320] on icon at bounding box center [599, 453] width 94 height 272
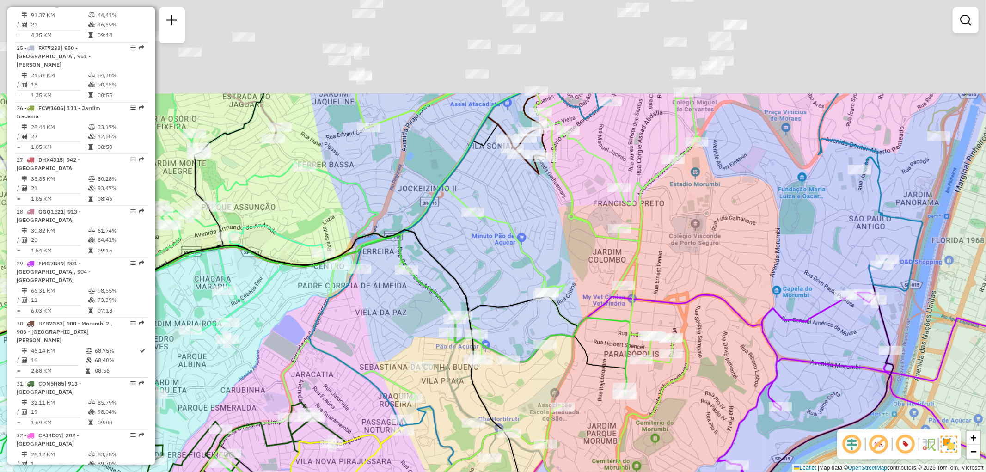
drag, startPoint x: 711, startPoint y: 148, endPoint x: 688, endPoint y: 292, distance: 145.7
click at [688, 292] on div "Rota 6 - Placa FCO7H23 97052818 - MERCADINHO CASA BLANCA LTDA Rota 63 - Placa R…" at bounding box center [493, 236] width 986 height 472
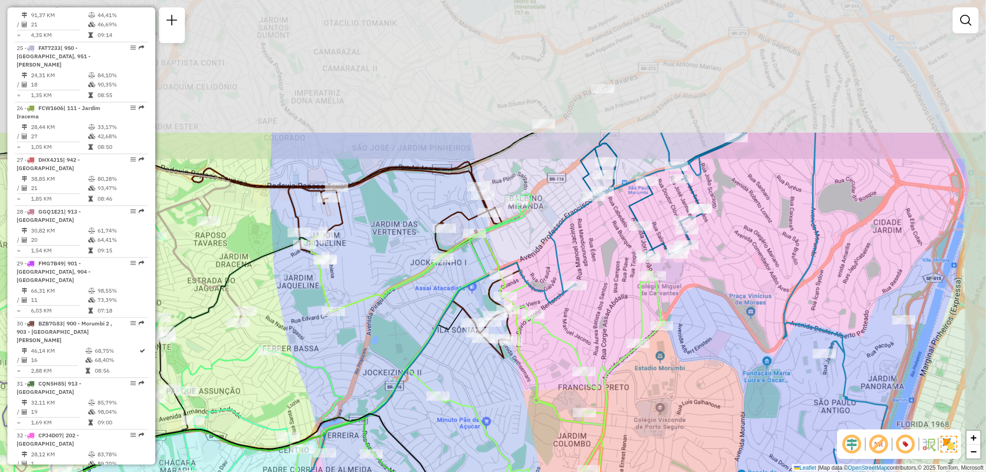
drag, startPoint x: 737, startPoint y: 59, endPoint x: 703, endPoint y: 239, distance: 183.0
click at [703, 239] on div "Rota 6 - Placa FCO7H23 97052818 - MERCADINHO CASA BLANCA LTDA Rota 63 - Placa R…" at bounding box center [493, 236] width 986 height 472
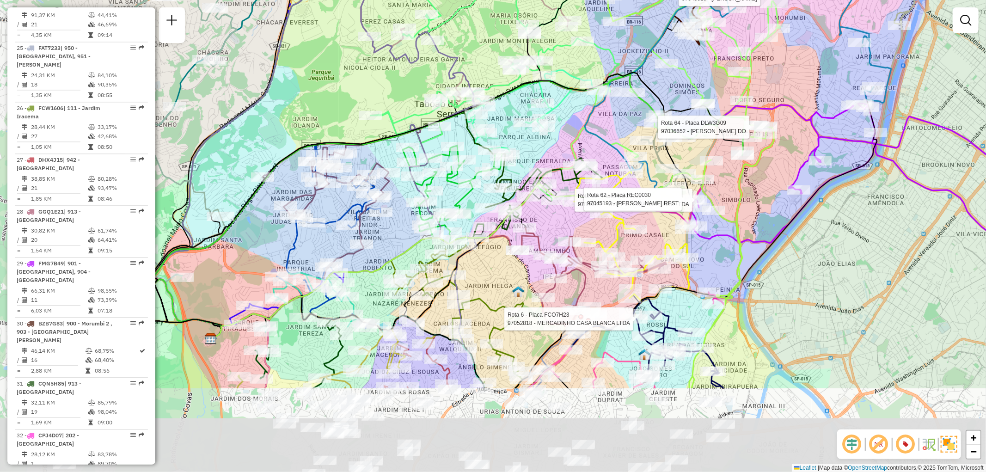
drag, startPoint x: 353, startPoint y: 260, endPoint x: 463, endPoint y: 147, distance: 158.0
click at [463, 147] on icon at bounding box center [452, 195] width 99 height 98
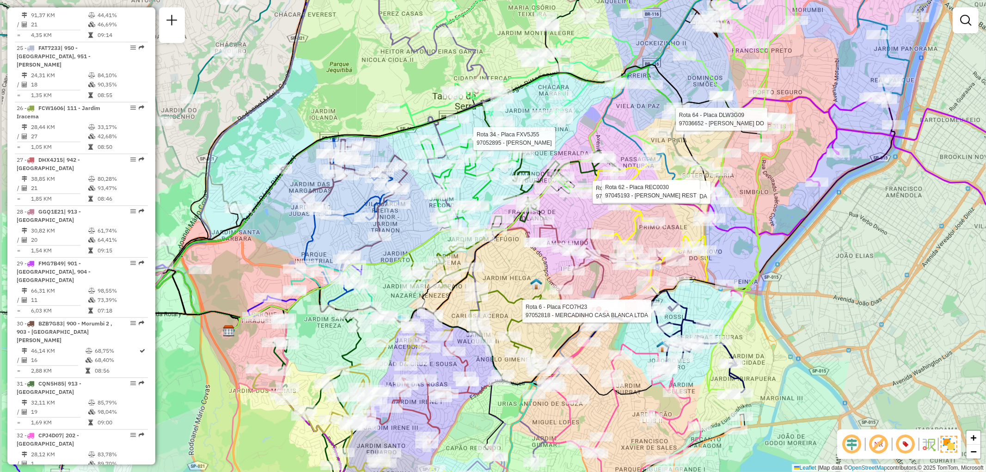
click at [465, 146] on icon at bounding box center [470, 187] width 99 height 98
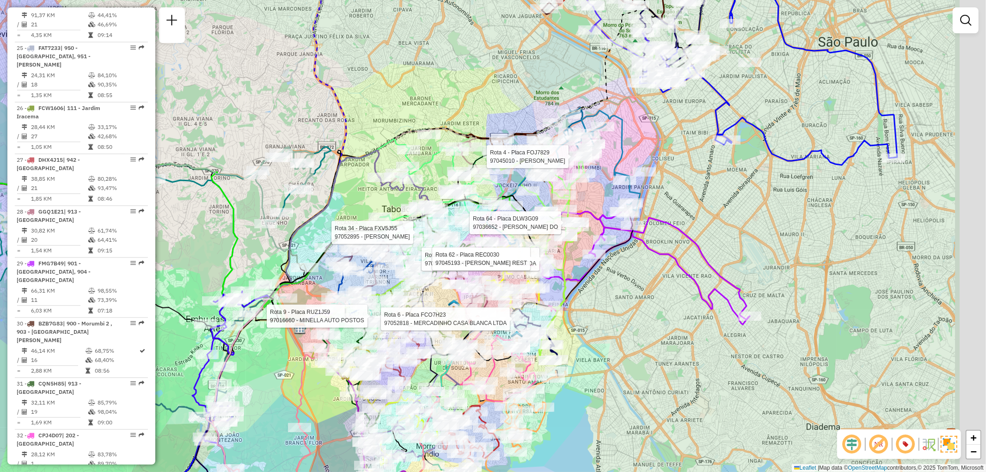
drag, startPoint x: 913, startPoint y: 316, endPoint x: 783, endPoint y: 329, distance: 130.6
click at [783, 329] on div "Rota 6 - Placa FCO7H23 97052818 - MERCADINHO CASA BLANCA LTDA Rota 63 - Placa R…" at bounding box center [493, 236] width 986 height 472
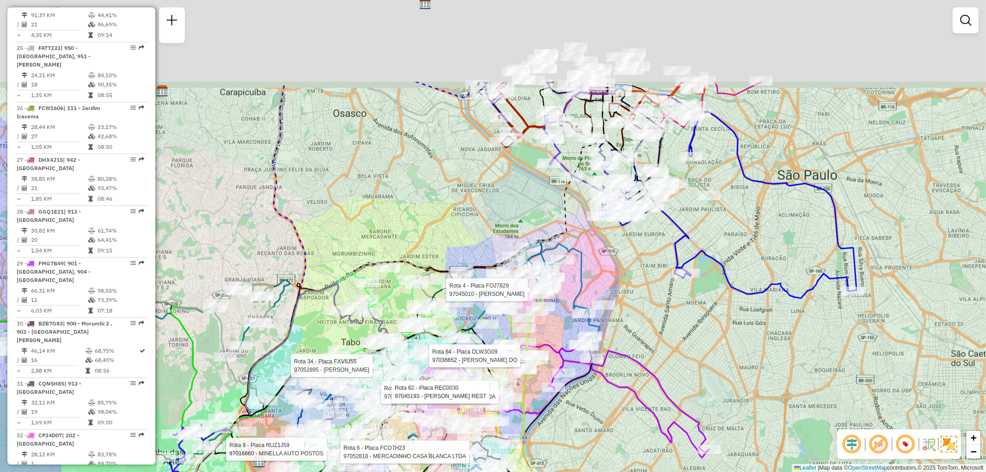
drag, startPoint x: 767, startPoint y: 135, endPoint x: 729, endPoint y: 270, distance: 140.3
click at [729, 270] on div "Rota 6 - Placa FCO7H23 97052818 - MERCADINHO CASA BLANCA LTDA Rota 63 - Placa R…" at bounding box center [493, 236] width 986 height 472
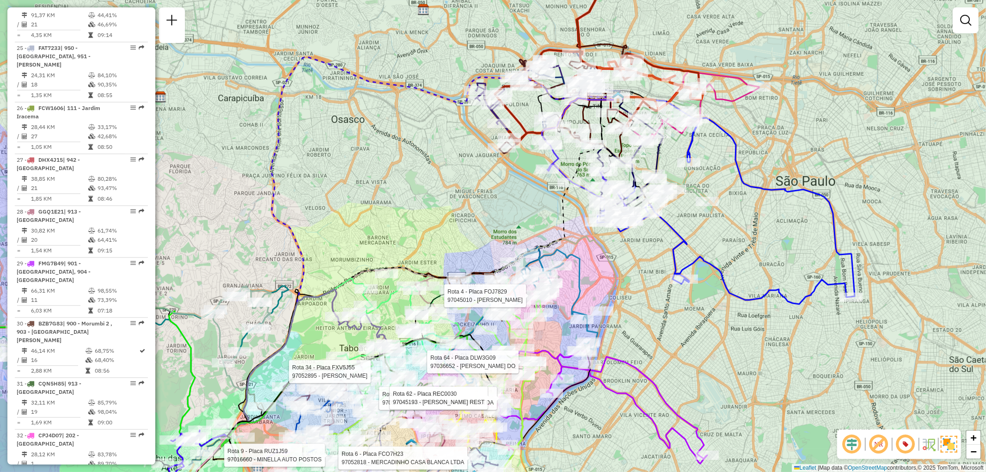
click at [729, 270] on div "Rota 6 - Placa FCO7H23 97052818 - MERCADINHO CASA BLANCA LTDA Rota 63 - Placa R…" at bounding box center [493, 236] width 986 height 472
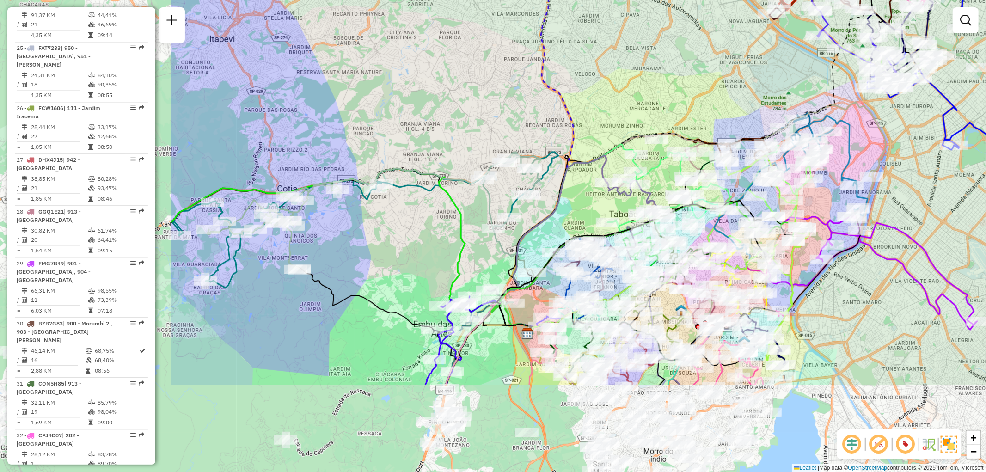
drag, startPoint x: 479, startPoint y: 217, endPoint x: 752, endPoint y: 73, distance: 308.5
click at [736, 85] on div "Janela de atendimento Grade de atendimento Capacidade Transportadoras Veículos …" at bounding box center [493, 236] width 986 height 472
click at [745, 77] on div "Janela de atendimento Grade de atendimento Capacidade Transportadoras Veículos …" at bounding box center [493, 236] width 986 height 472
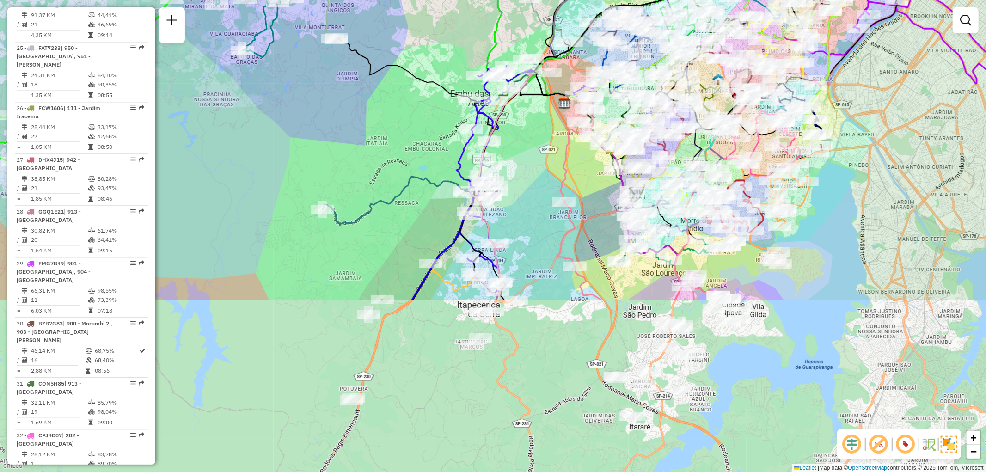
drag, startPoint x: 537, startPoint y: 380, endPoint x: 564, endPoint y: 160, distance: 221.4
click at [564, 160] on icon at bounding box center [577, 146] width 33 height 111
